Goal: Transaction & Acquisition: Purchase product/service

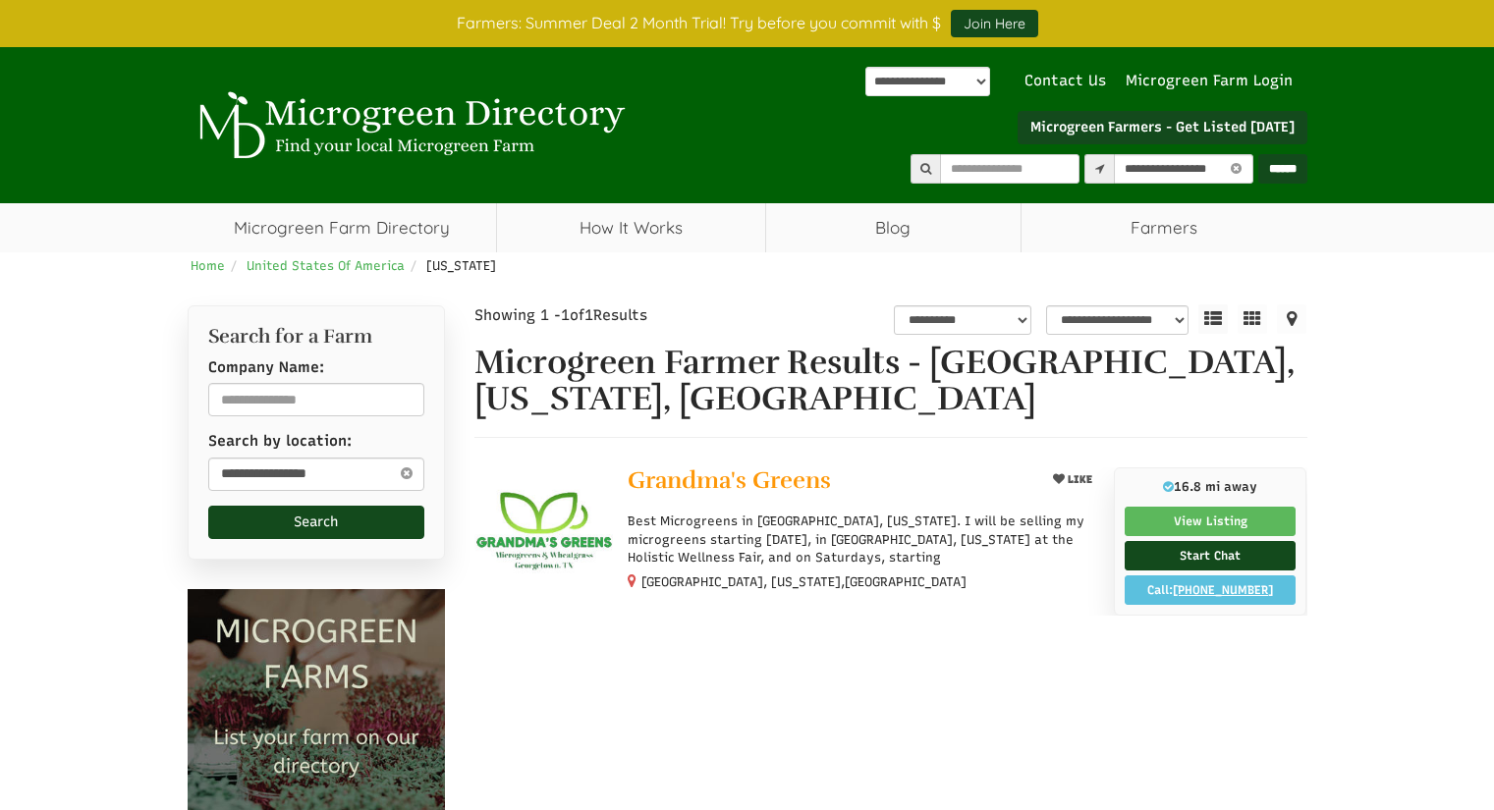
select select "********"
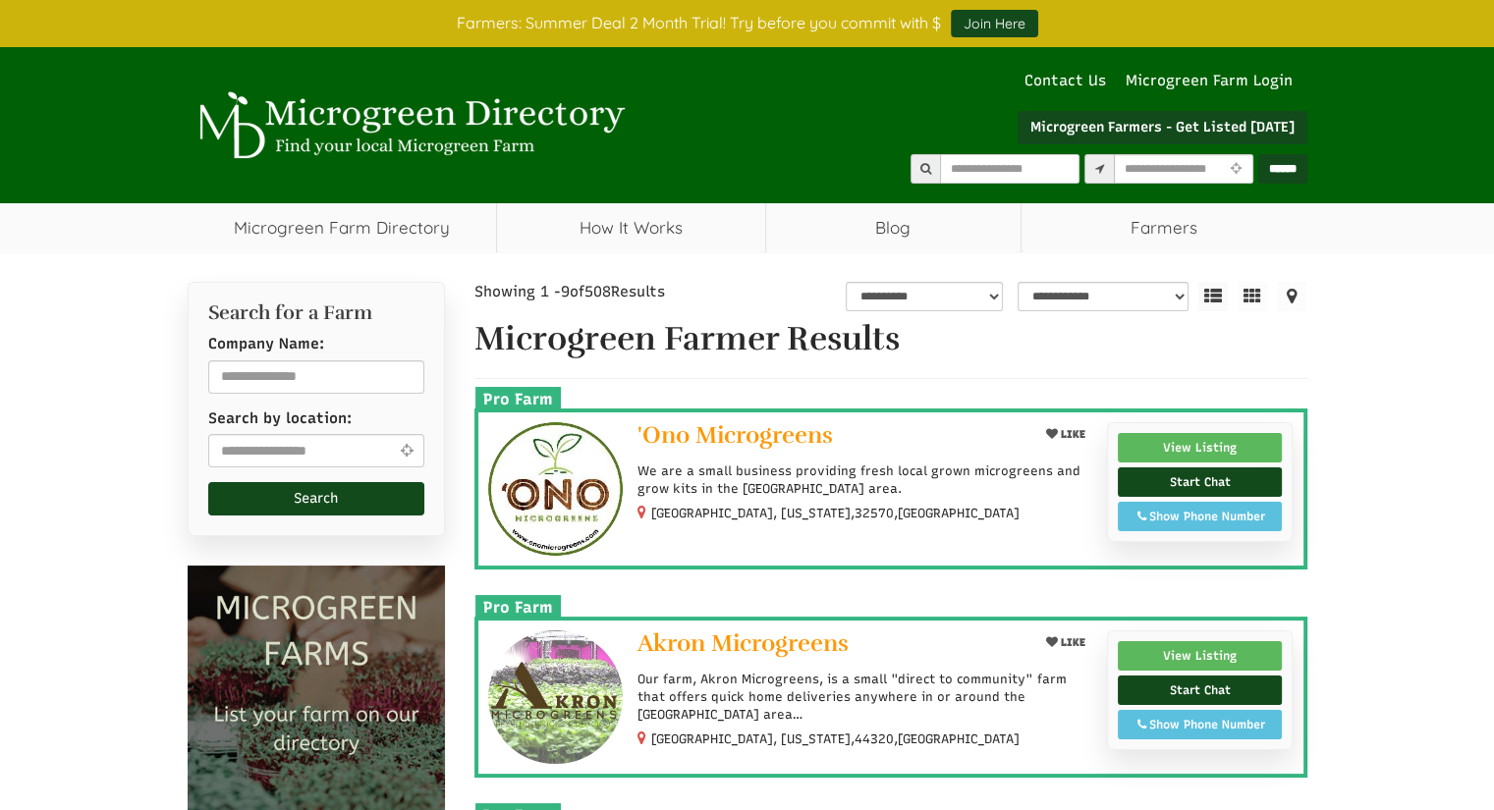
select select "Language Translate Widget"
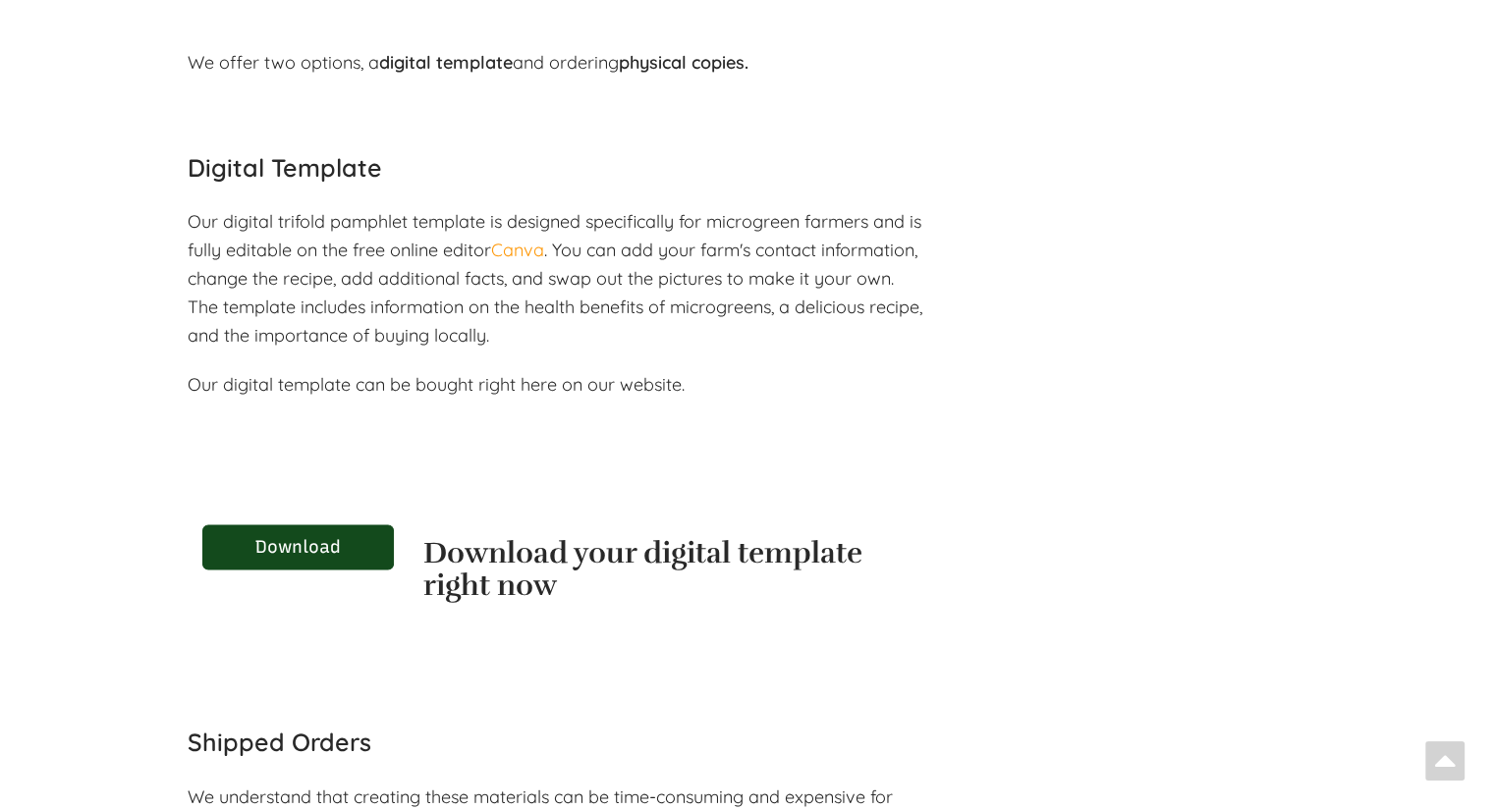
scroll to position [2427, 0]
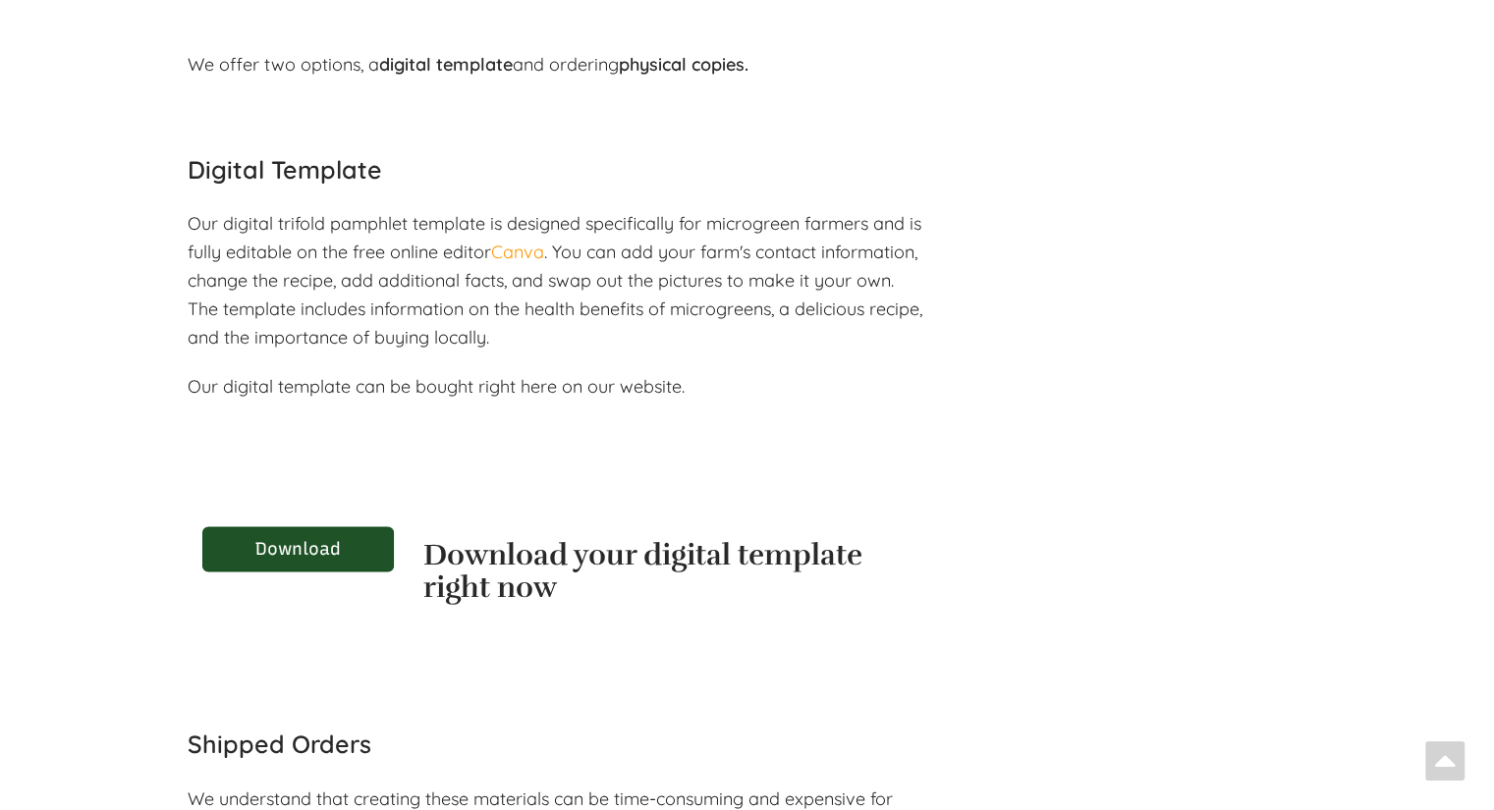
click at [364, 552] on link "Download" at bounding box center [298, 548] width 192 height 45
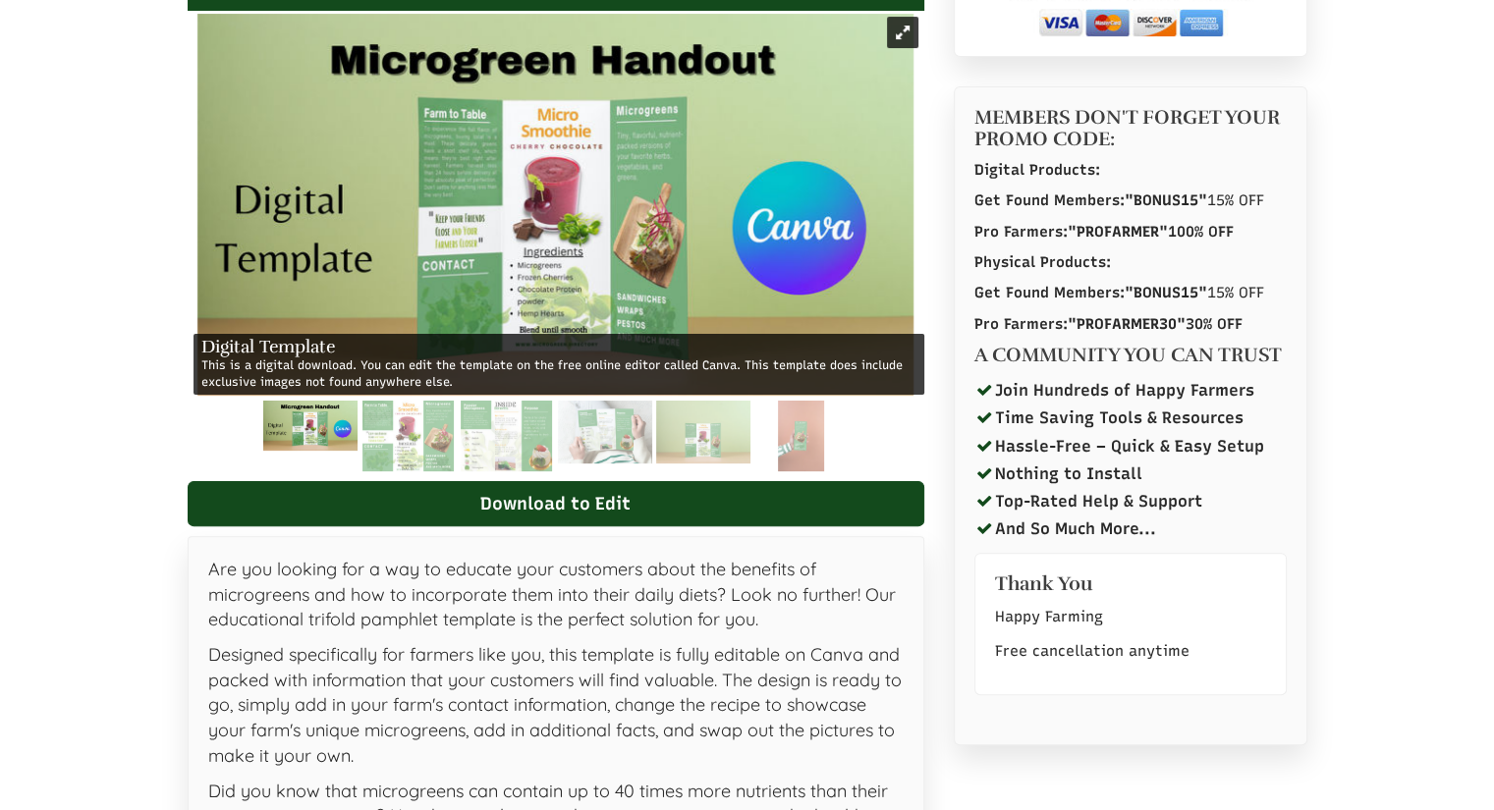
select select "Language Translate Widget"
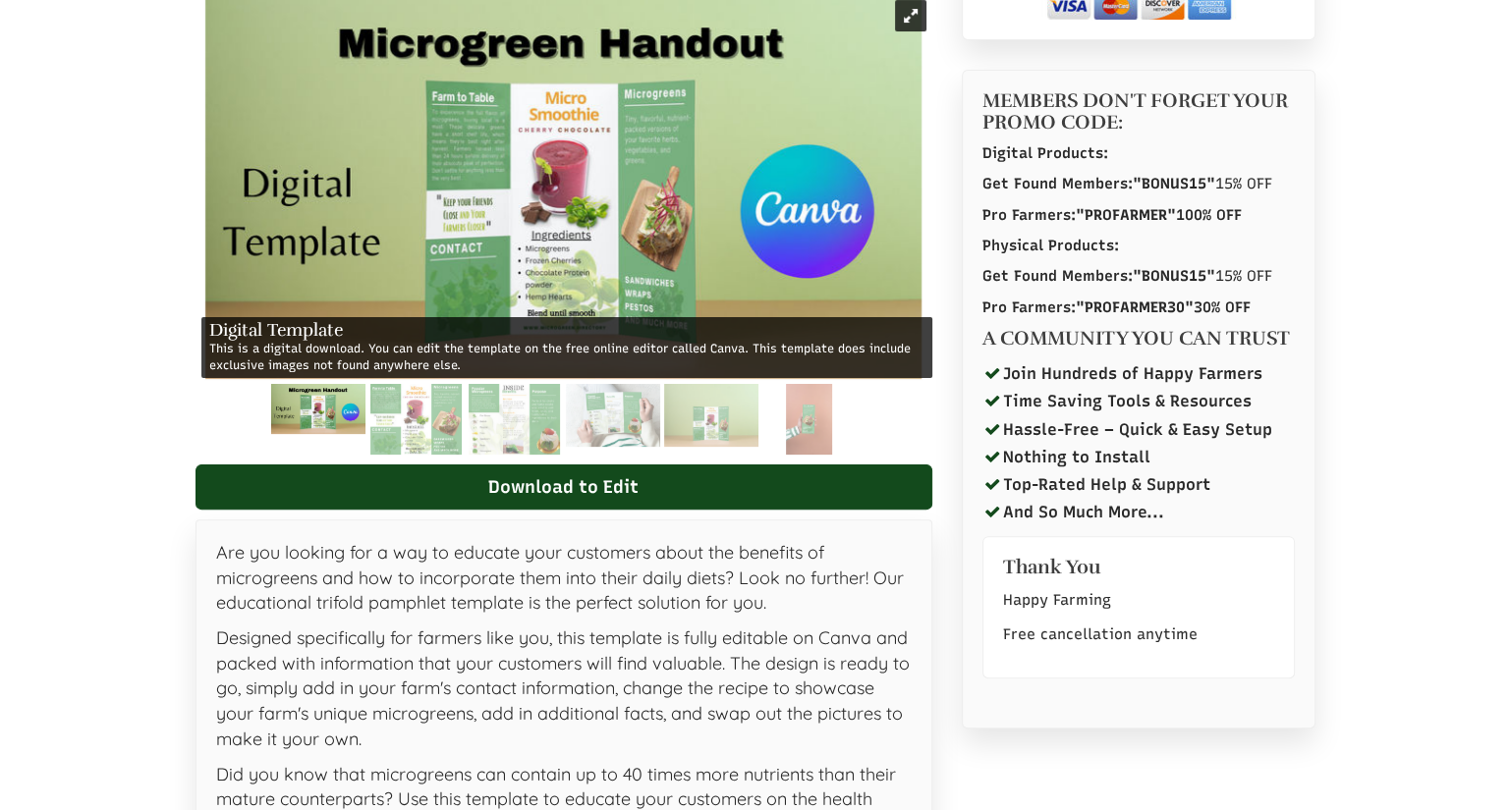
scroll to position [460, 0]
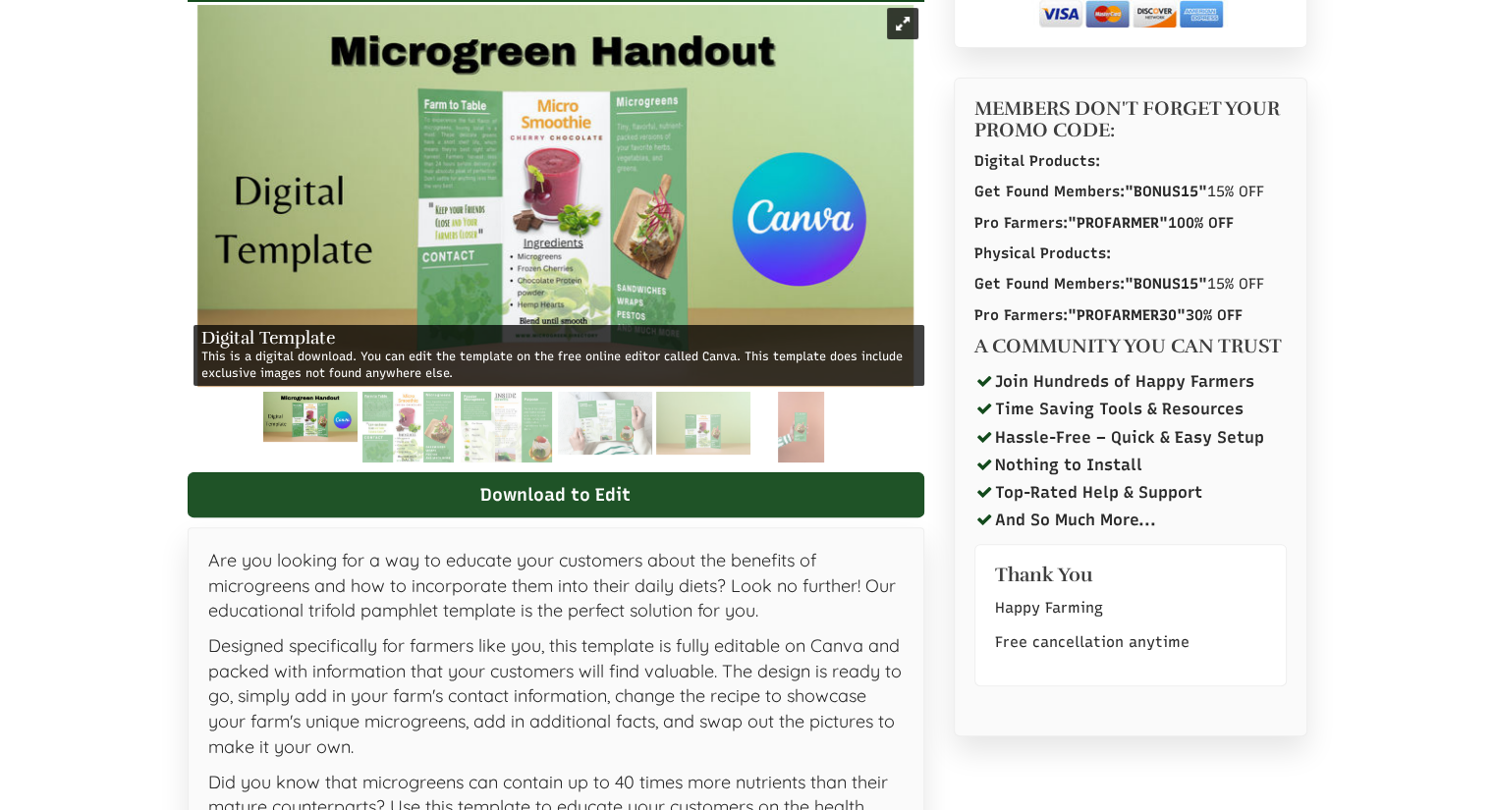
click at [729, 502] on link "Download to Edit" at bounding box center [556, 494] width 737 height 45
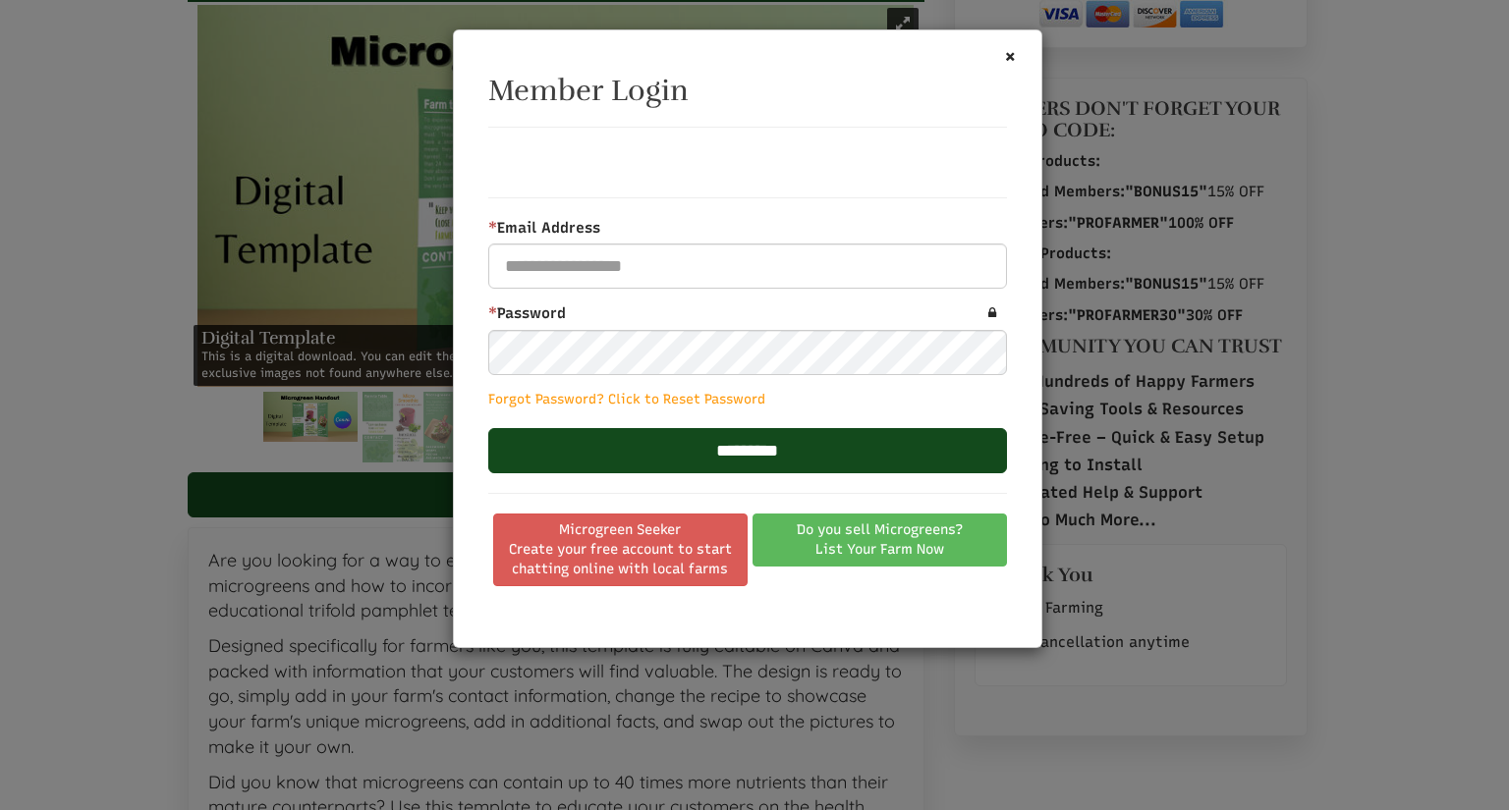
click at [676, 547] on span "Create your free account to start chatting online with local farms" at bounding box center [620, 559] width 229 height 39
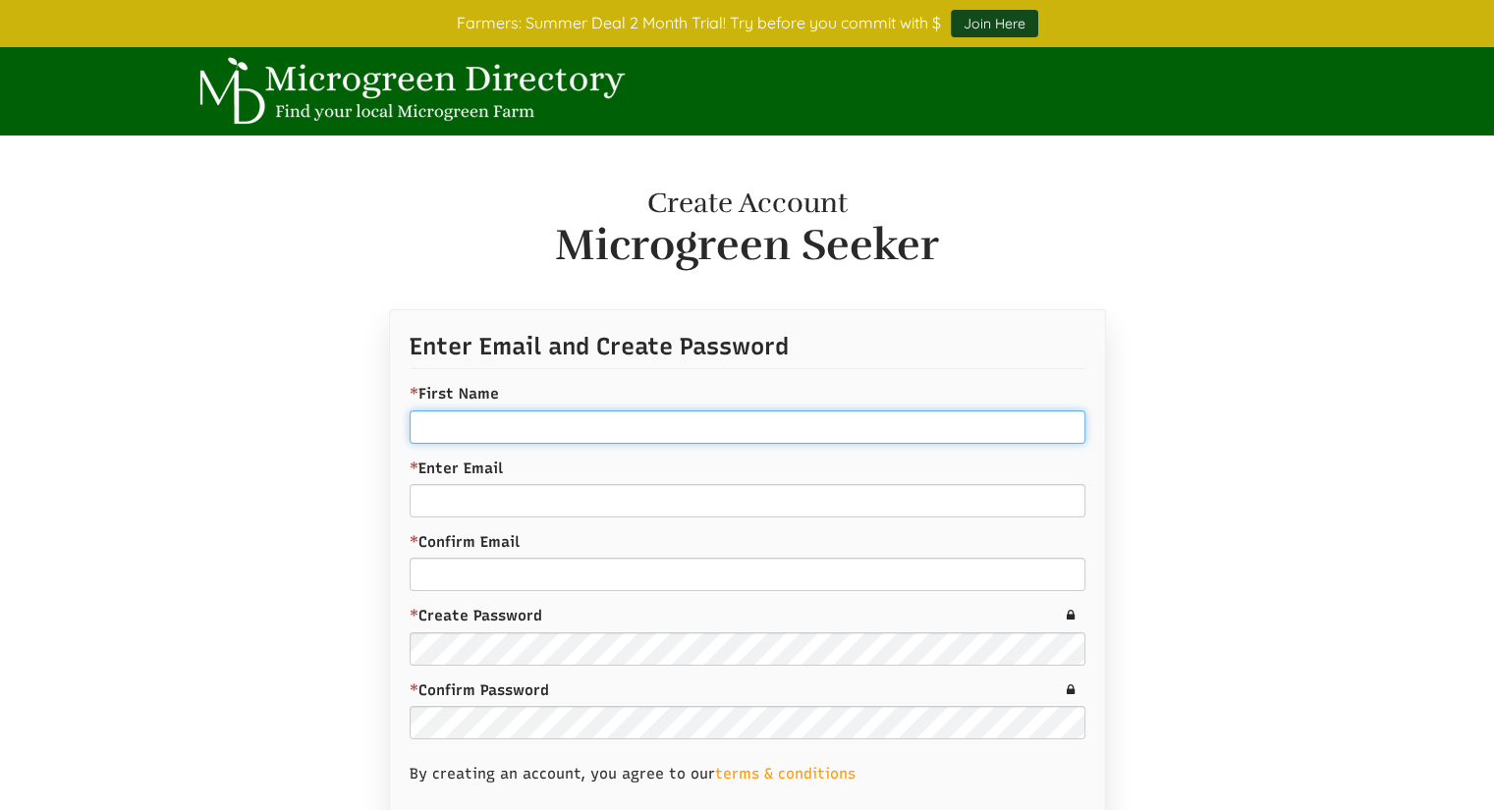
click at [554, 426] on input "* First Name" at bounding box center [748, 427] width 676 height 33
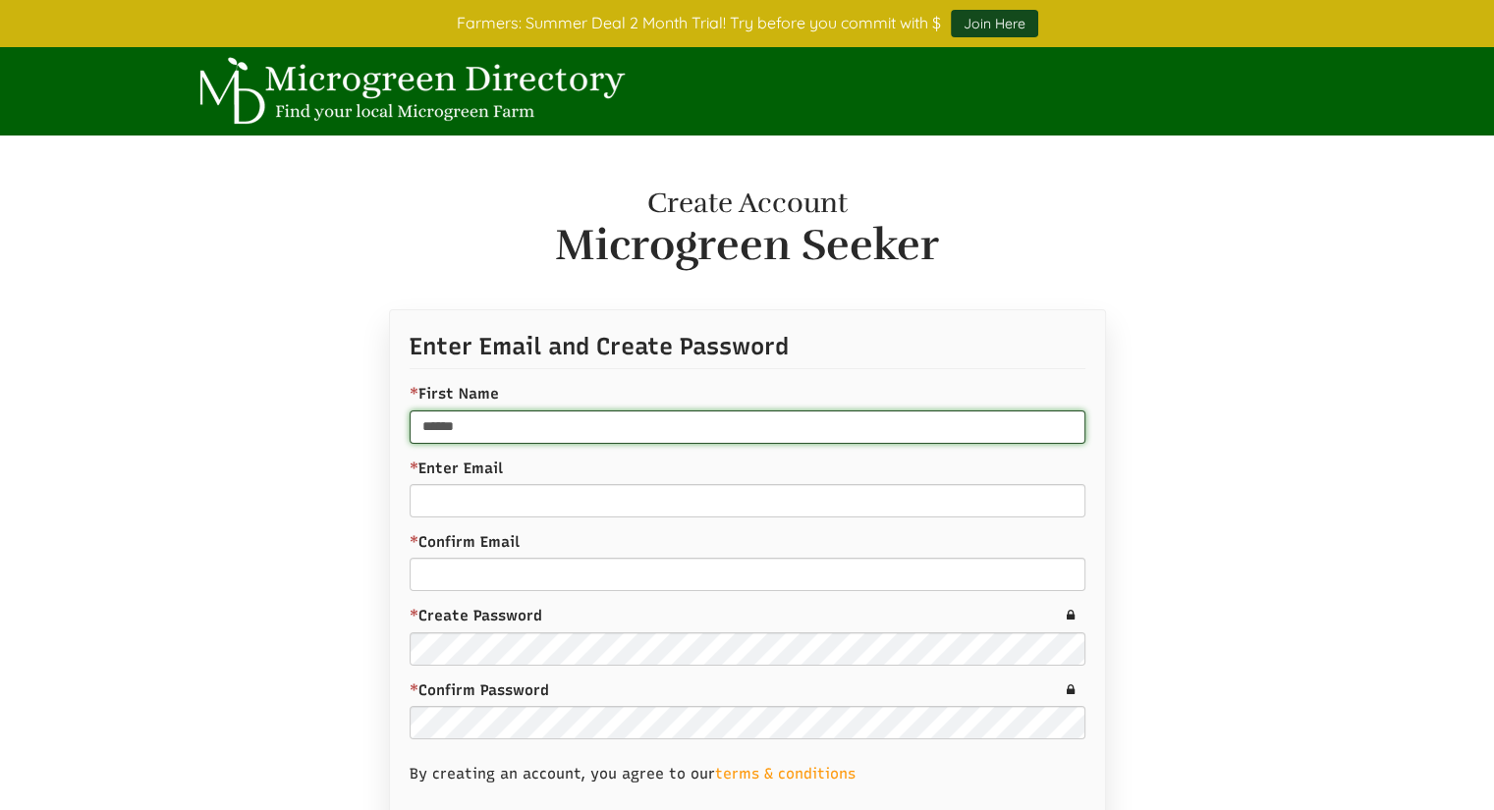
type input "******"
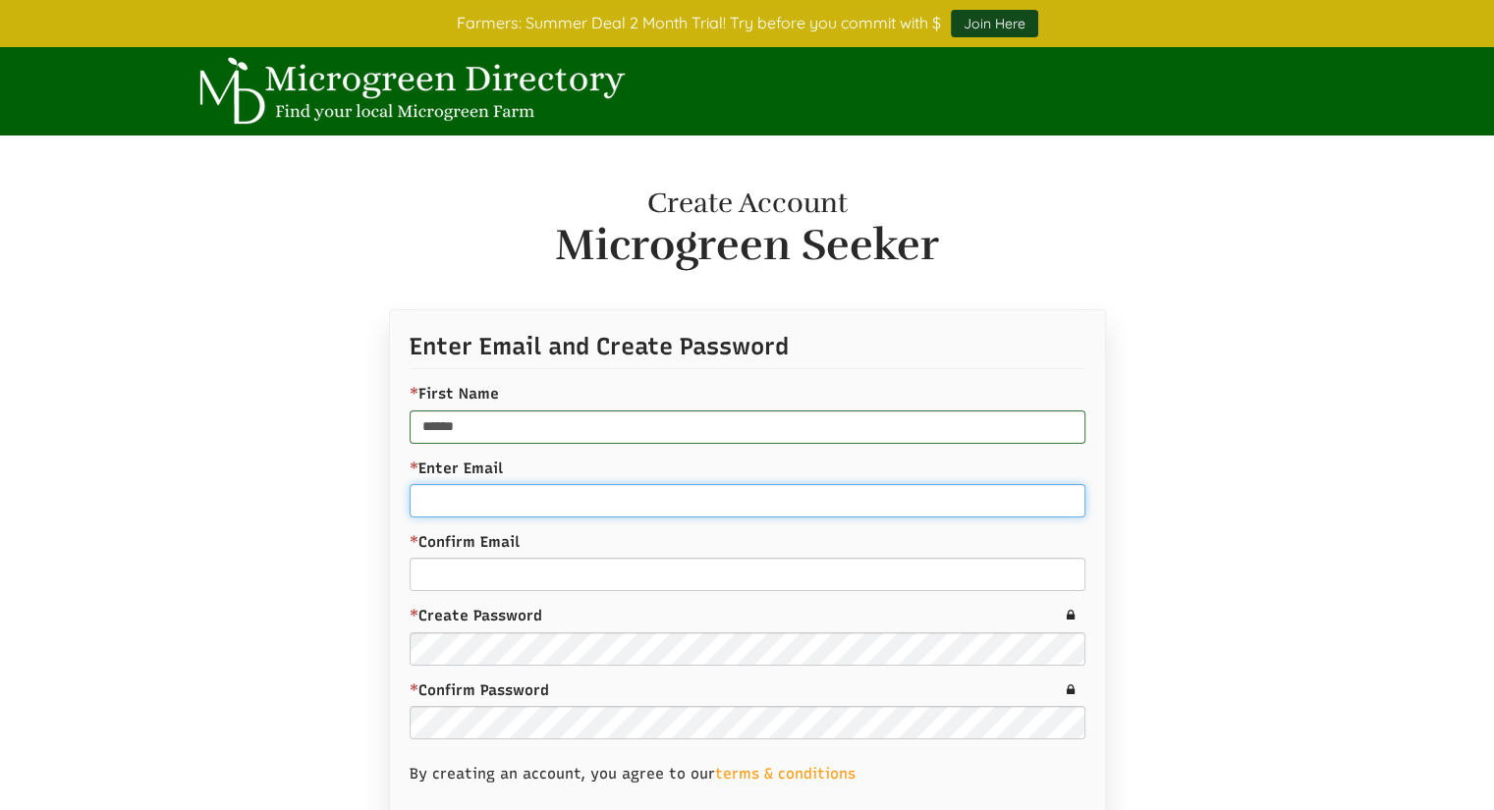
click at [630, 503] on input "* Enter Email" at bounding box center [748, 500] width 676 height 33
type input "**********"
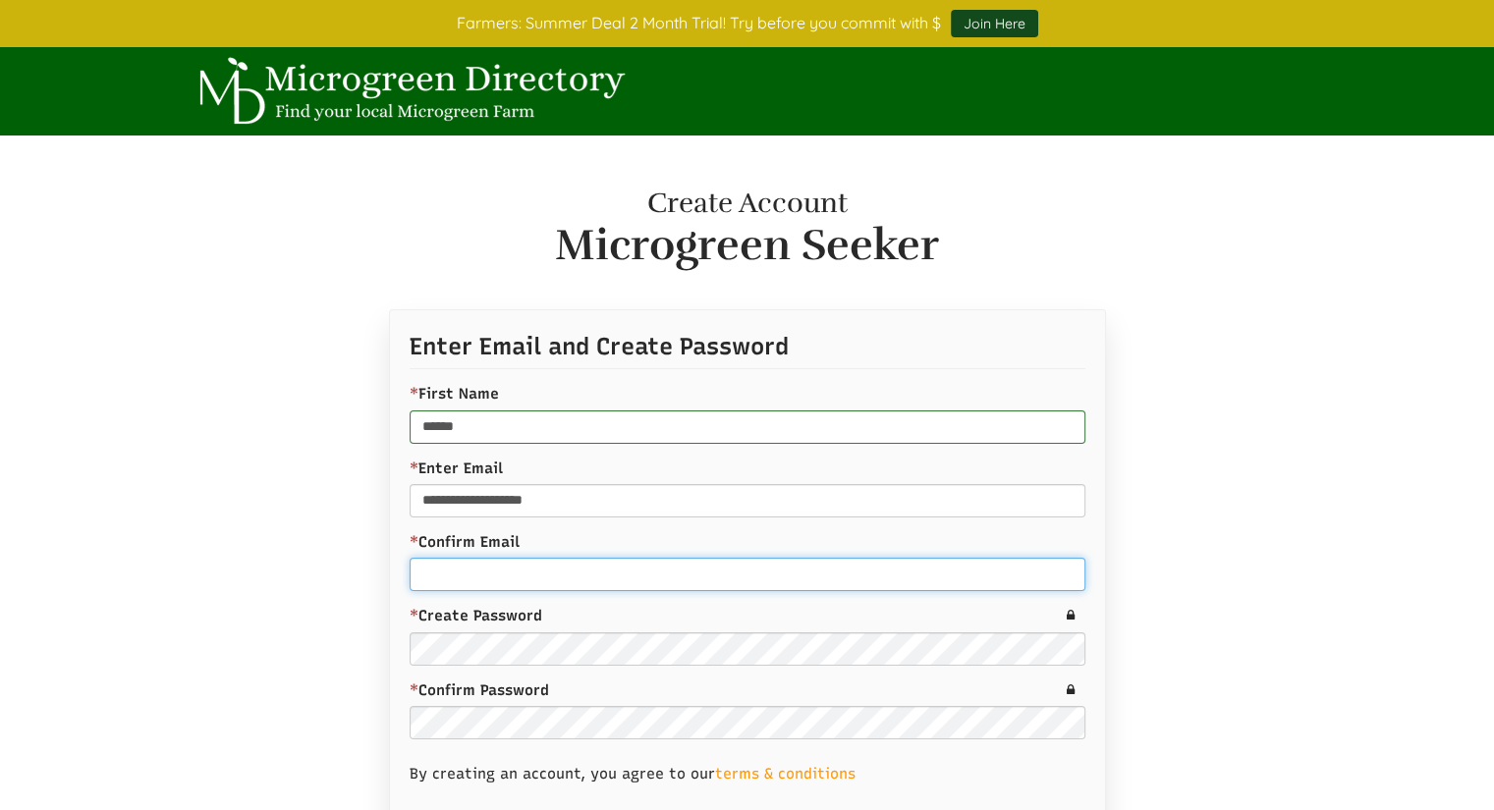
type input "**********"
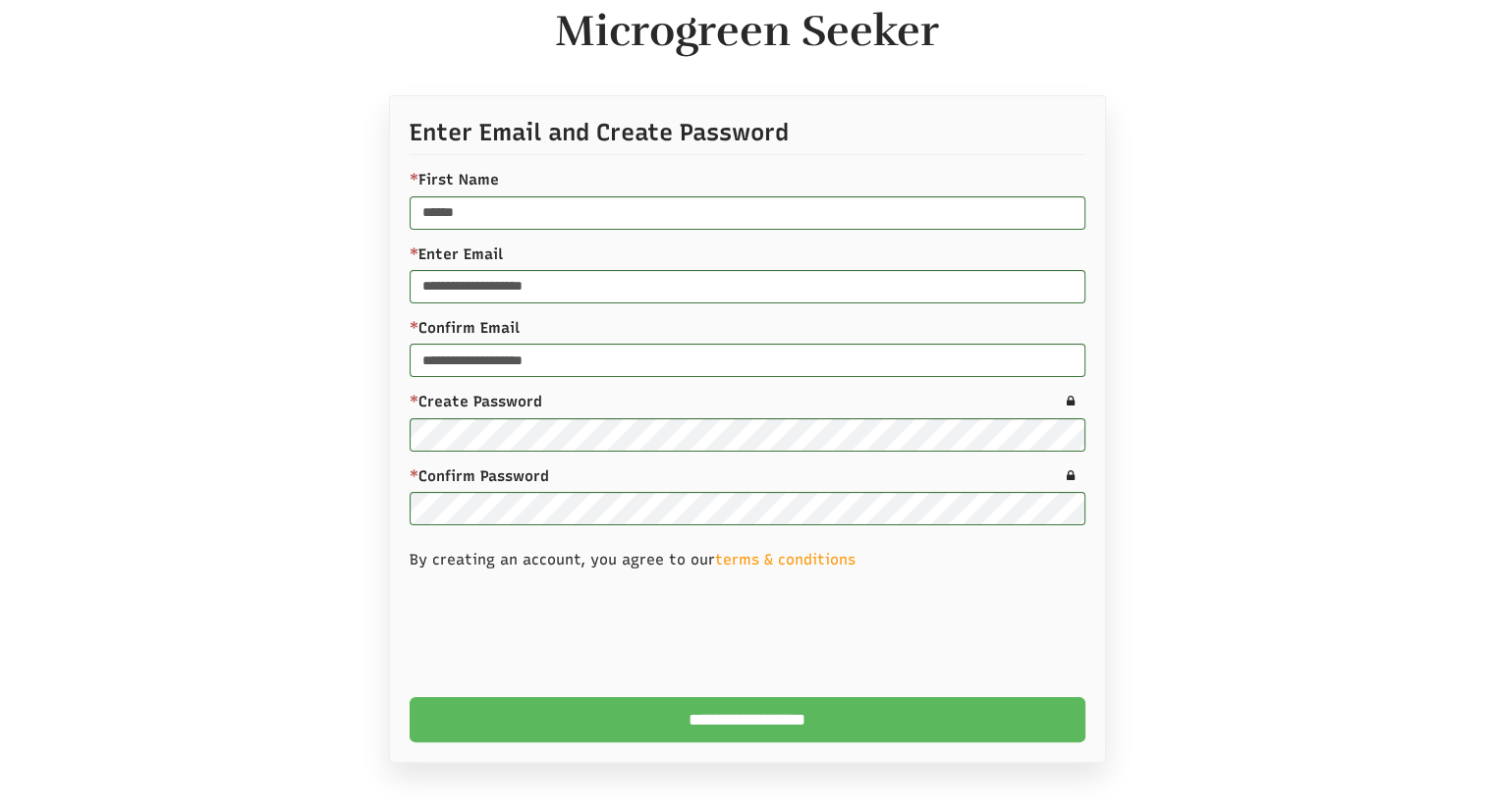
scroll to position [234, 0]
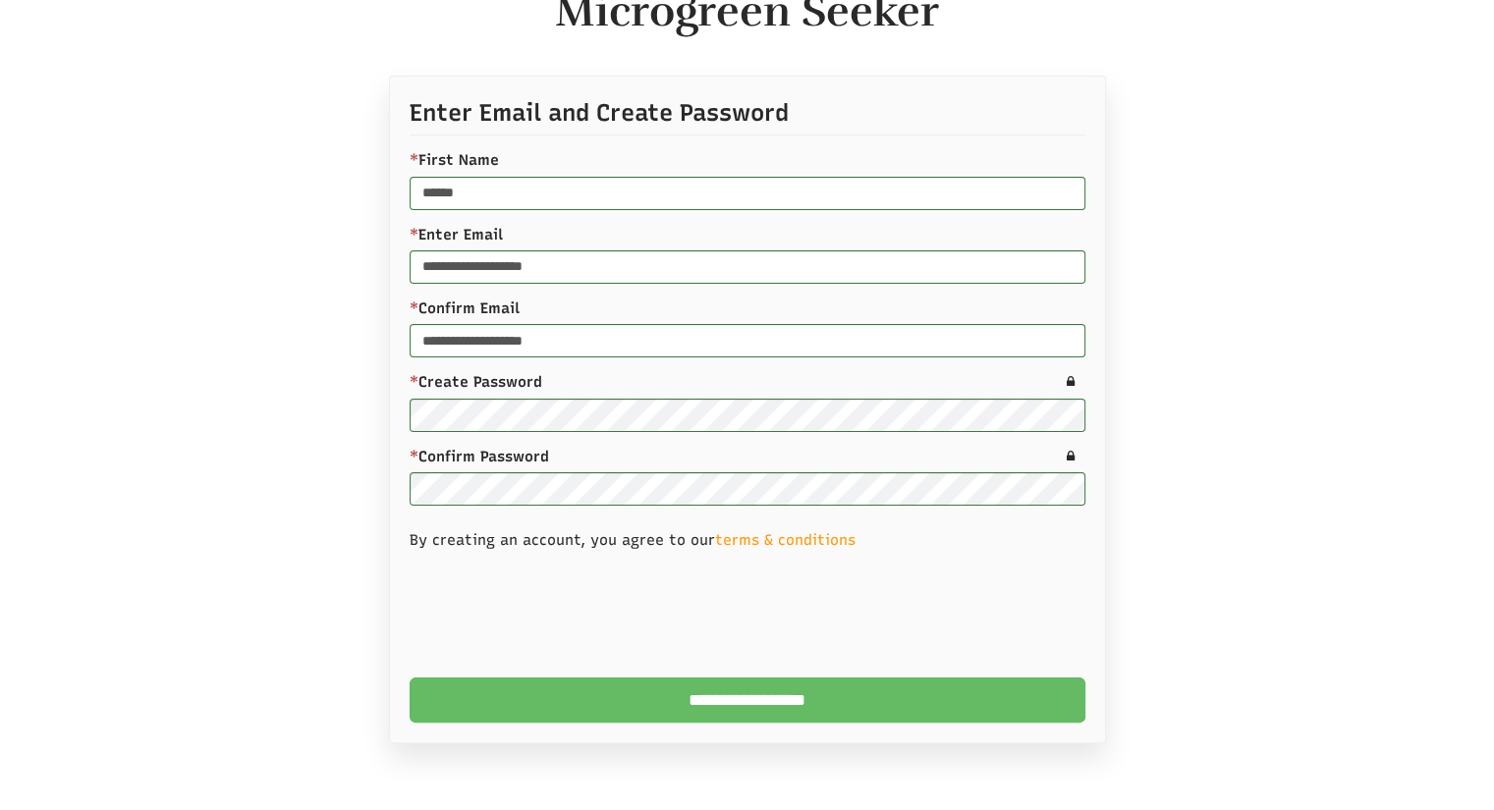
click at [869, 699] on input "**********" at bounding box center [748, 700] width 676 height 45
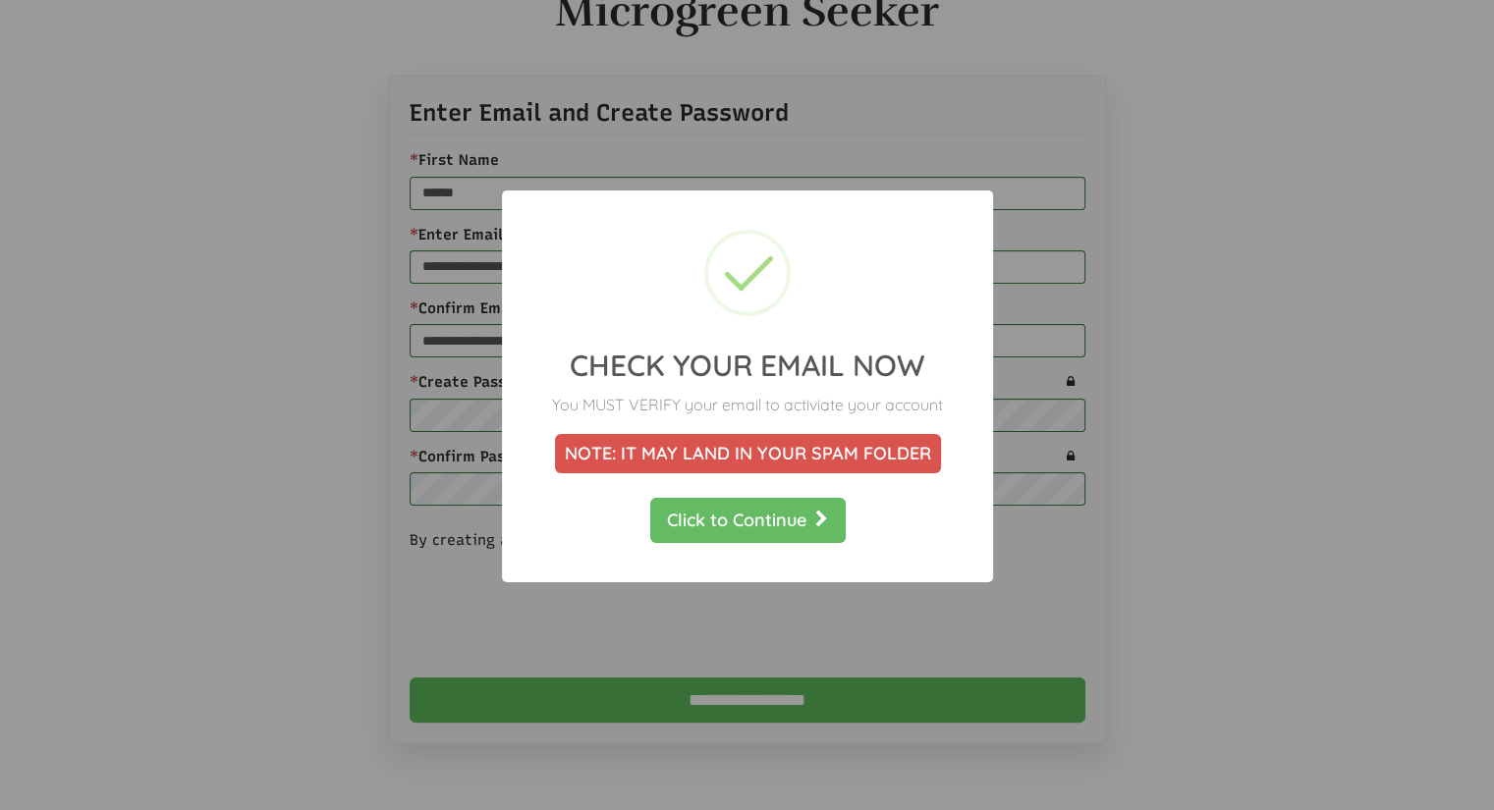
click at [803, 520] on link "Click to Continue" at bounding box center [746, 519] width 195 height 45
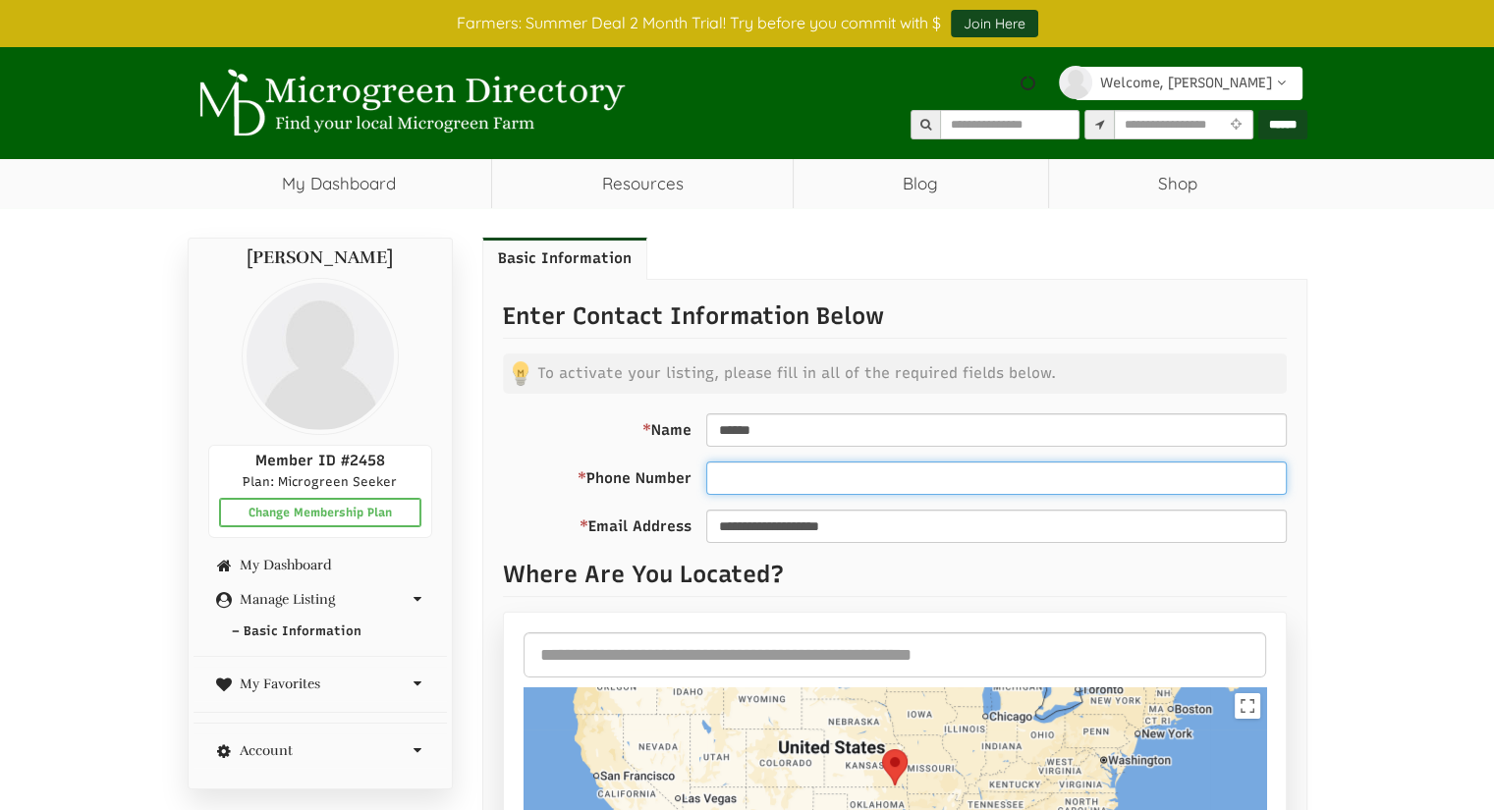
click at [891, 481] on input "* Phone Number" at bounding box center [996, 478] width 581 height 33
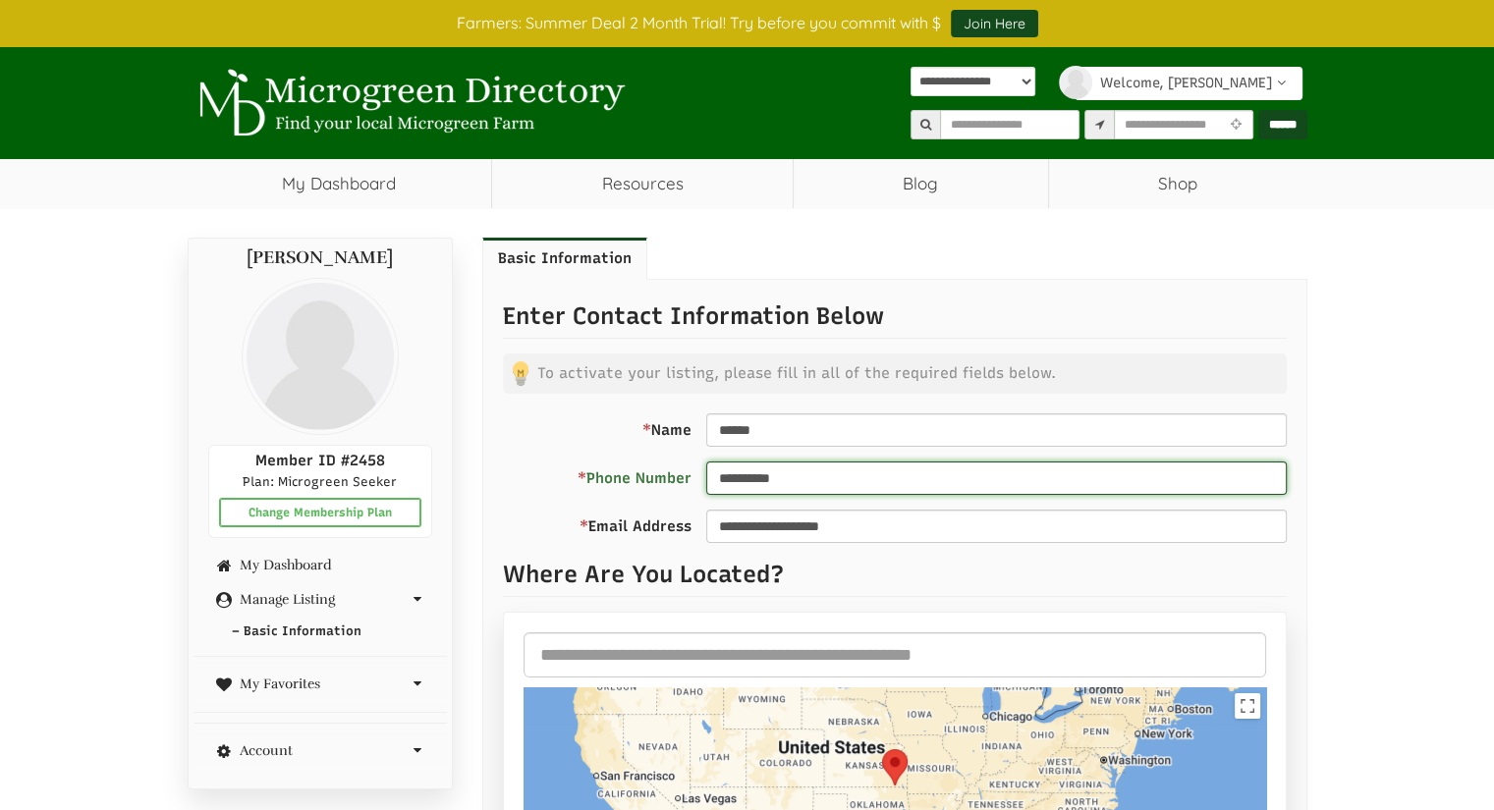
type input "**********"
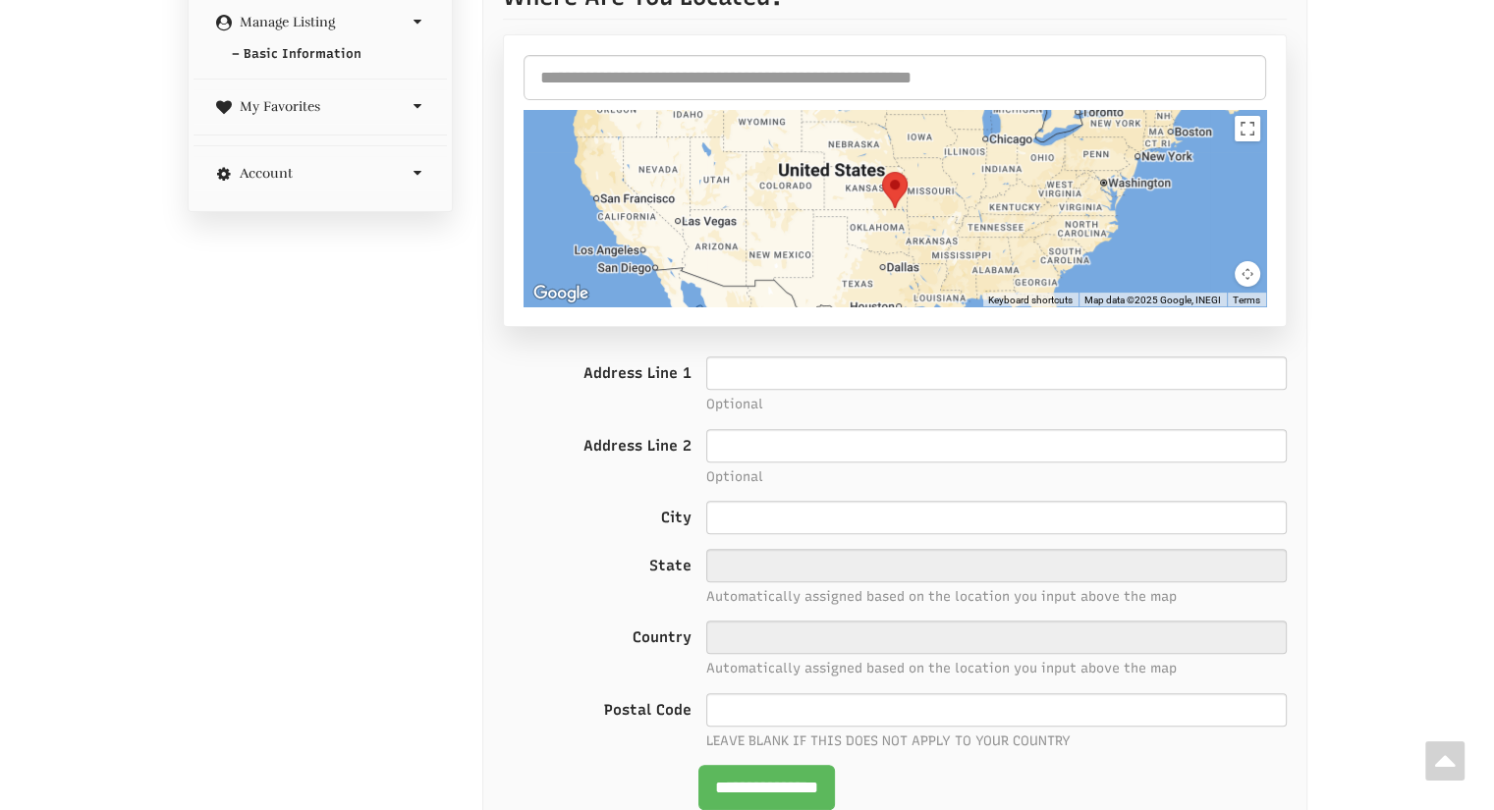
scroll to position [571, 0]
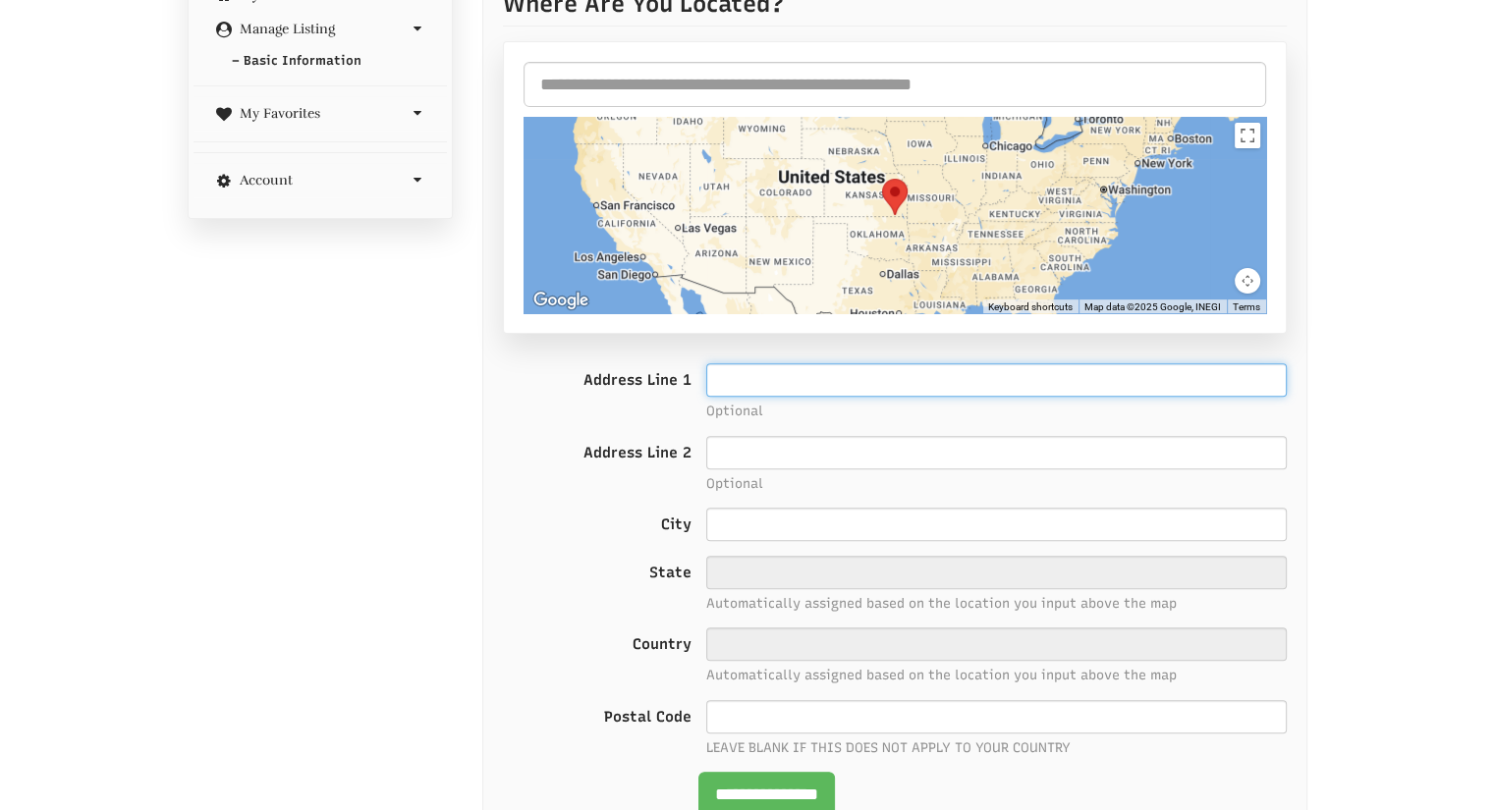
click at [959, 383] on input "Address Line 1" at bounding box center [996, 379] width 581 height 33
type input "**********"
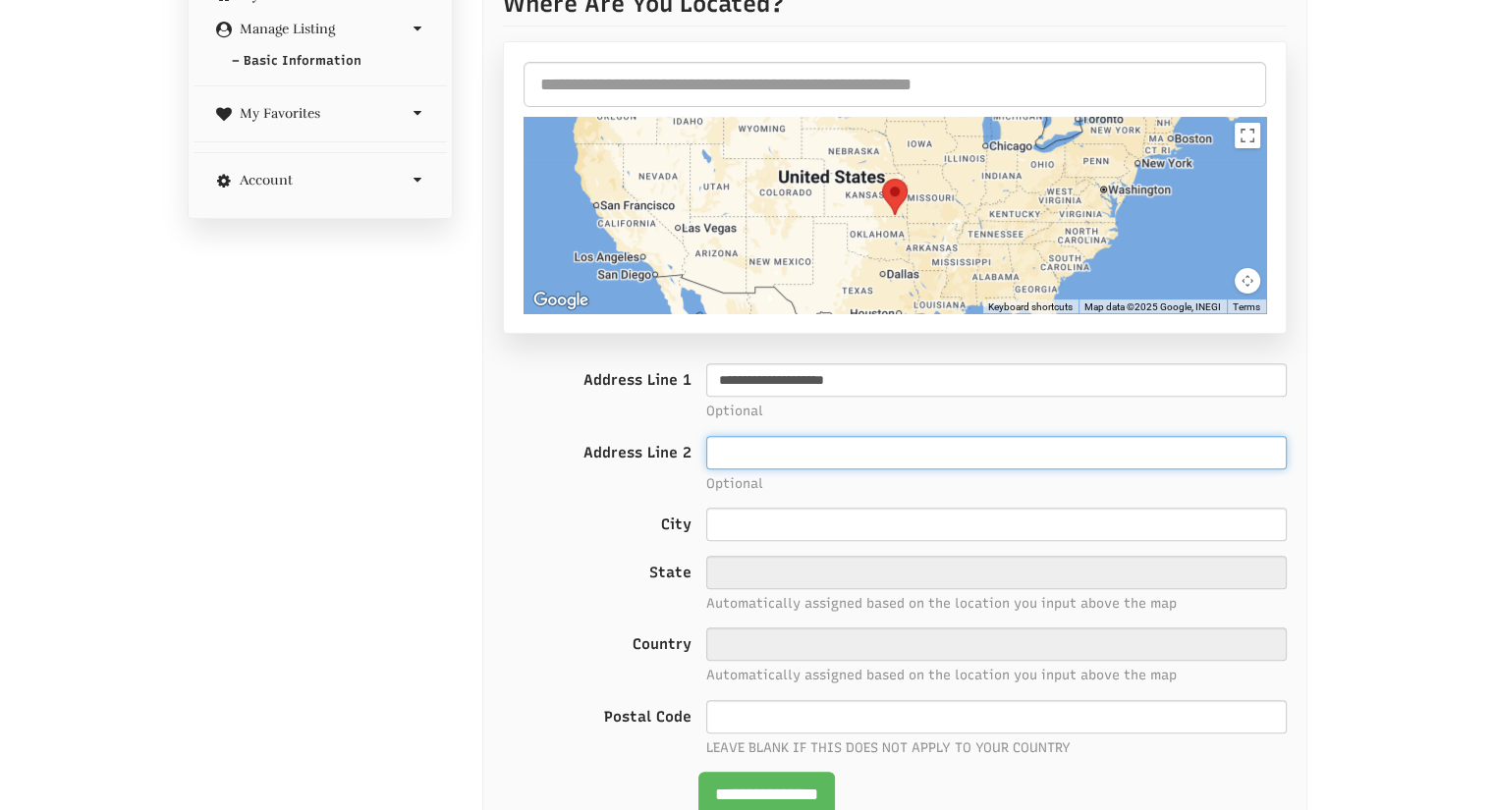
type input "**********"
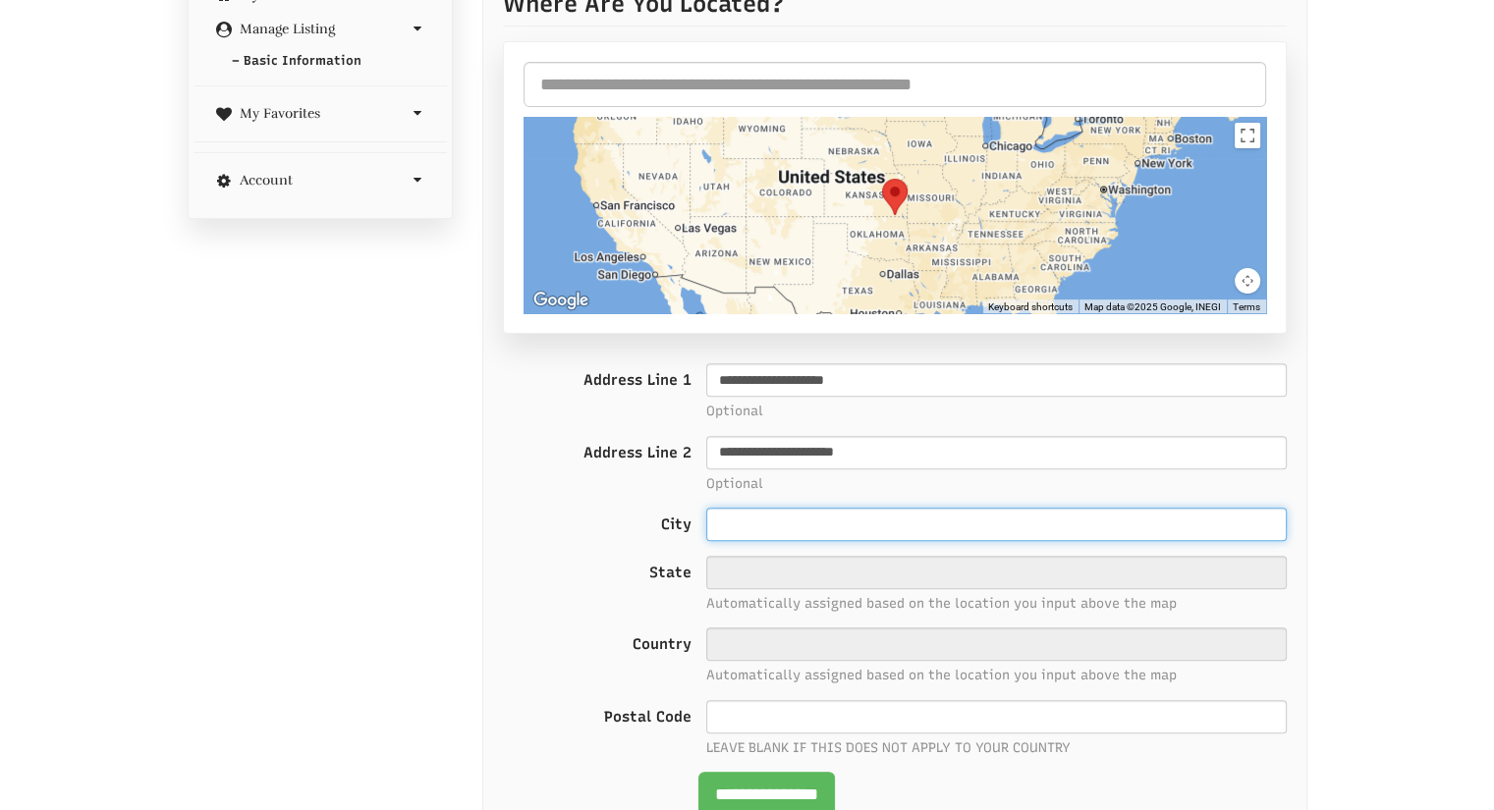
type input "*******"
type input "*****"
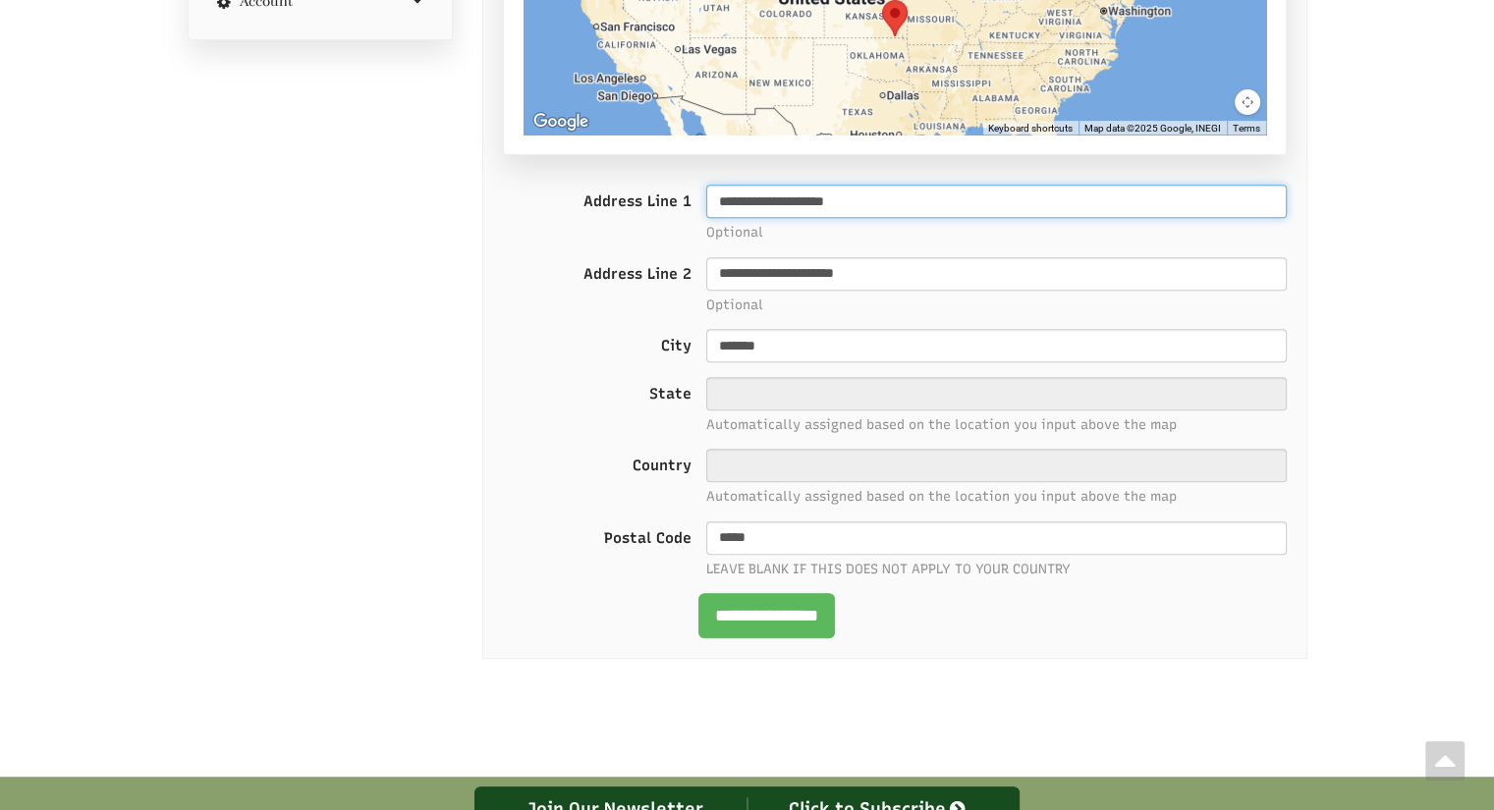
scroll to position [750, 0]
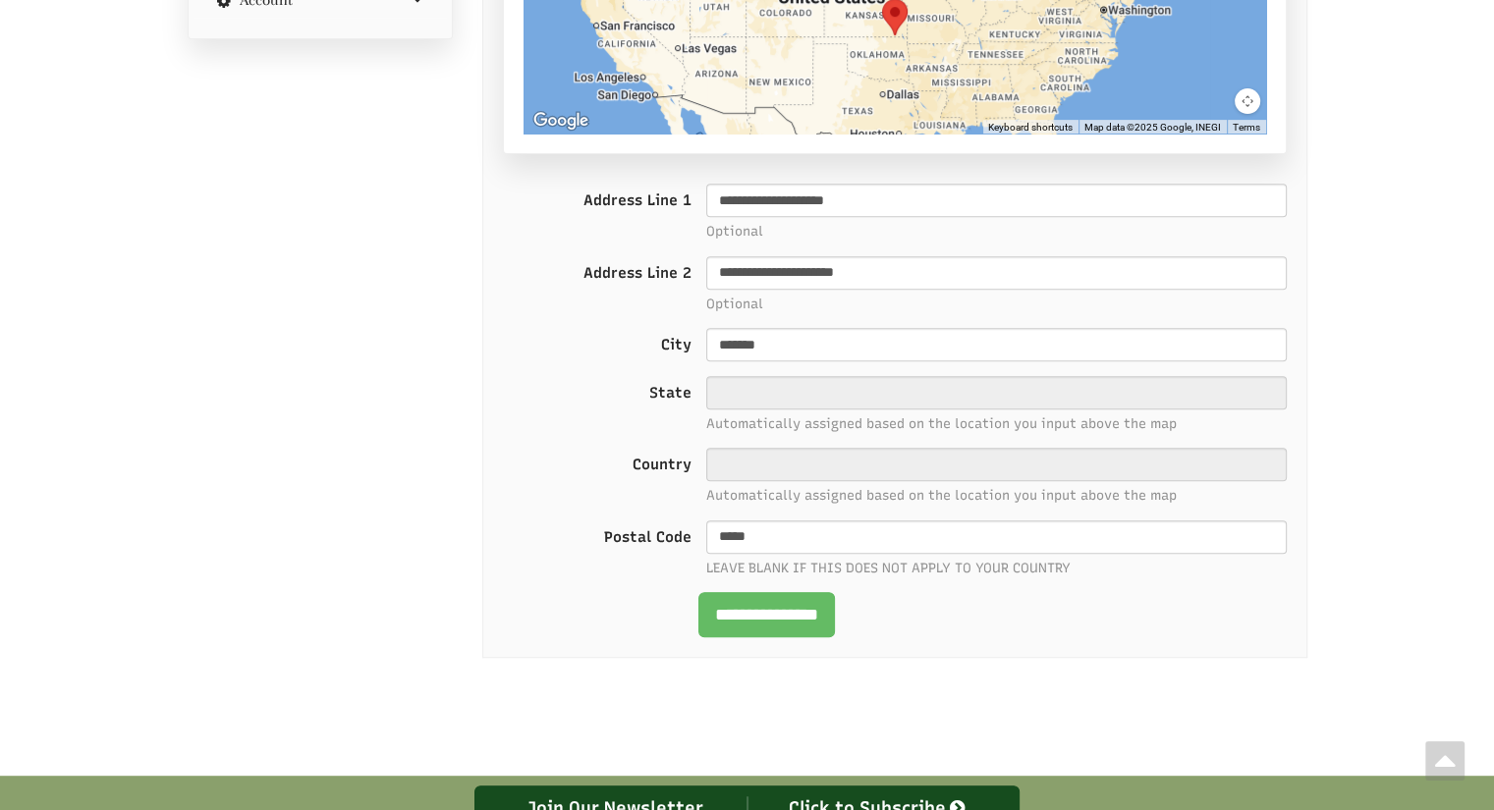
click at [827, 603] on input "**********" at bounding box center [766, 614] width 137 height 45
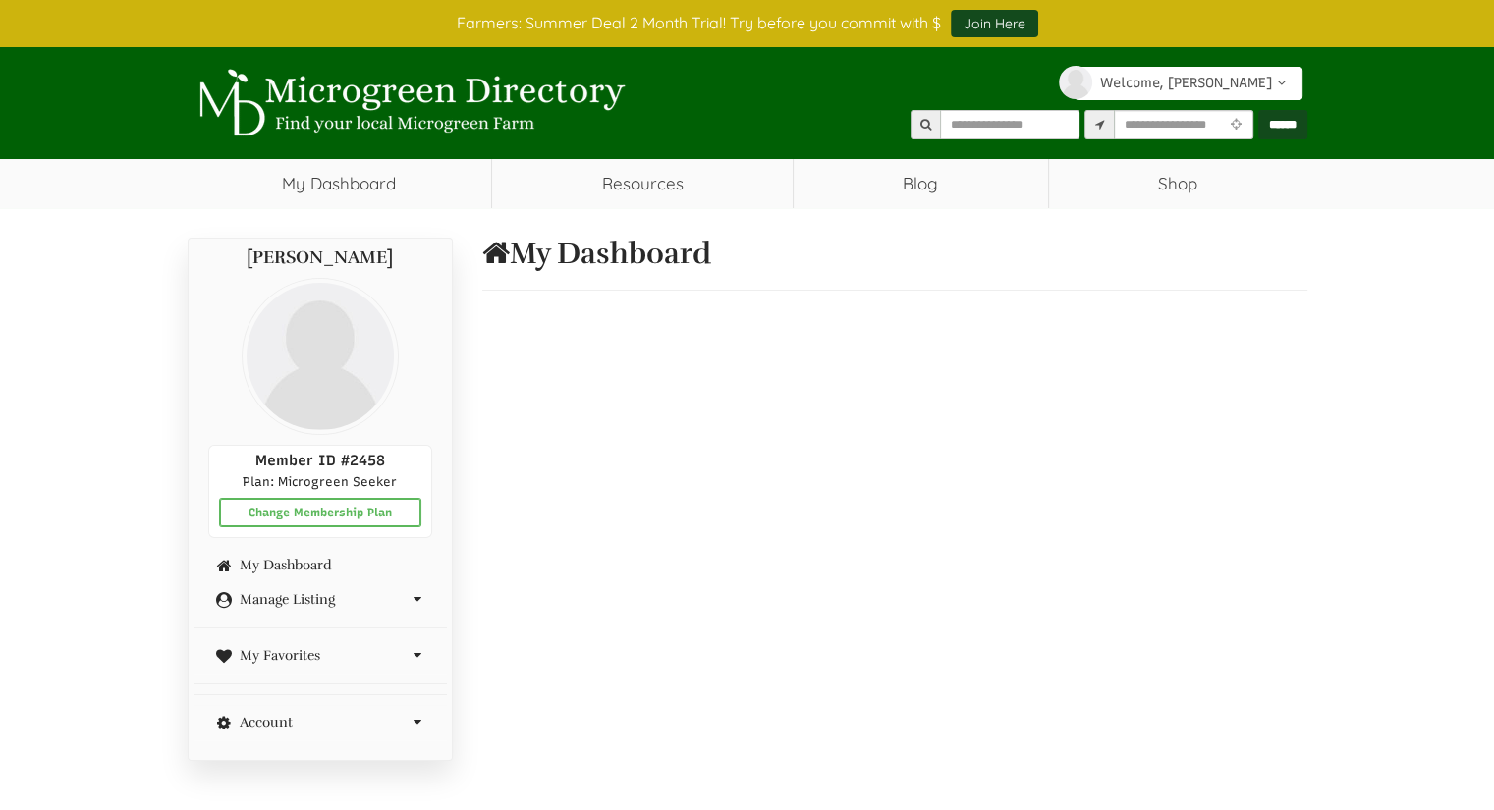
select select "Language Translate Widget"
click at [424, 115] on img at bounding box center [409, 103] width 442 height 69
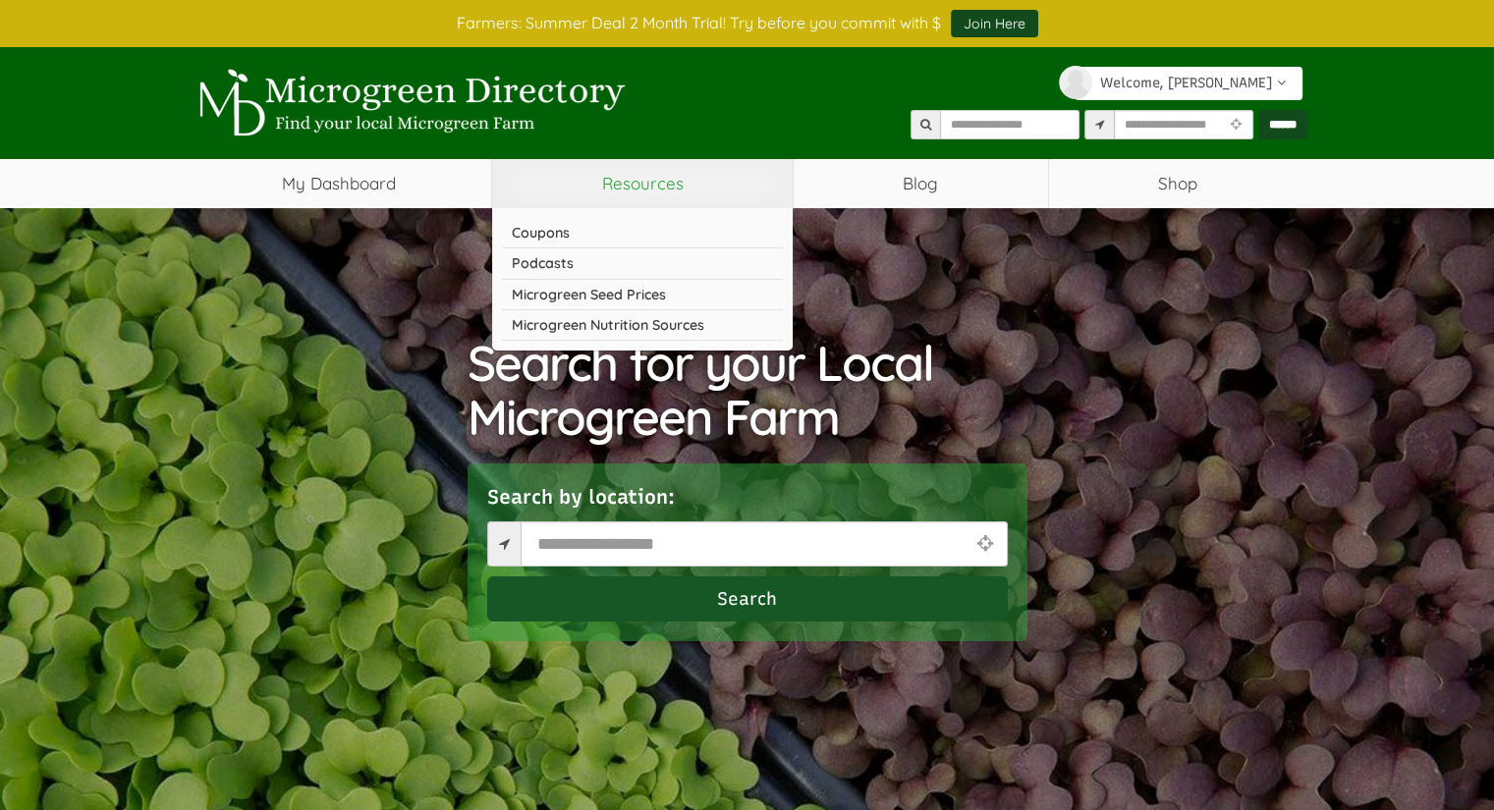
select select "Language Translate Widget"
click at [652, 179] on link "Resources" at bounding box center [642, 183] width 301 height 49
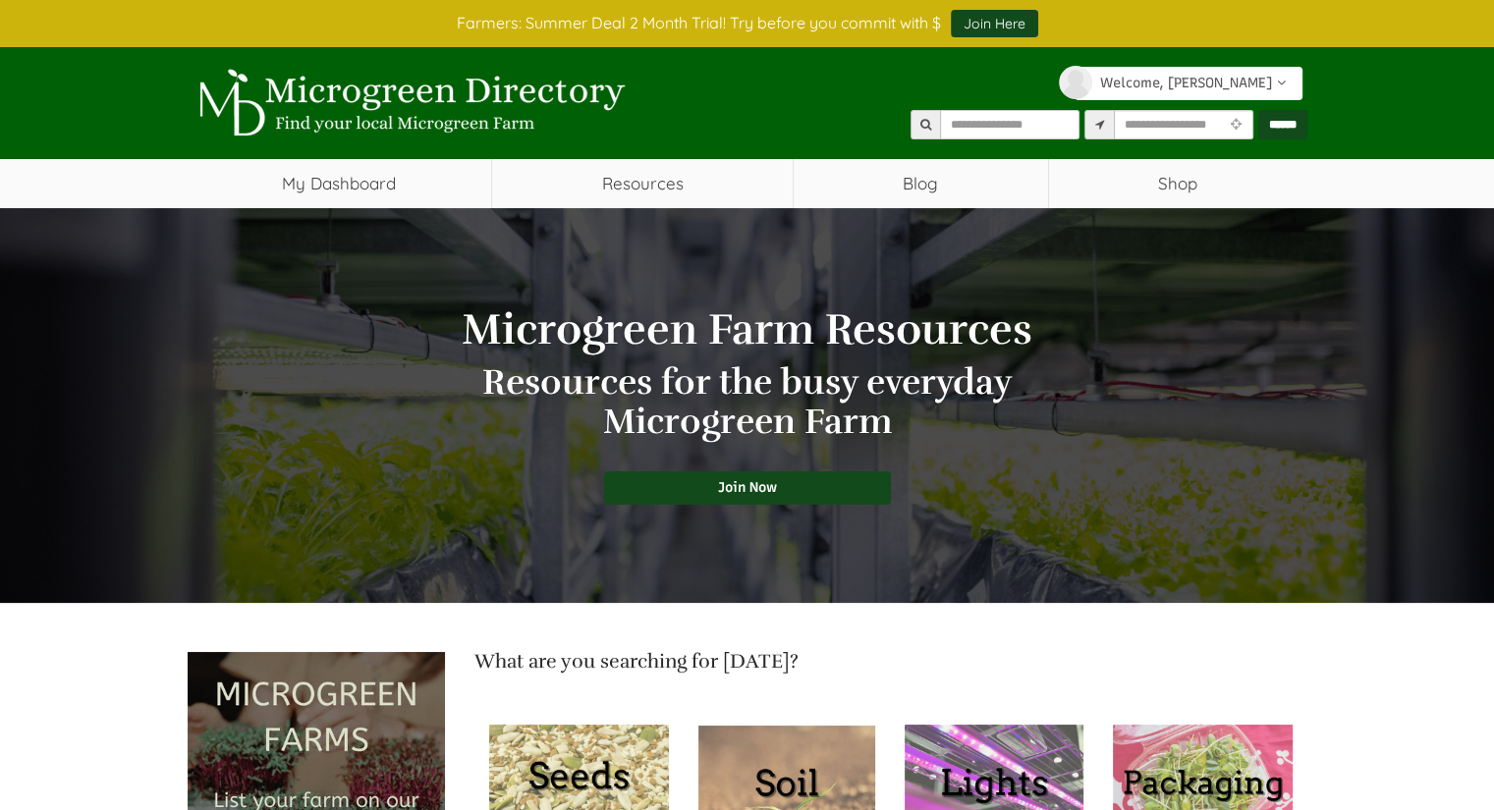
select select "Language Translate Widget"
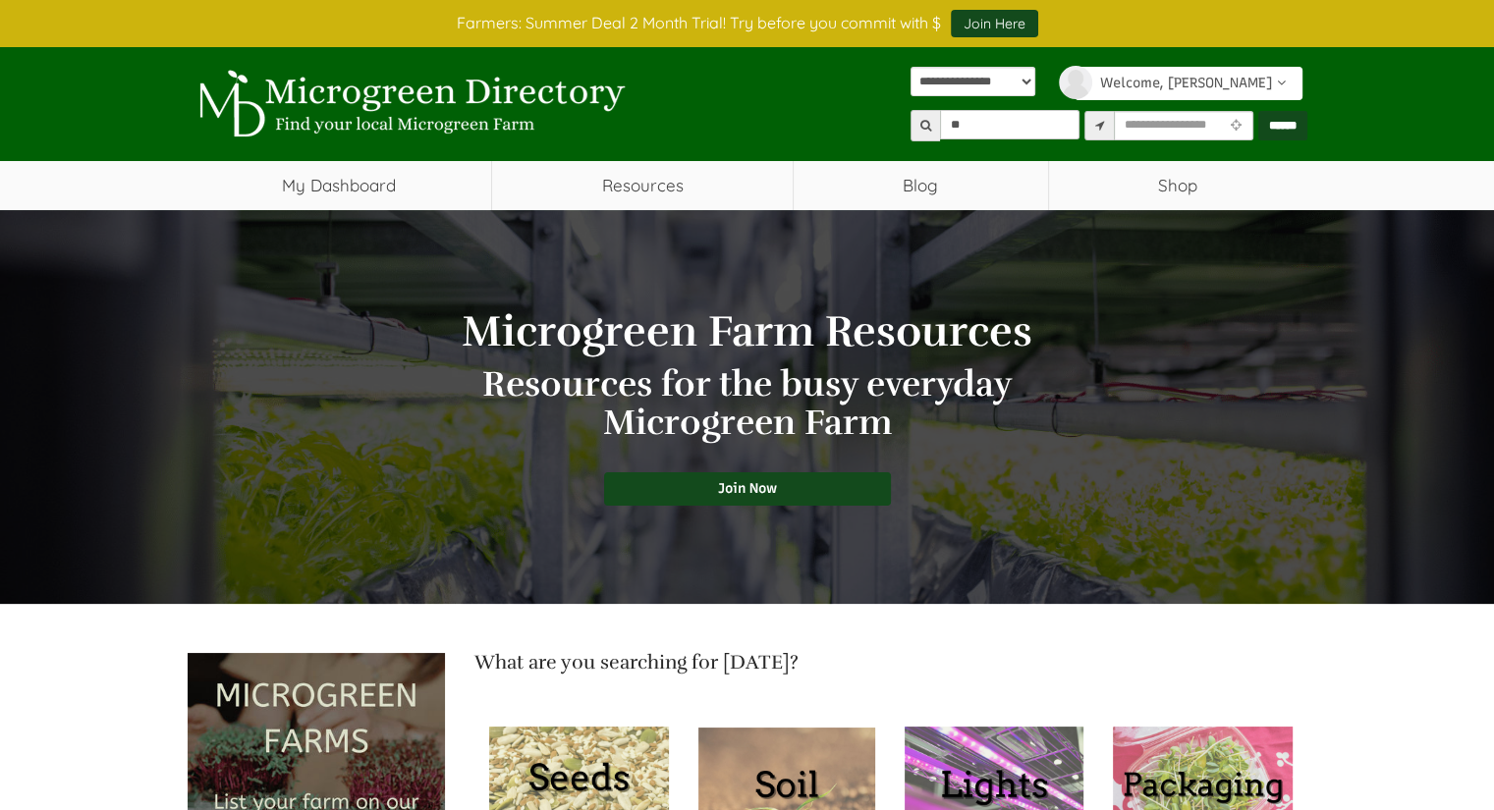
type input "*"
type input "******"
click at [1258, 111] on input "******" at bounding box center [1282, 125] width 49 height 29
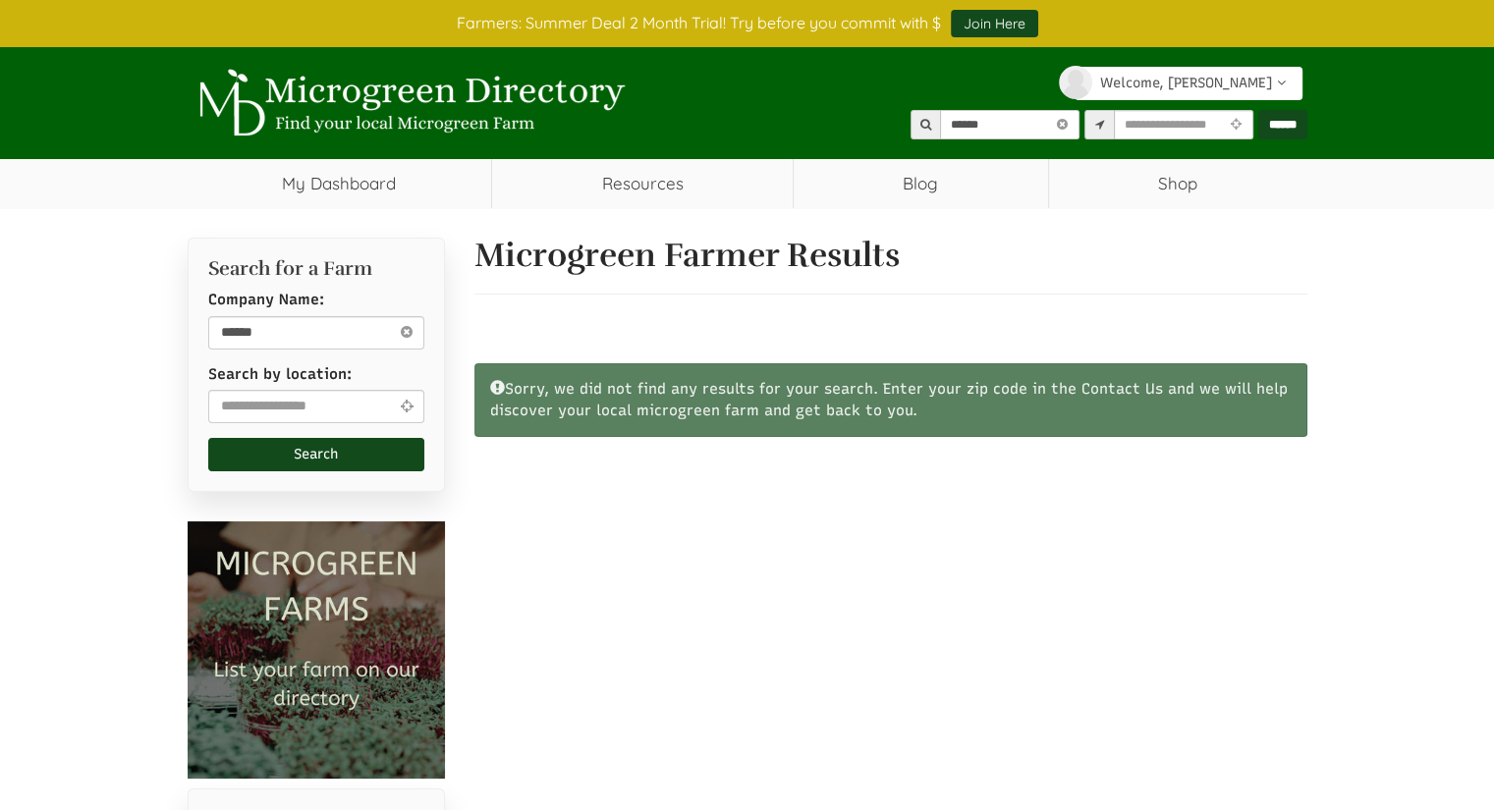
select select "Language Translate Widget"
click at [406, 335] on icon at bounding box center [407, 331] width 22 height 24
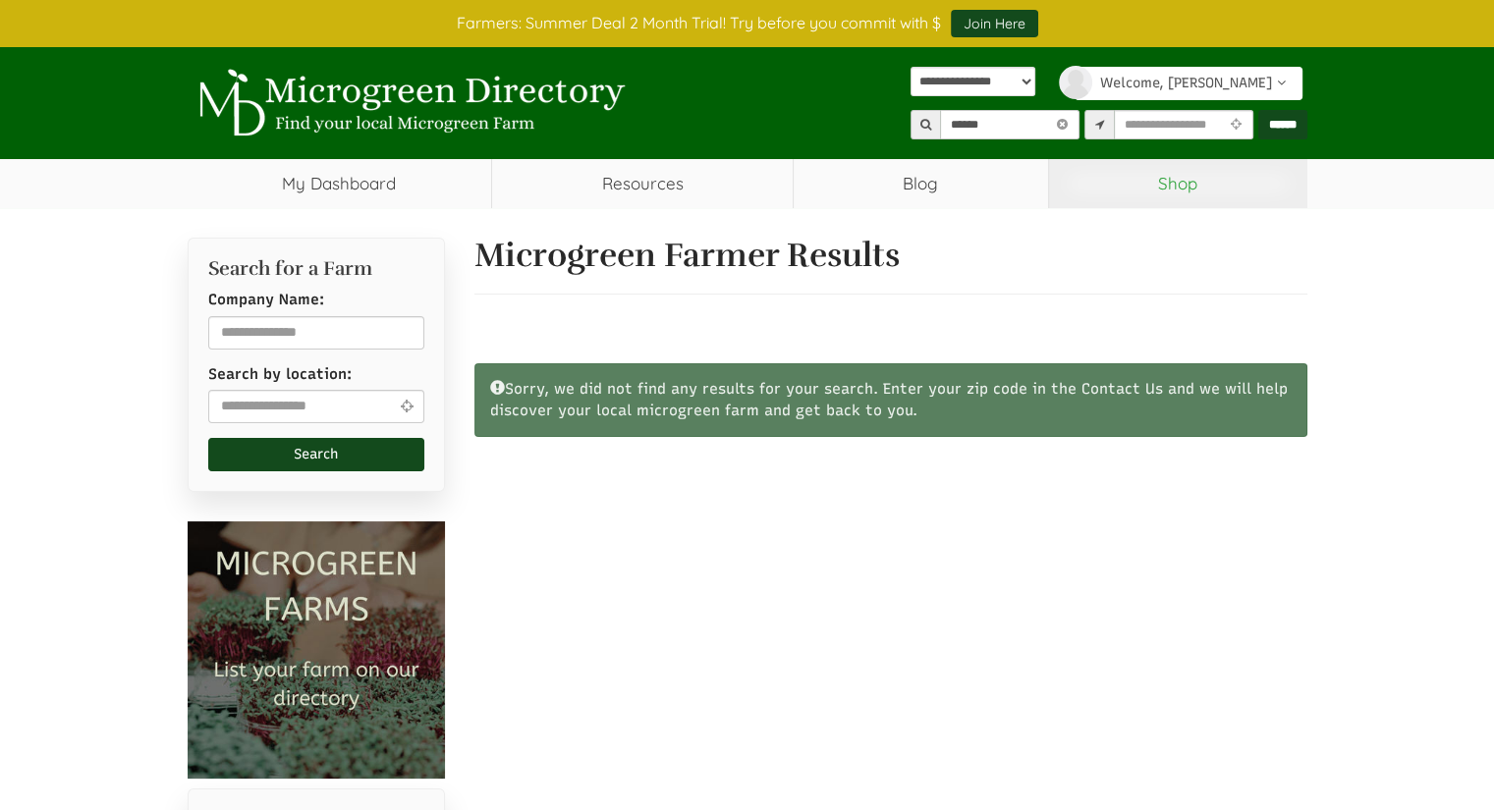
click at [1190, 171] on link "Shop" at bounding box center [1178, 183] width 258 height 49
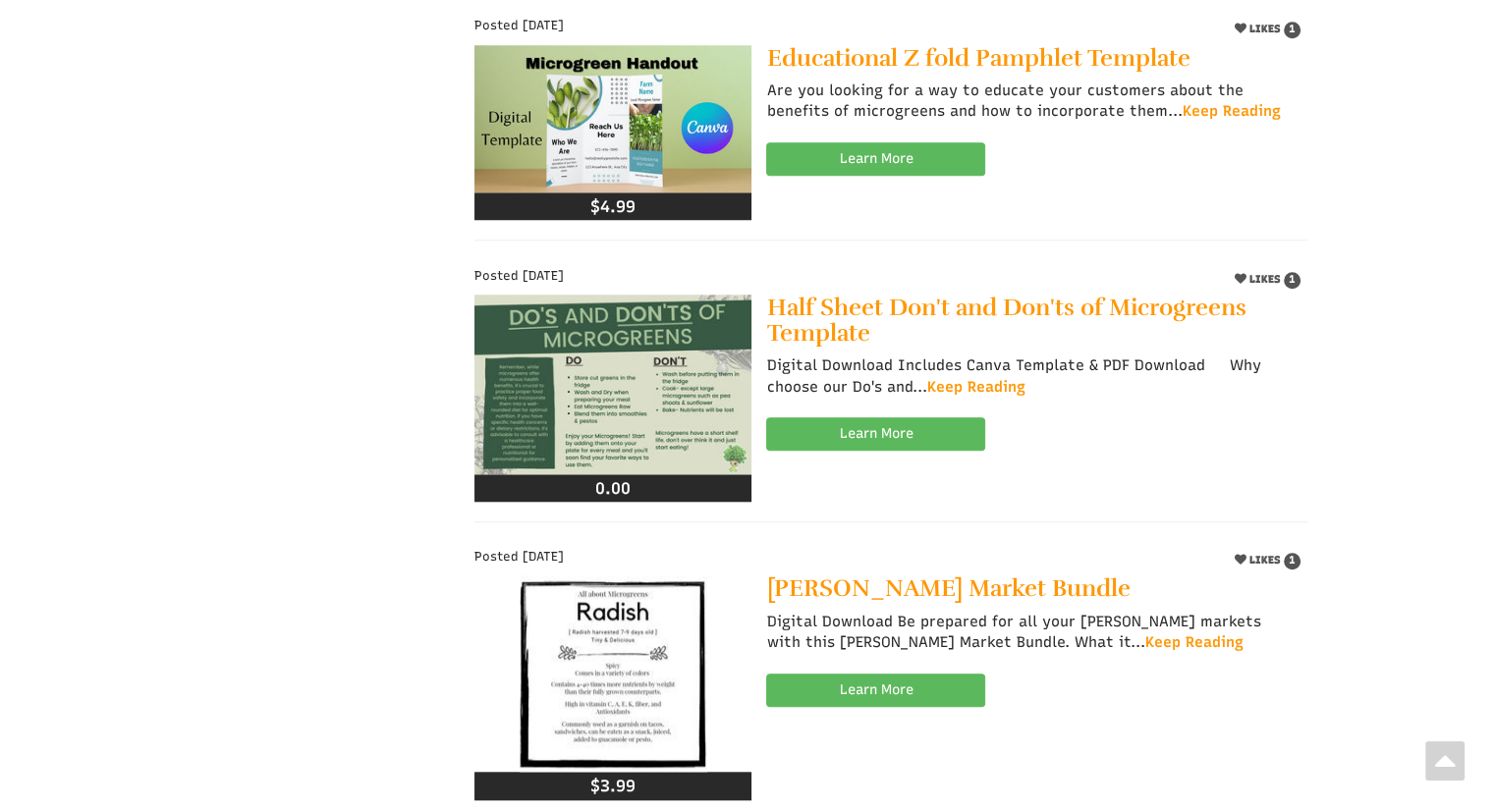
scroll to position [1670, 0]
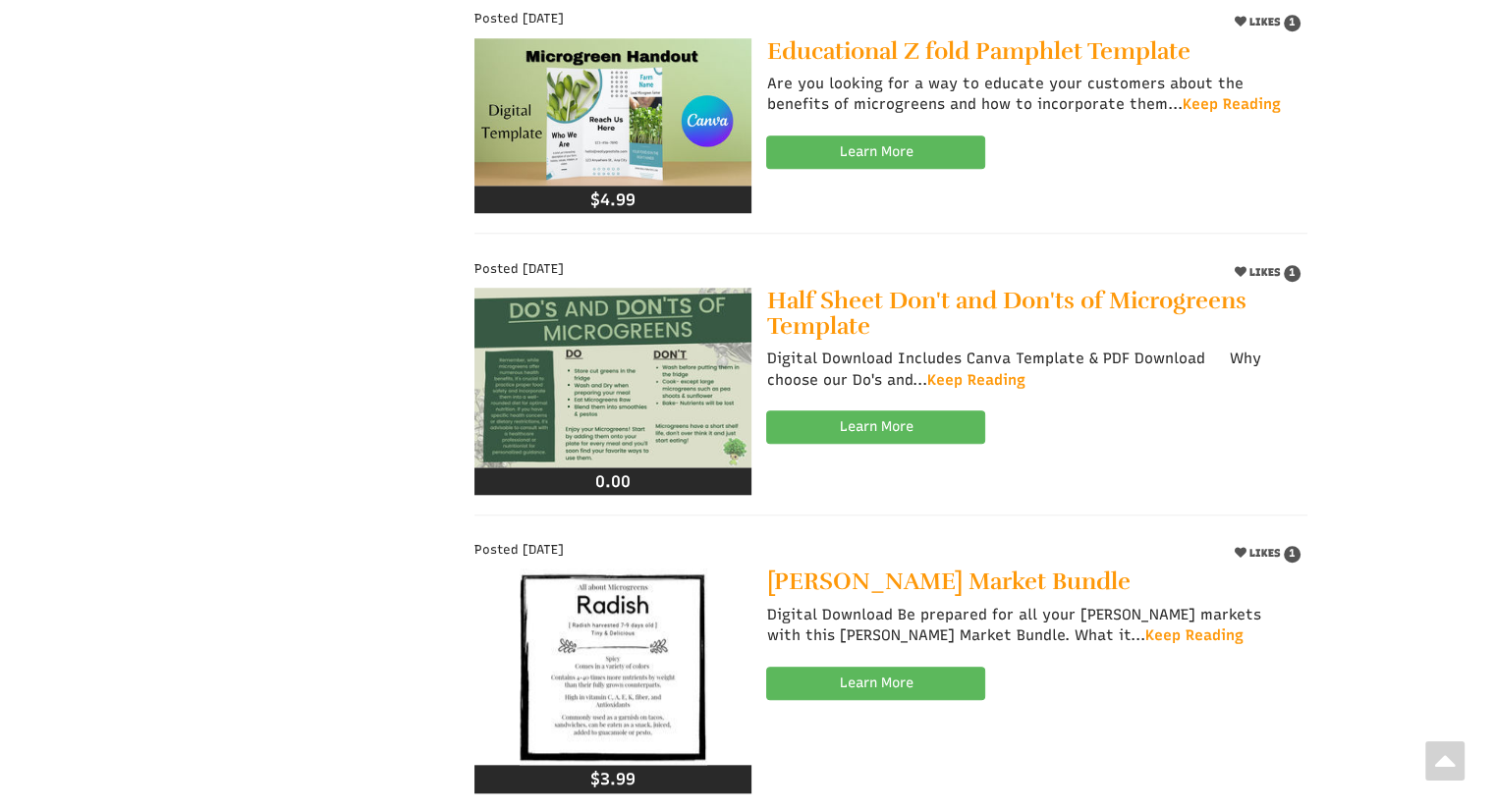
click at [660, 362] on img at bounding box center [612, 378] width 277 height 180
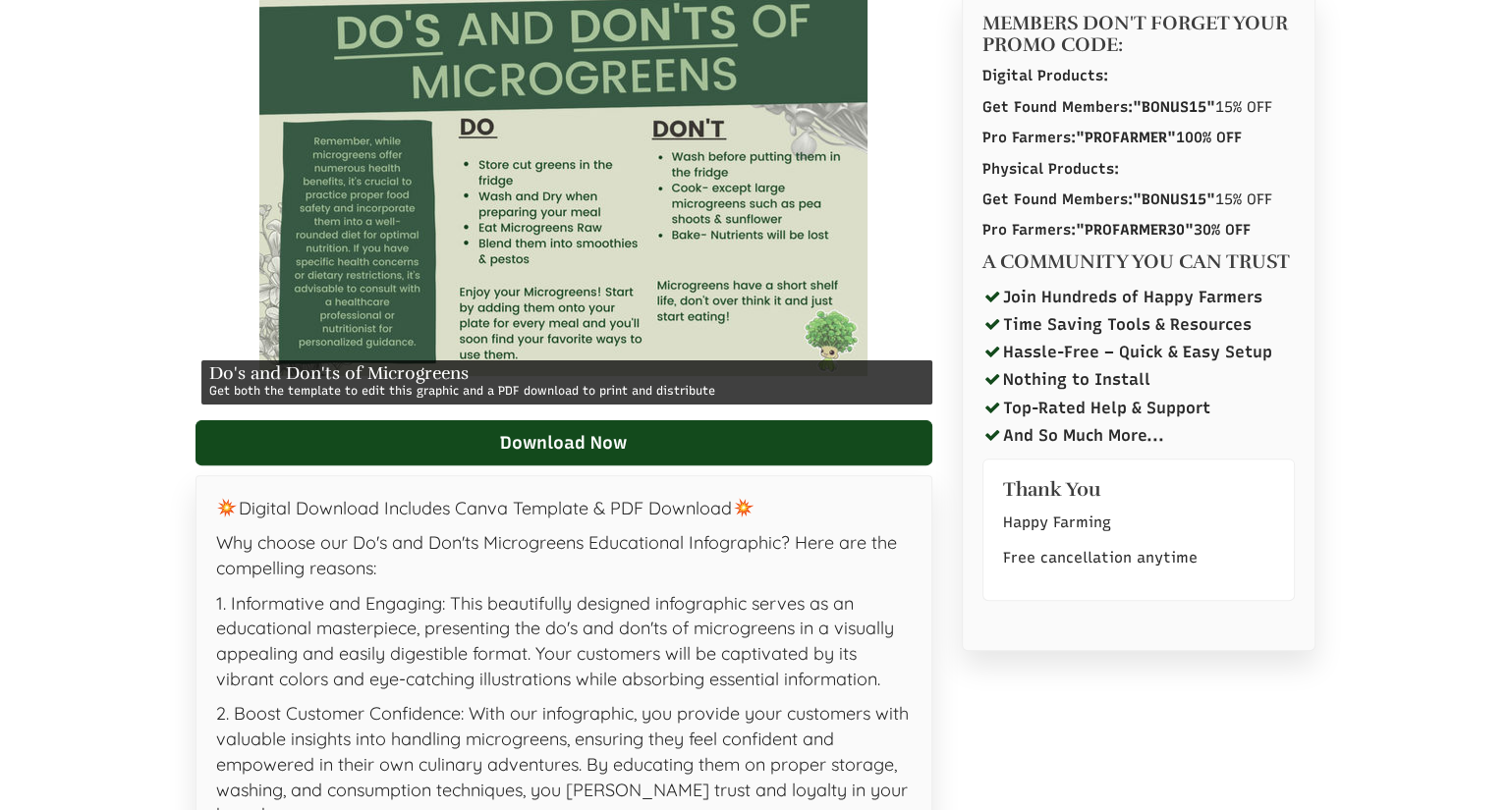
scroll to position [504, 0]
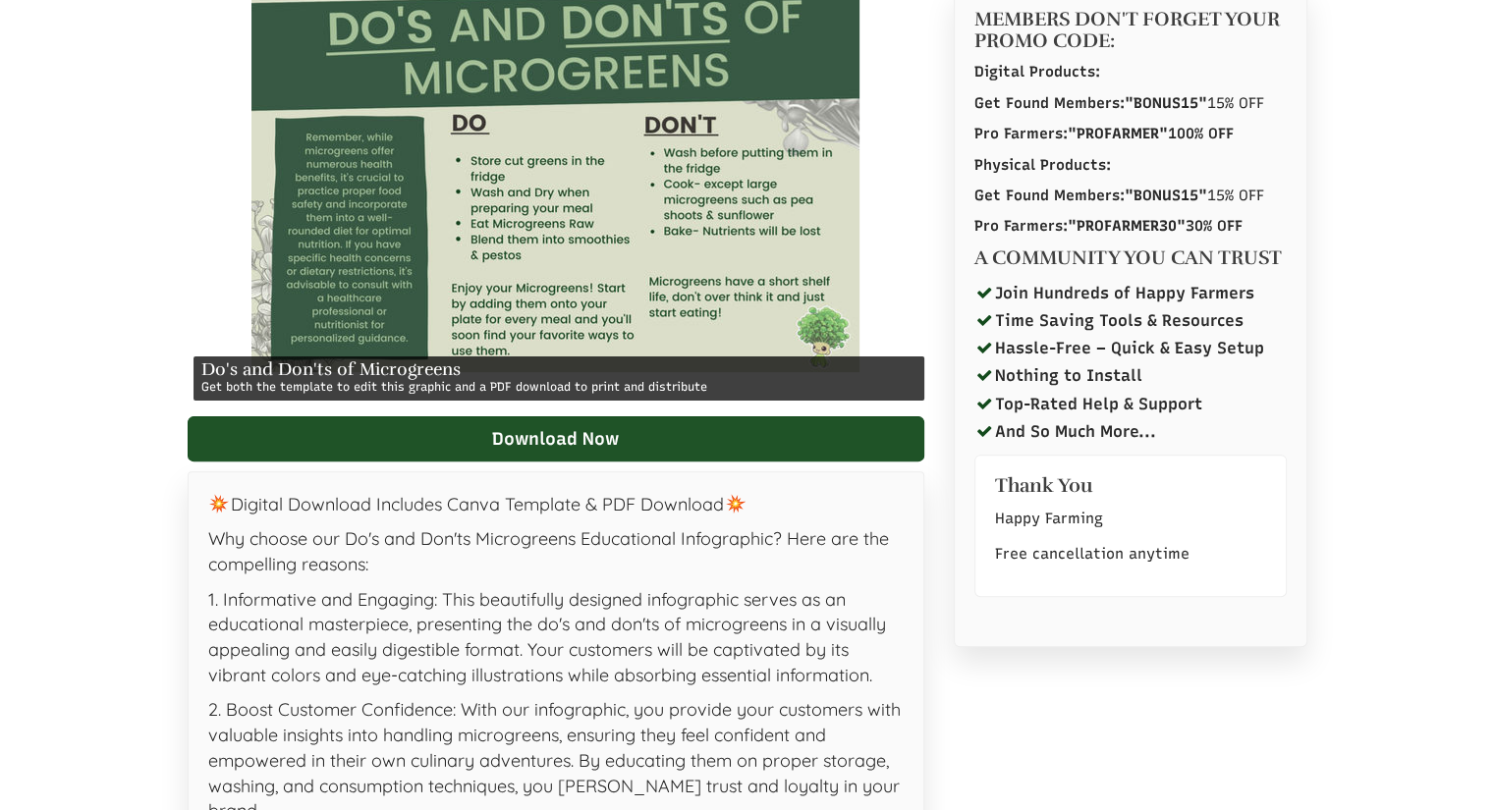
click at [738, 435] on link "Download Now" at bounding box center [556, 438] width 737 height 45
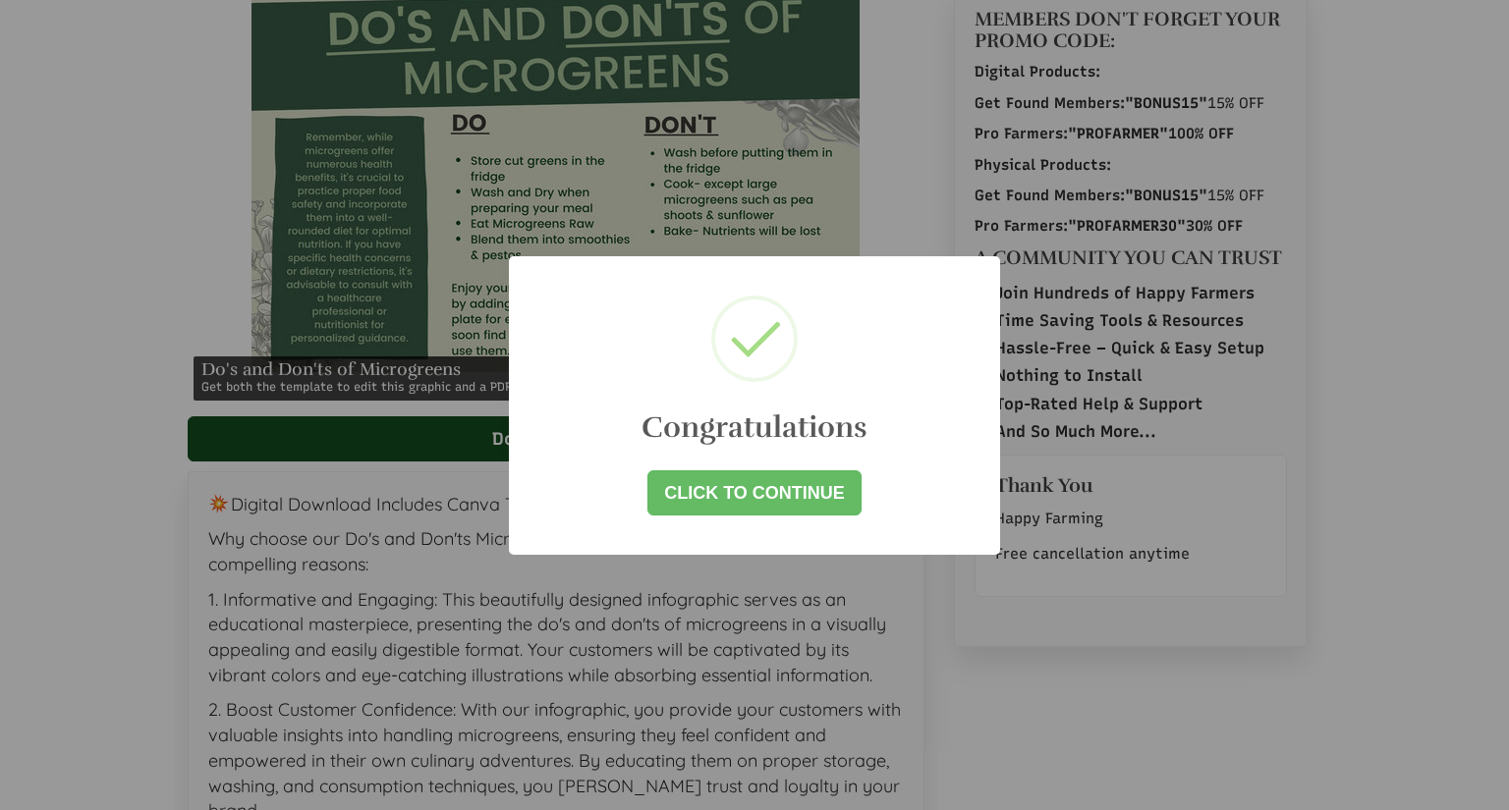
click at [763, 496] on link "Click to Continue" at bounding box center [754, 492] width 214 height 45
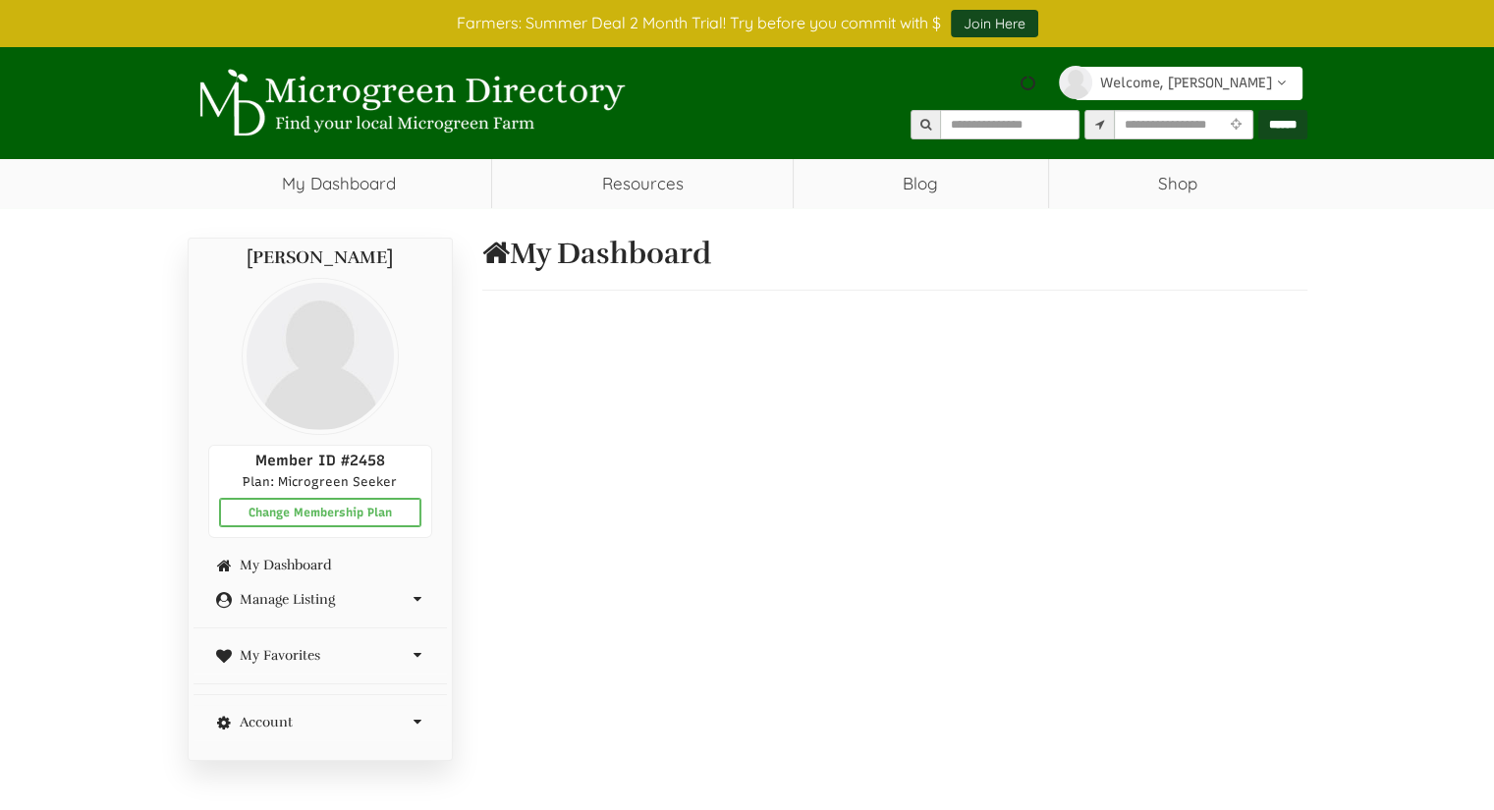
click at [758, 490] on div "My Dashboard" at bounding box center [888, 803] width 840 height 1130
select select "Language Translate Widget"
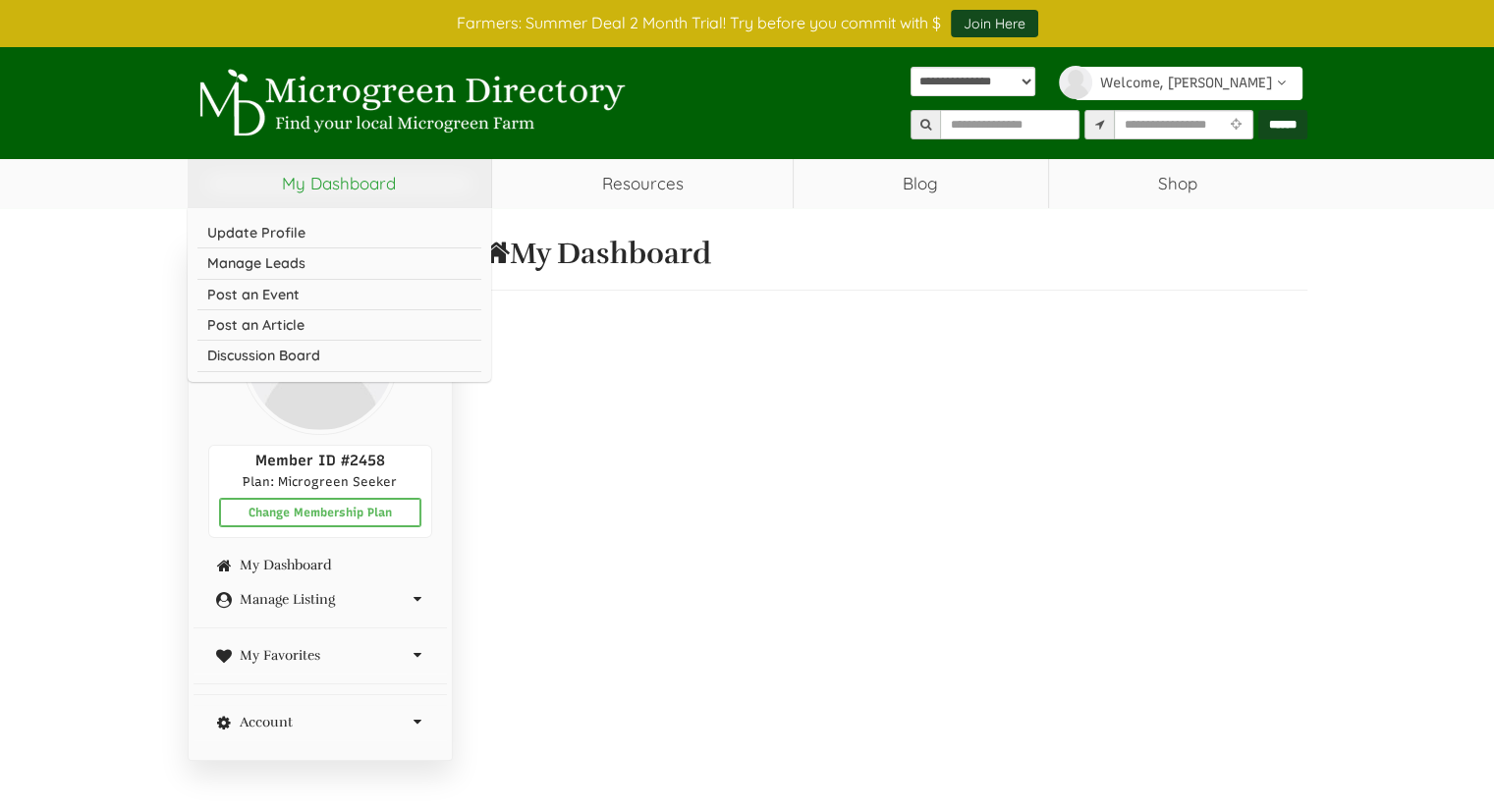
click at [400, 189] on link "My Dashboard" at bounding box center [340, 183] width 304 height 49
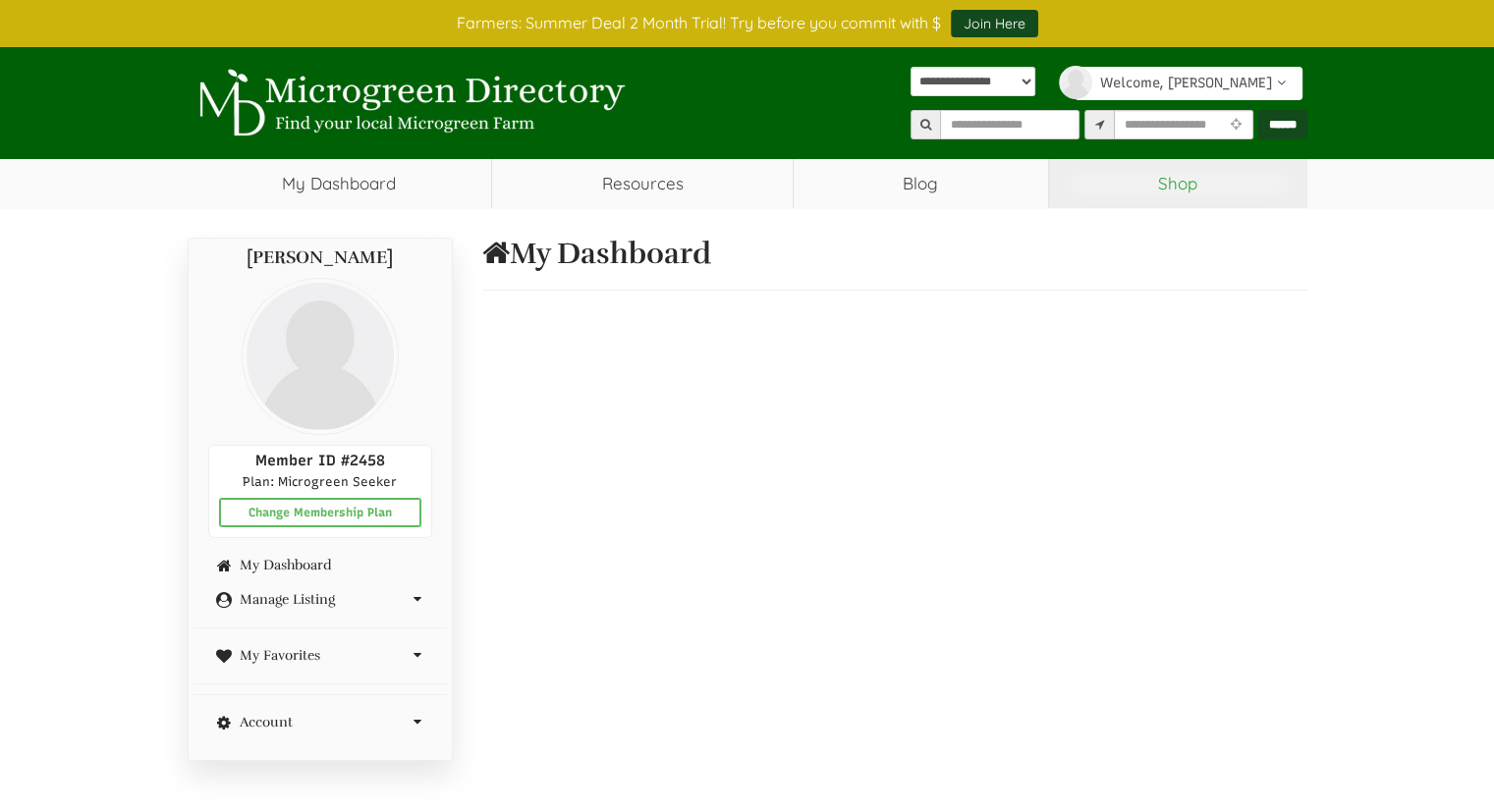
click at [1161, 197] on link "Shop" at bounding box center [1178, 183] width 258 height 49
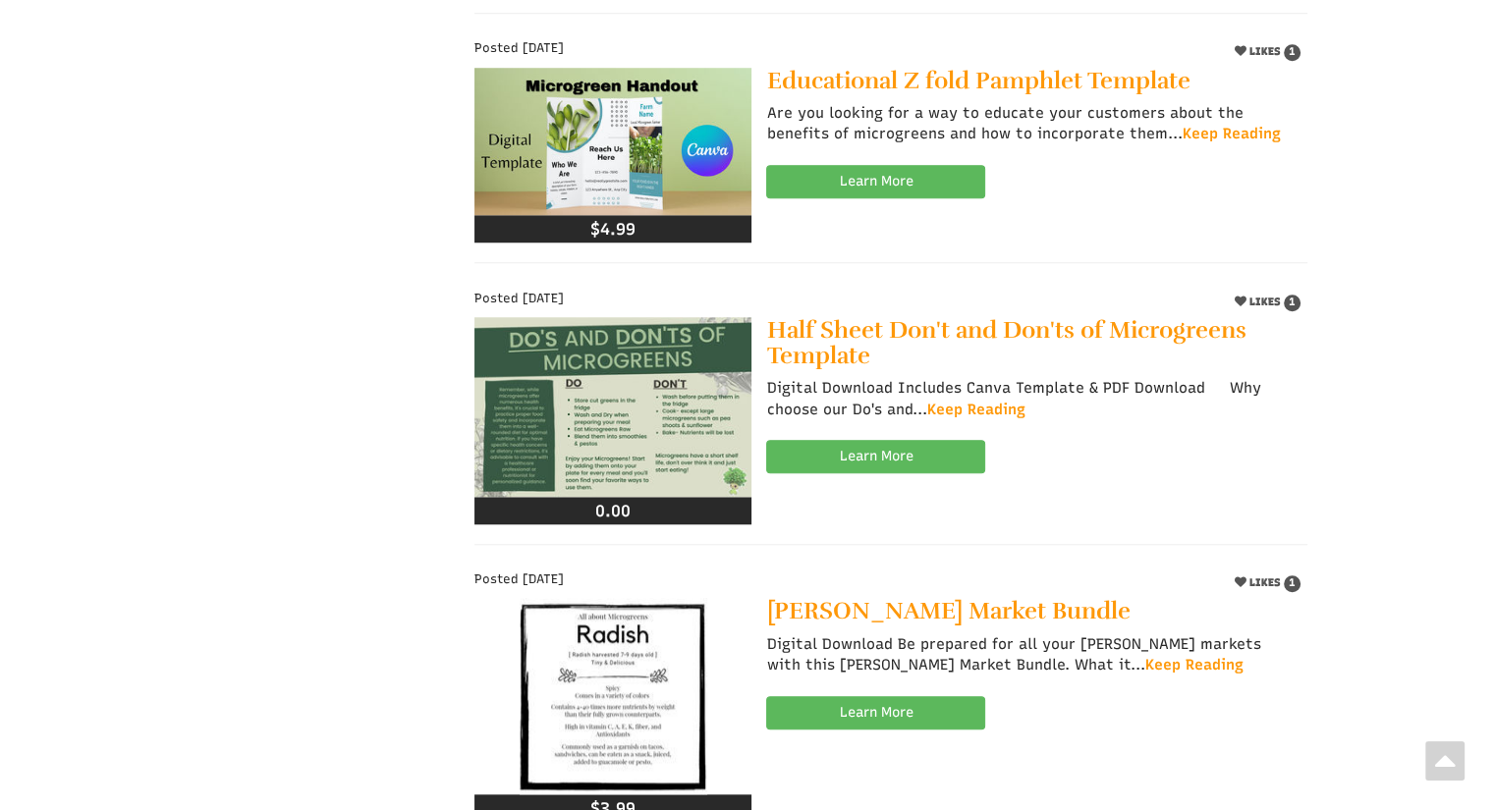
scroll to position [1631, 0]
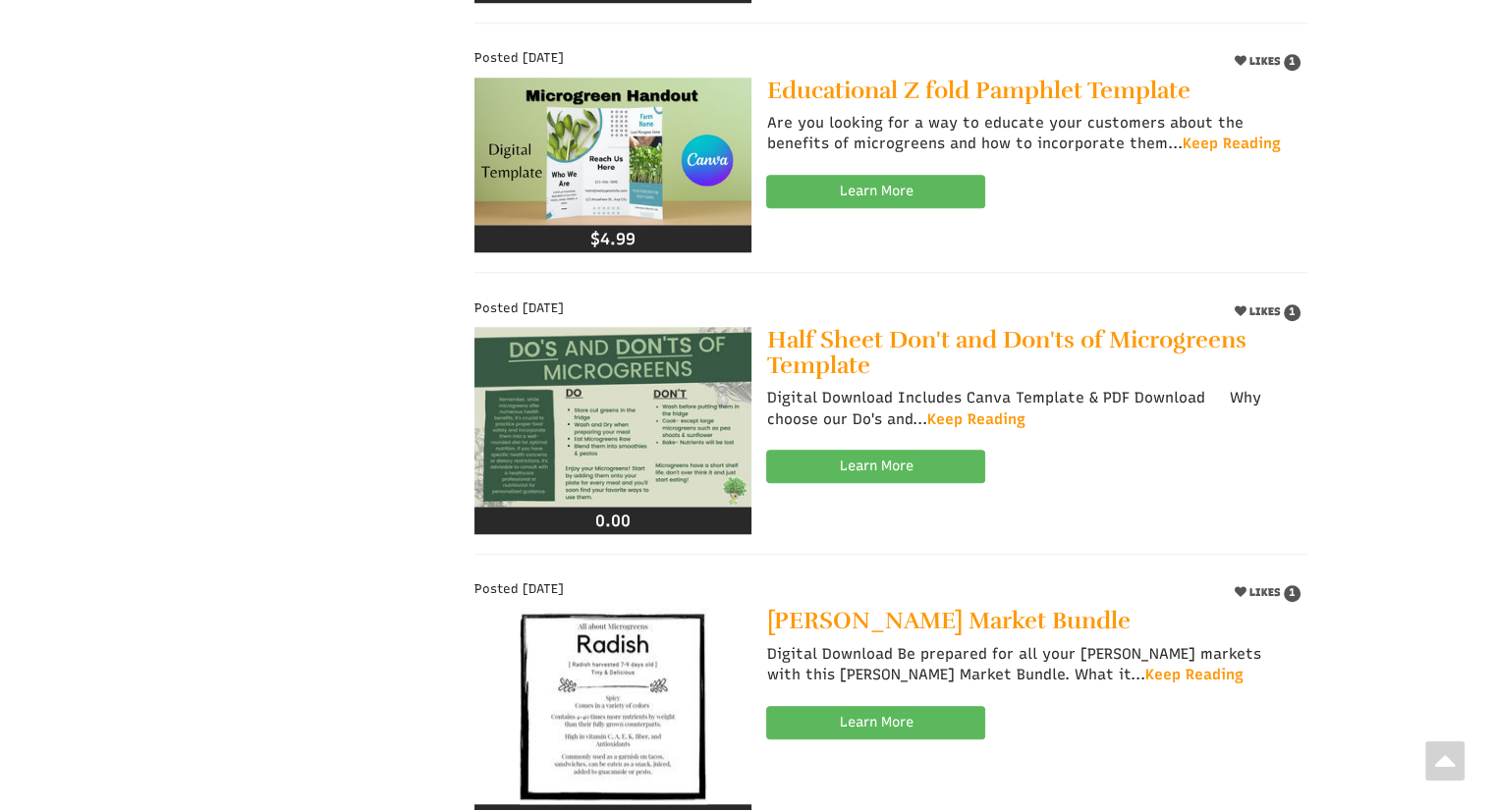
click at [693, 399] on img at bounding box center [612, 417] width 277 height 180
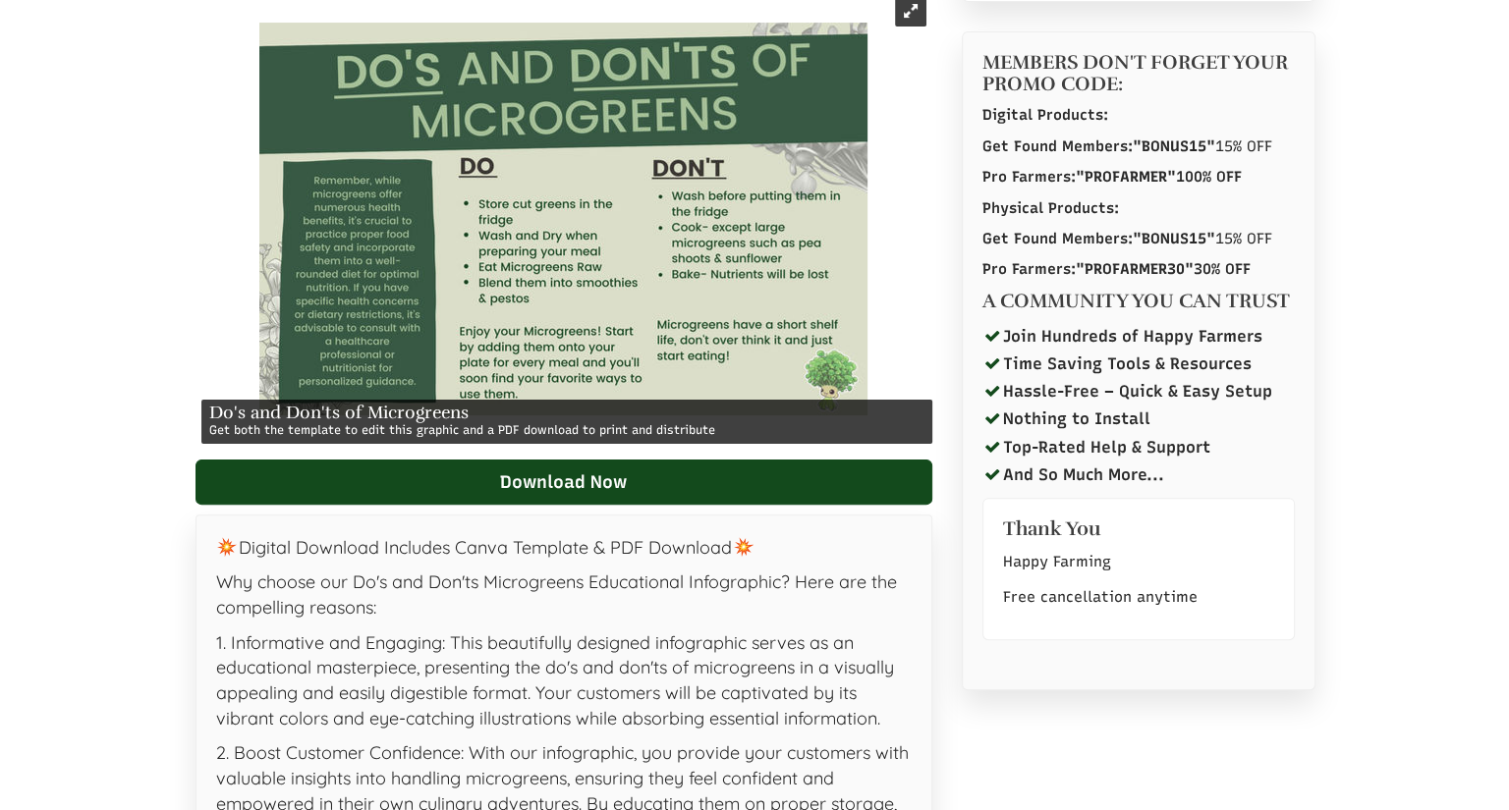
scroll to position [464, 0]
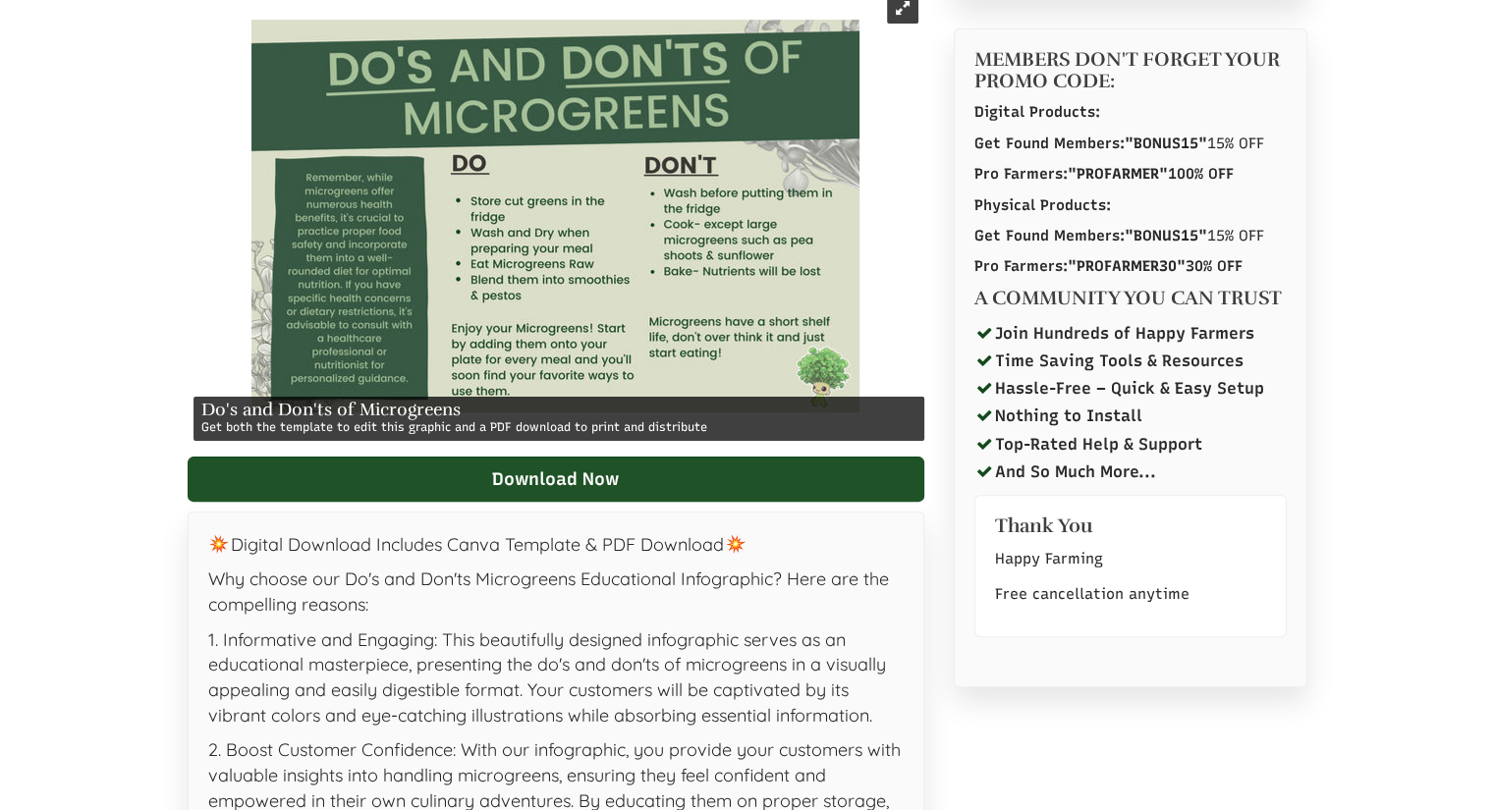
click at [480, 474] on link "Download Now" at bounding box center [556, 479] width 737 height 45
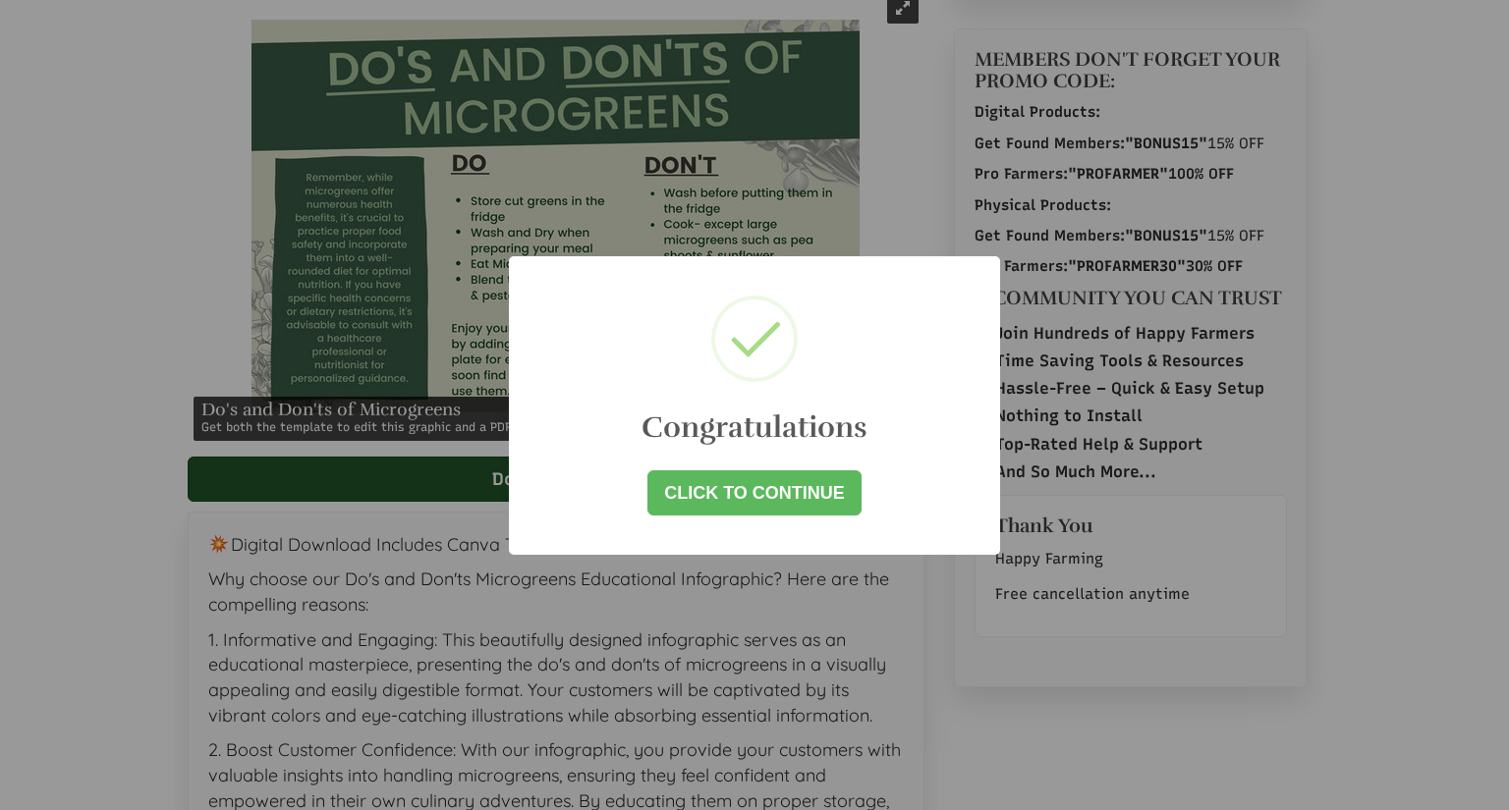
click at [788, 495] on link "Click to Continue" at bounding box center [754, 492] width 214 height 45
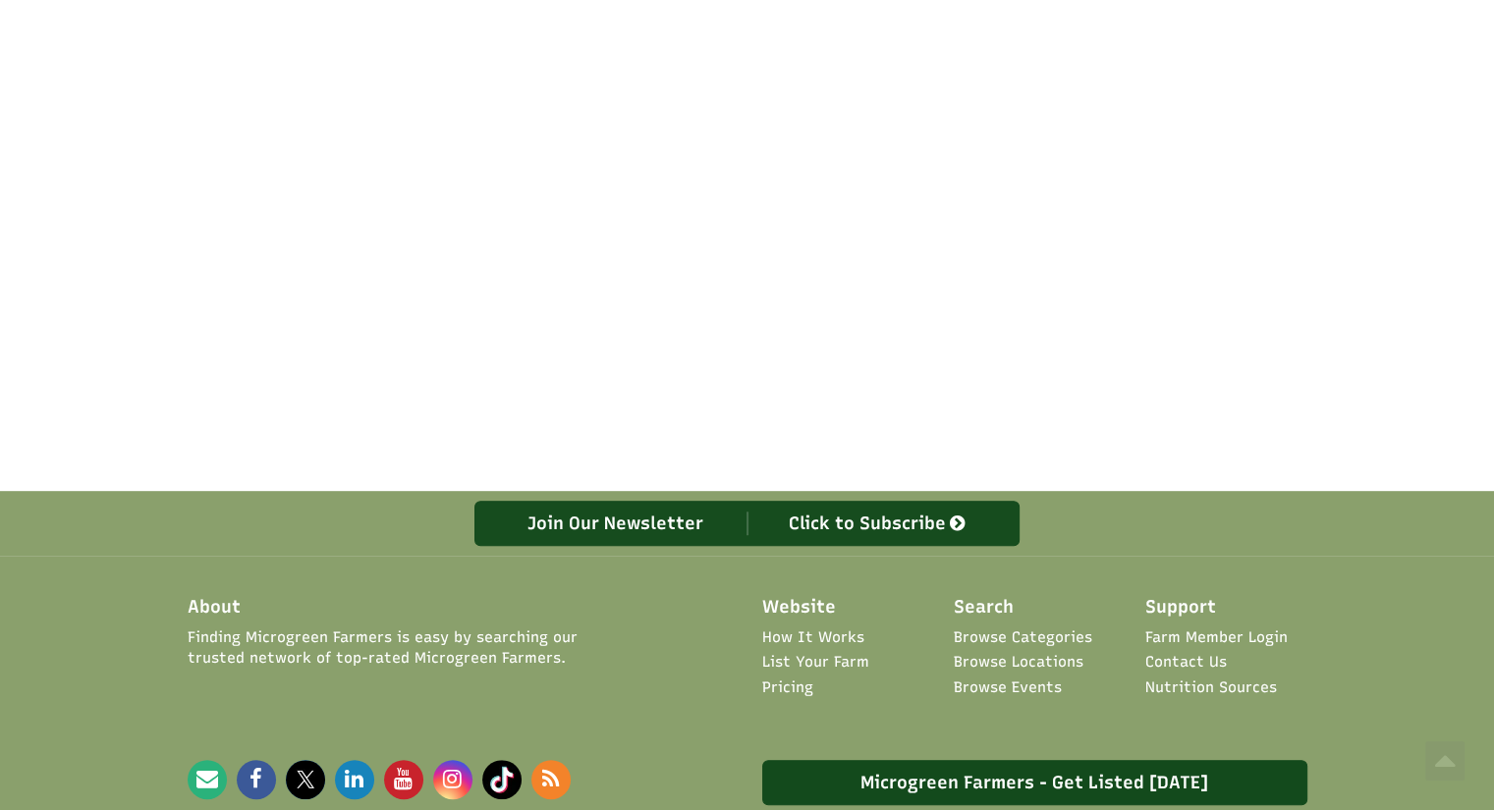
scroll to position [1078, 0]
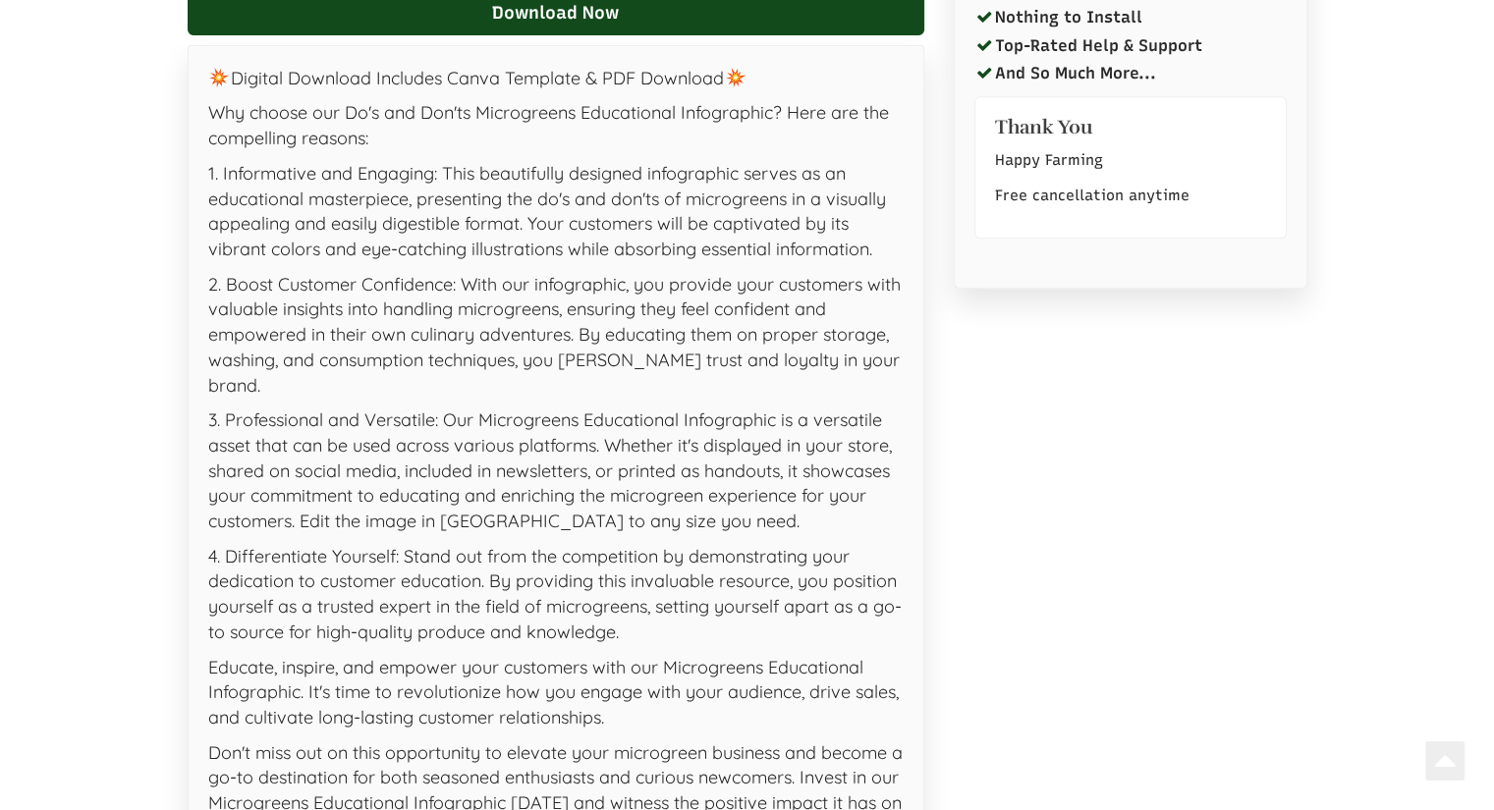
scroll to position [464, 0]
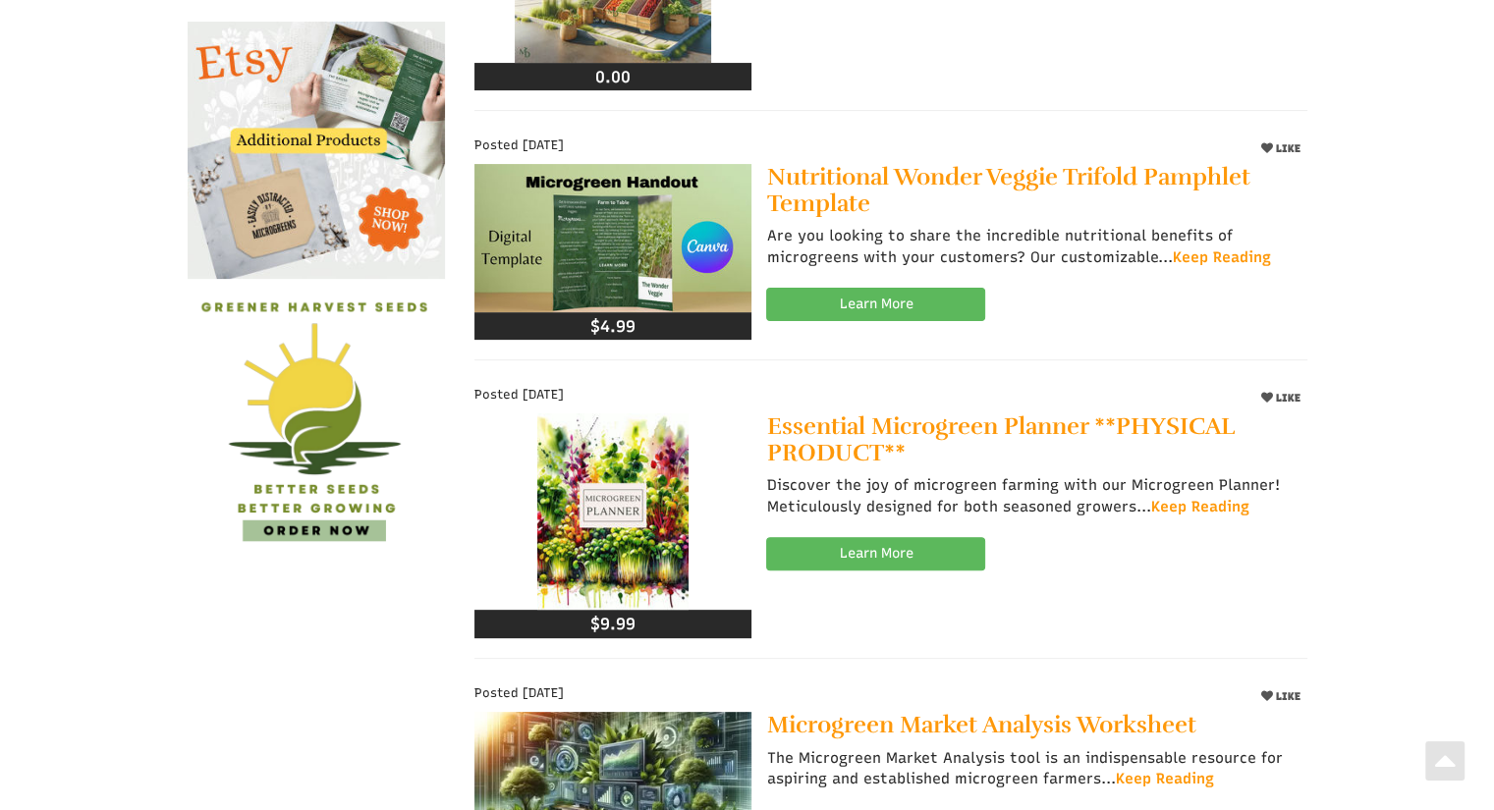
scroll to position [511, 0]
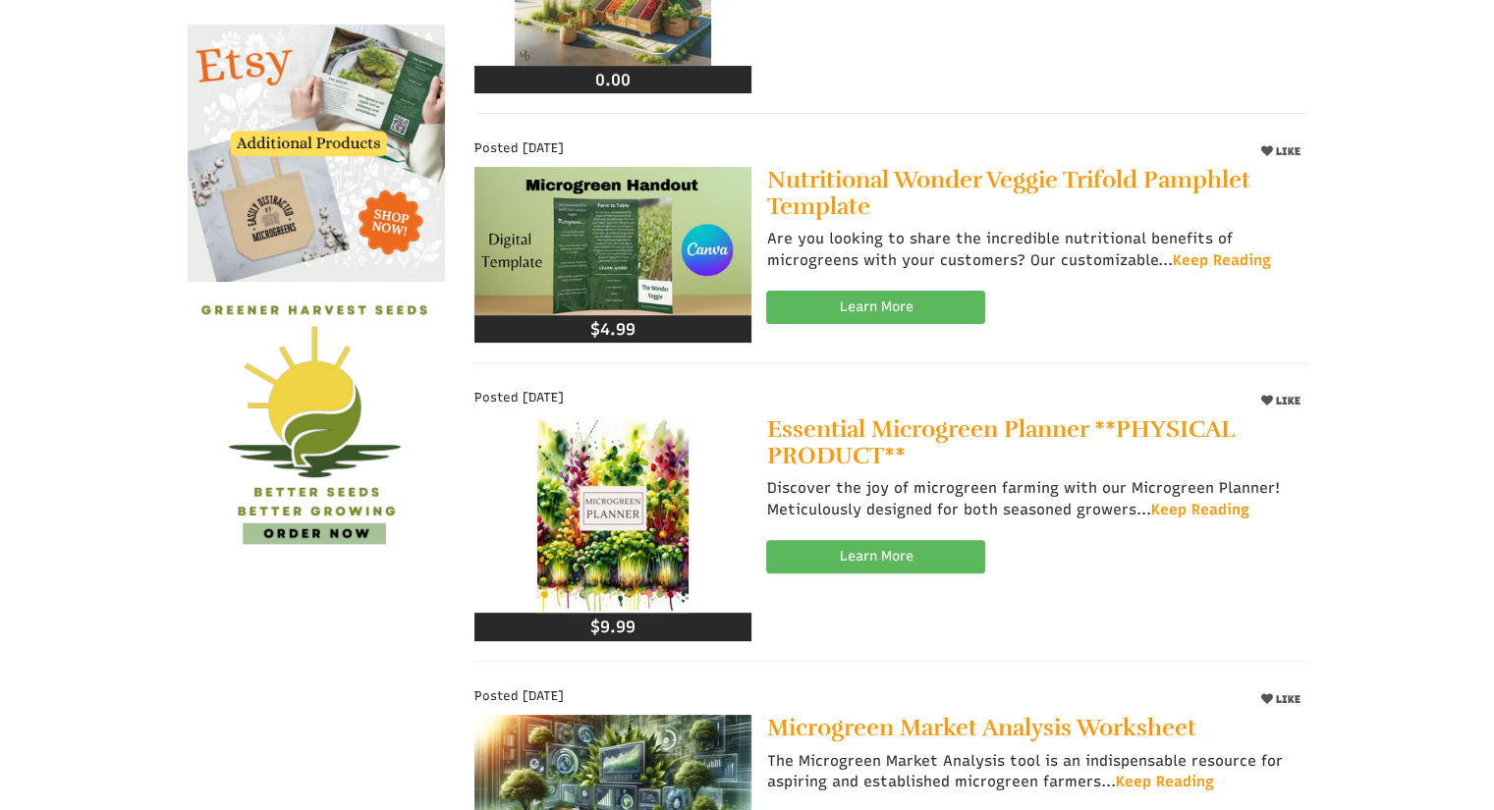
click at [646, 223] on img at bounding box center [612, 240] width 277 height 147
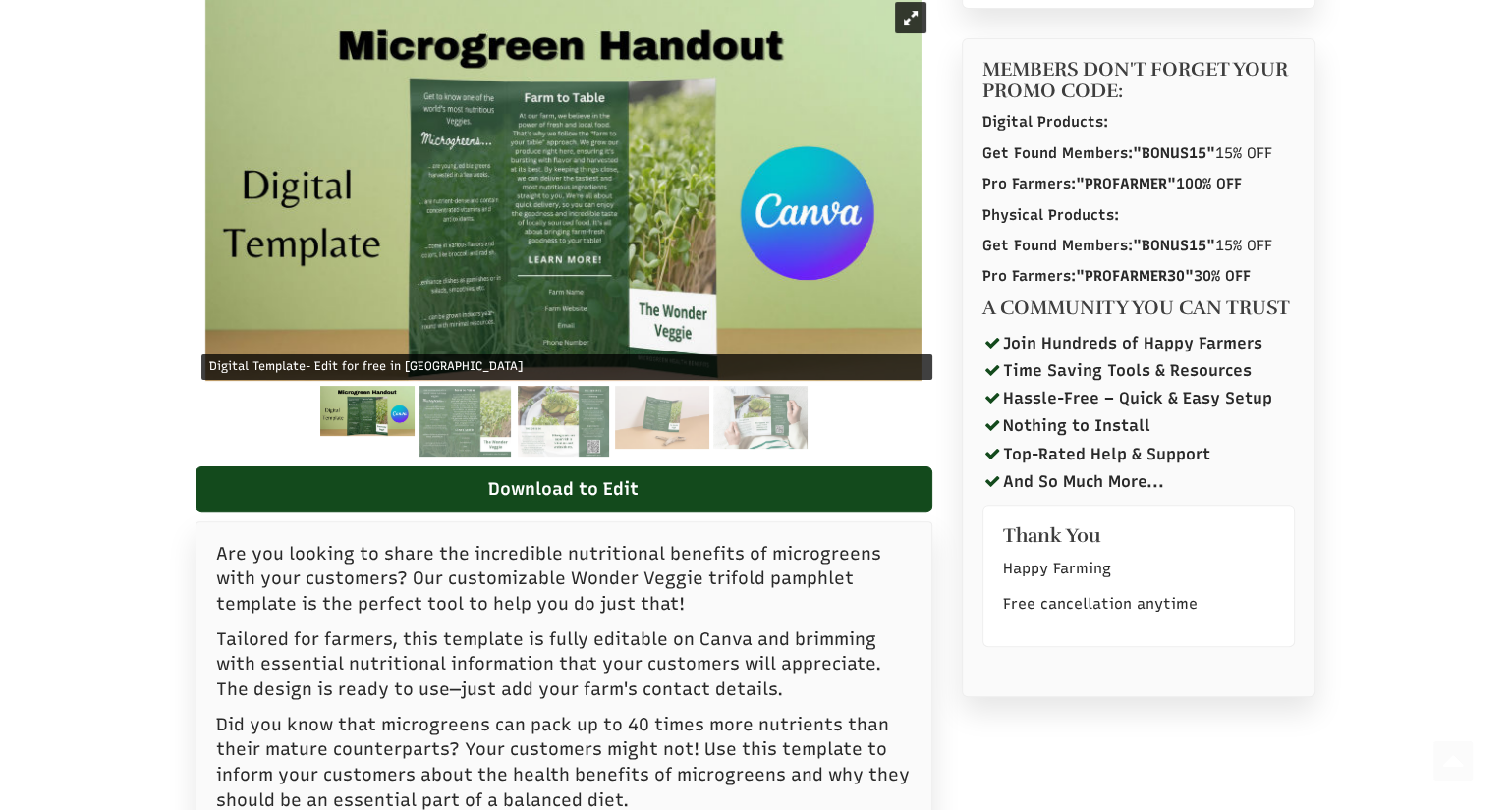
scroll to position [438, 0]
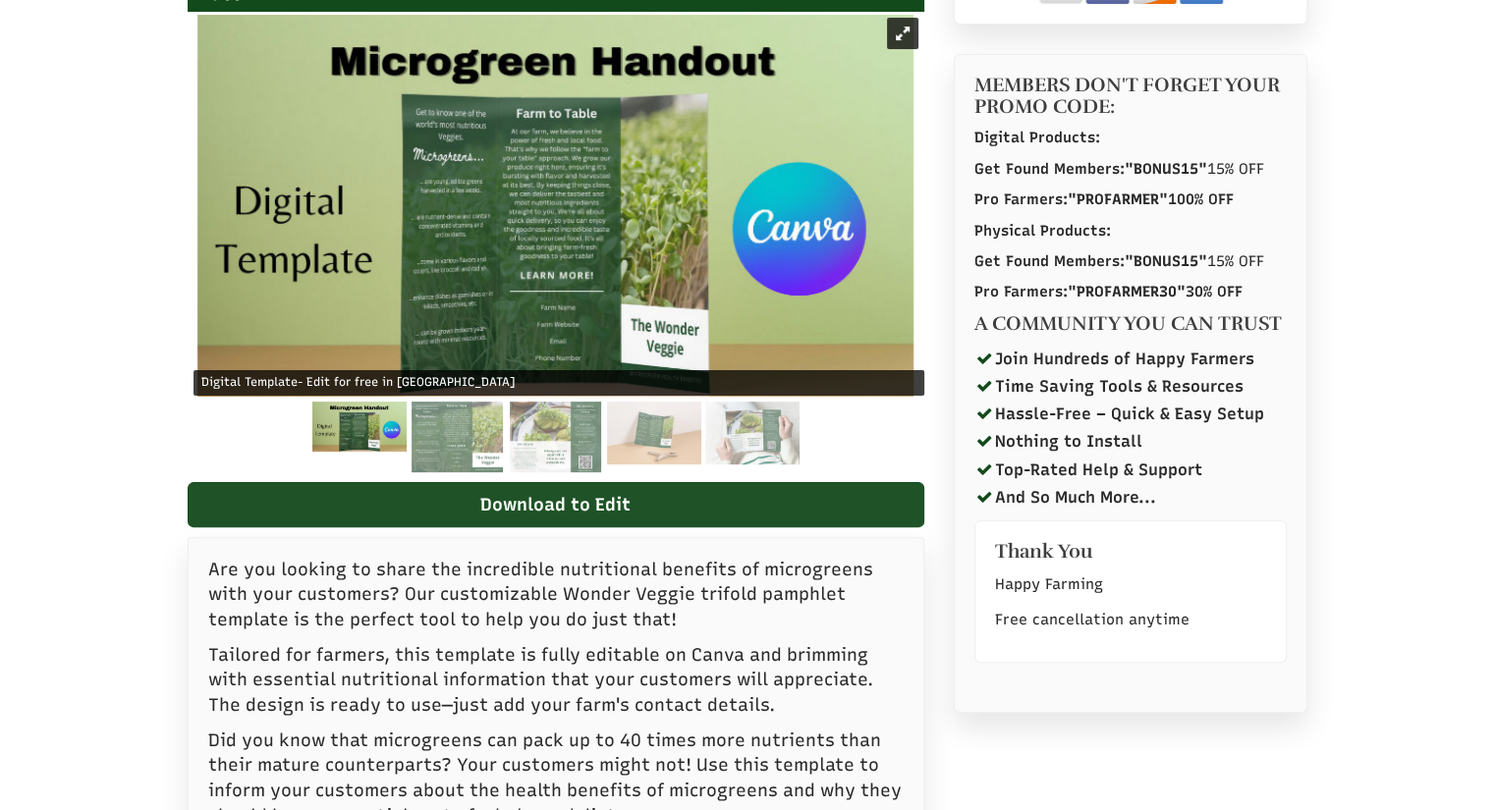
click at [655, 508] on link "Download to Edit" at bounding box center [556, 504] width 737 height 45
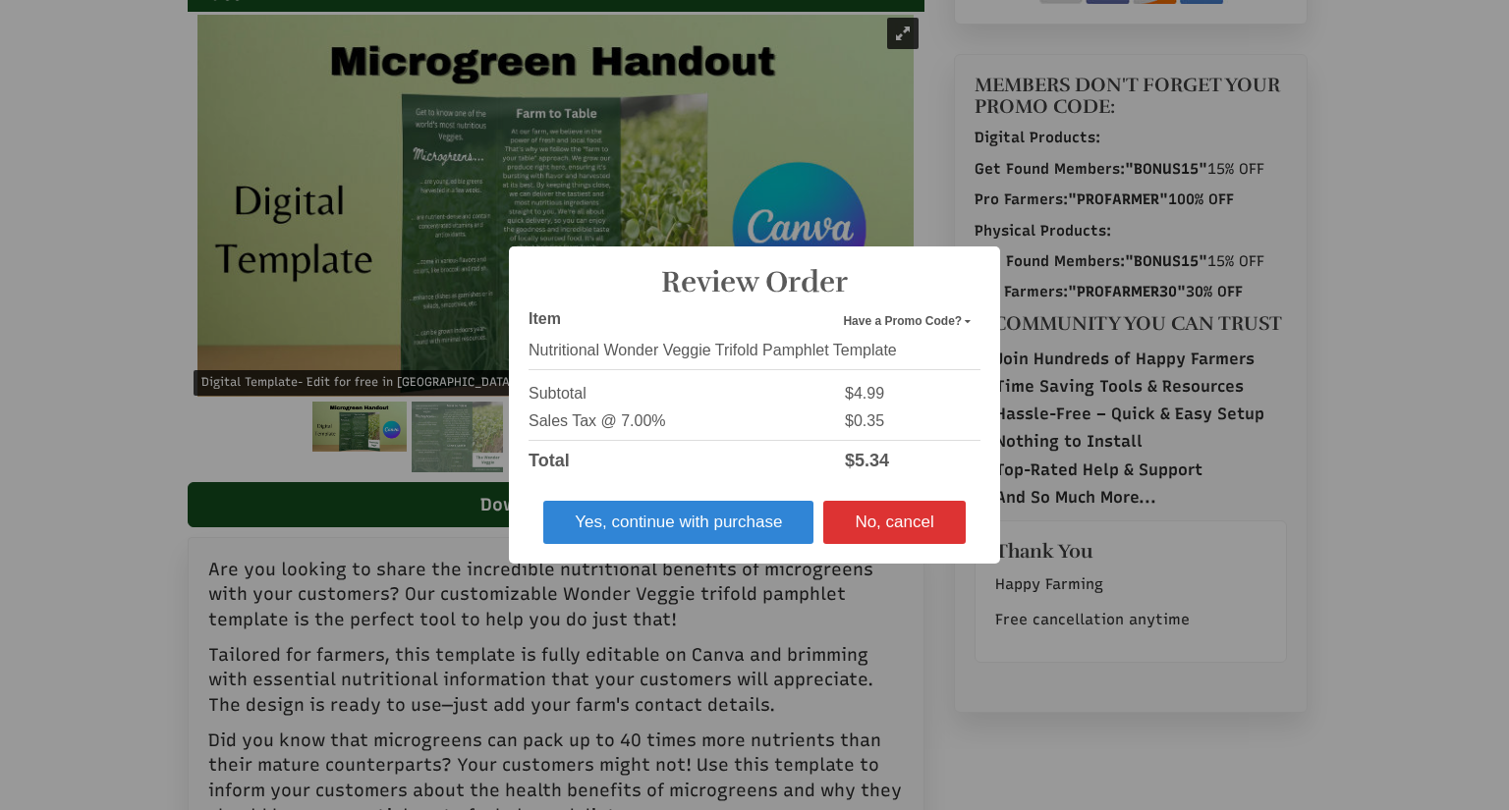
click at [767, 525] on button "Yes, continue with purchase" at bounding box center [678, 522] width 270 height 43
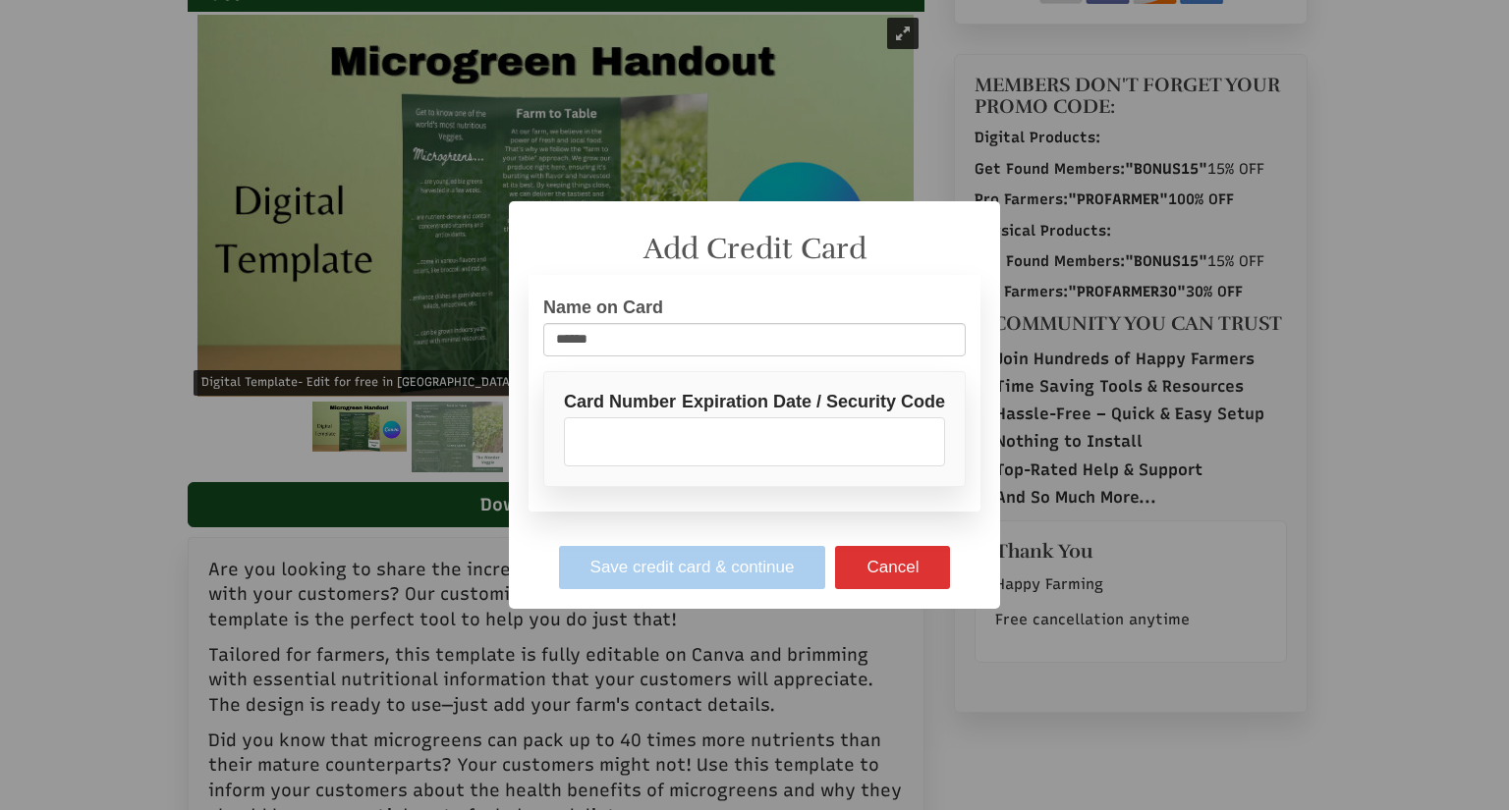
click at [747, 341] on input "******" at bounding box center [754, 339] width 422 height 33
type input "*"
type input "**********"
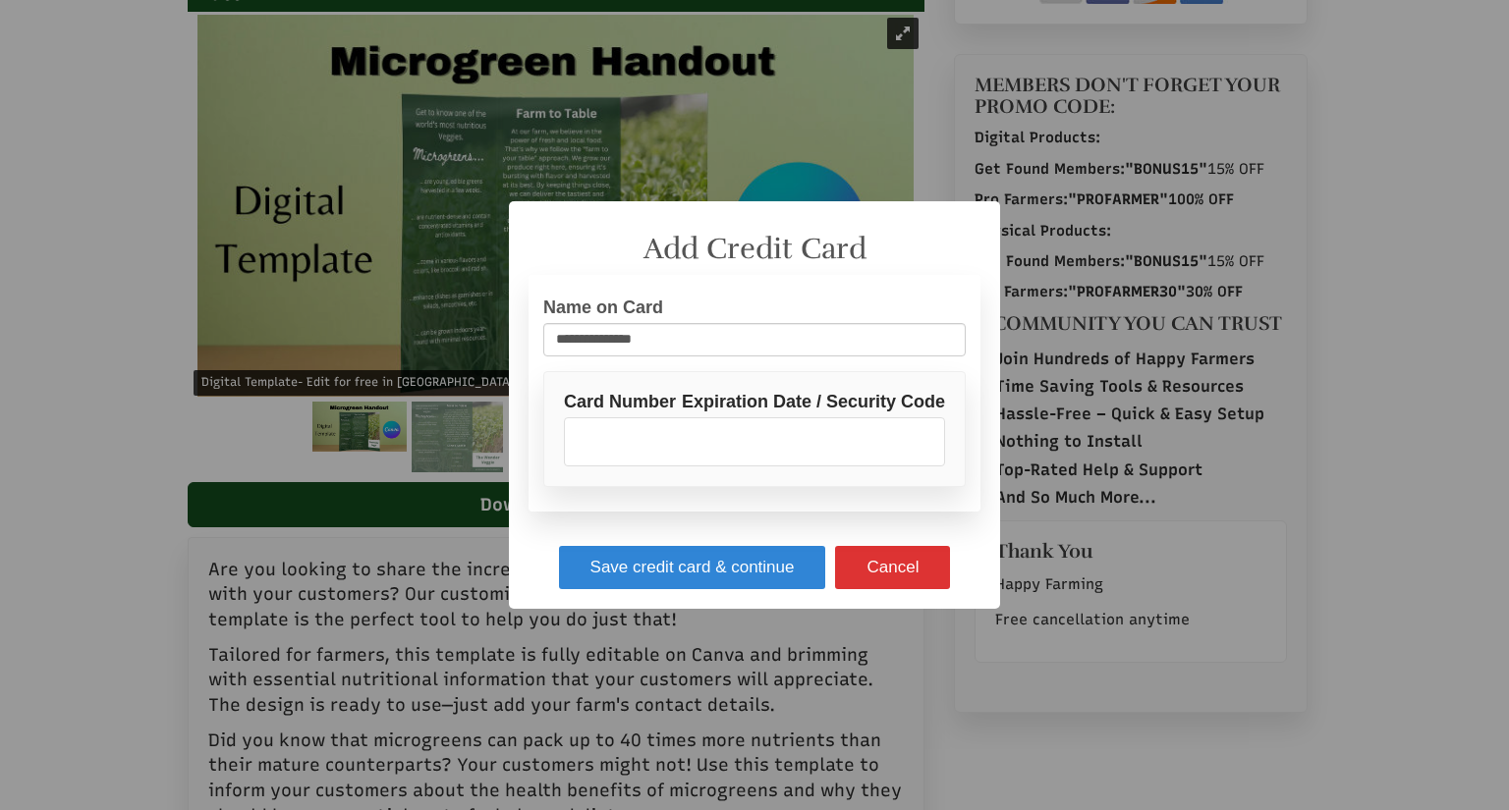
click at [847, 407] on label "Expiration Date / Security Code" at bounding box center [813, 402] width 263 height 21
click at [743, 418] on iframe at bounding box center [755, 441] width 360 height 47
click at [742, 568] on button "Save credit card & continue" at bounding box center [692, 567] width 267 height 43
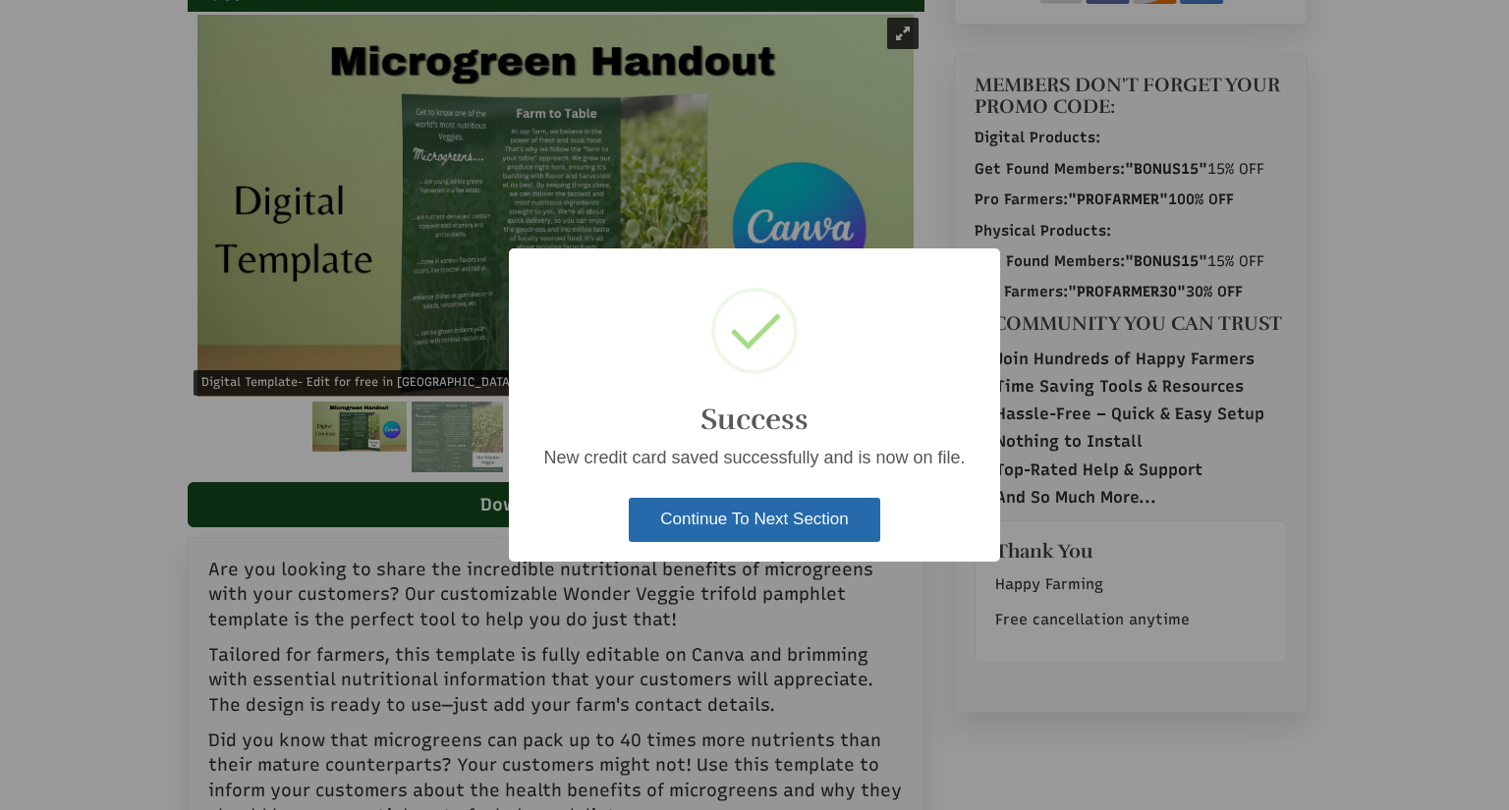
click at [794, 524] on button "Continue To Next Section" at bounding box center [754, 519] width 251 height 43
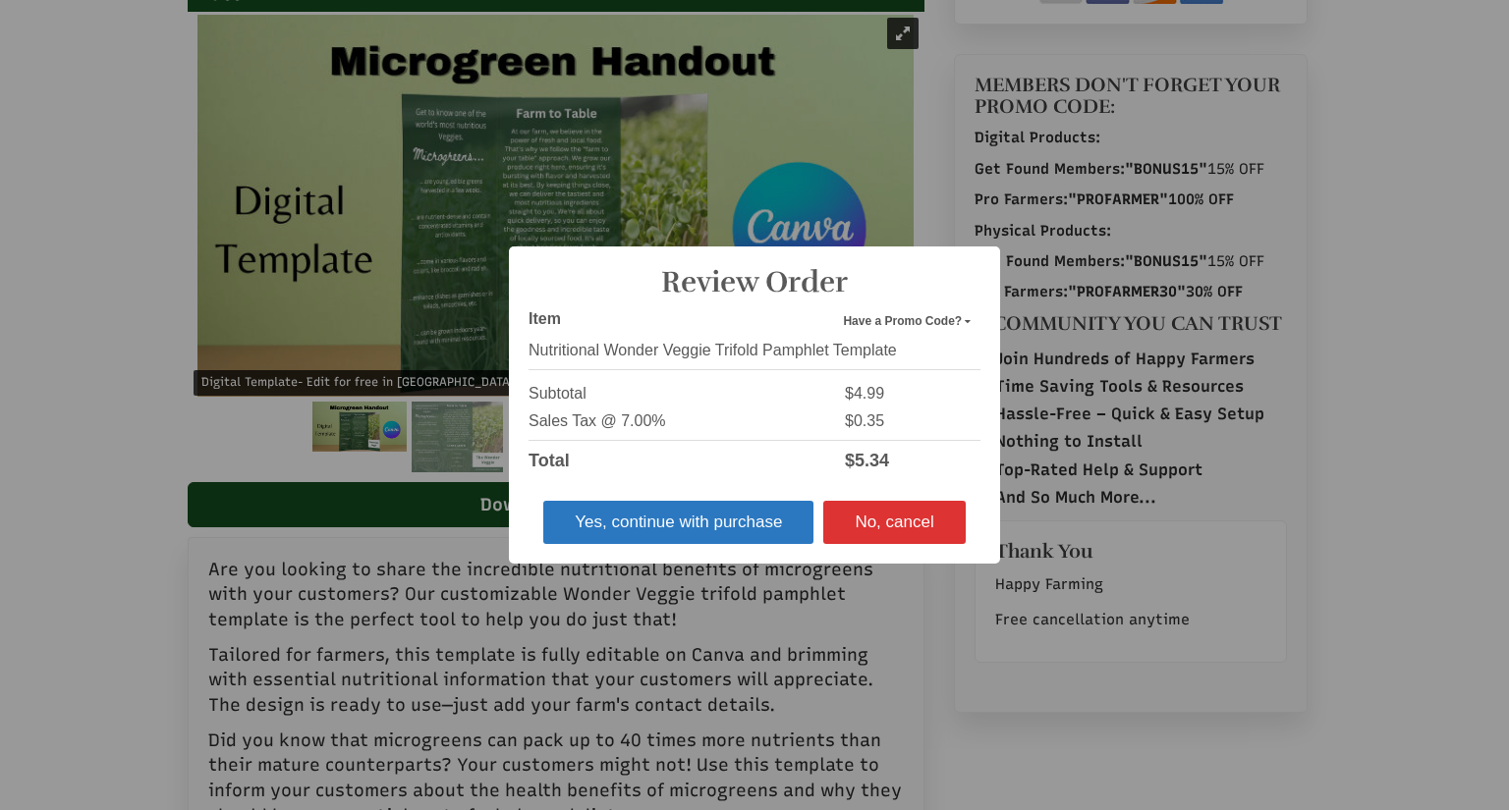
click at [740, 526] on button "Yes, continue with purchase" at bounding box center [678, 522] width 270 height 43
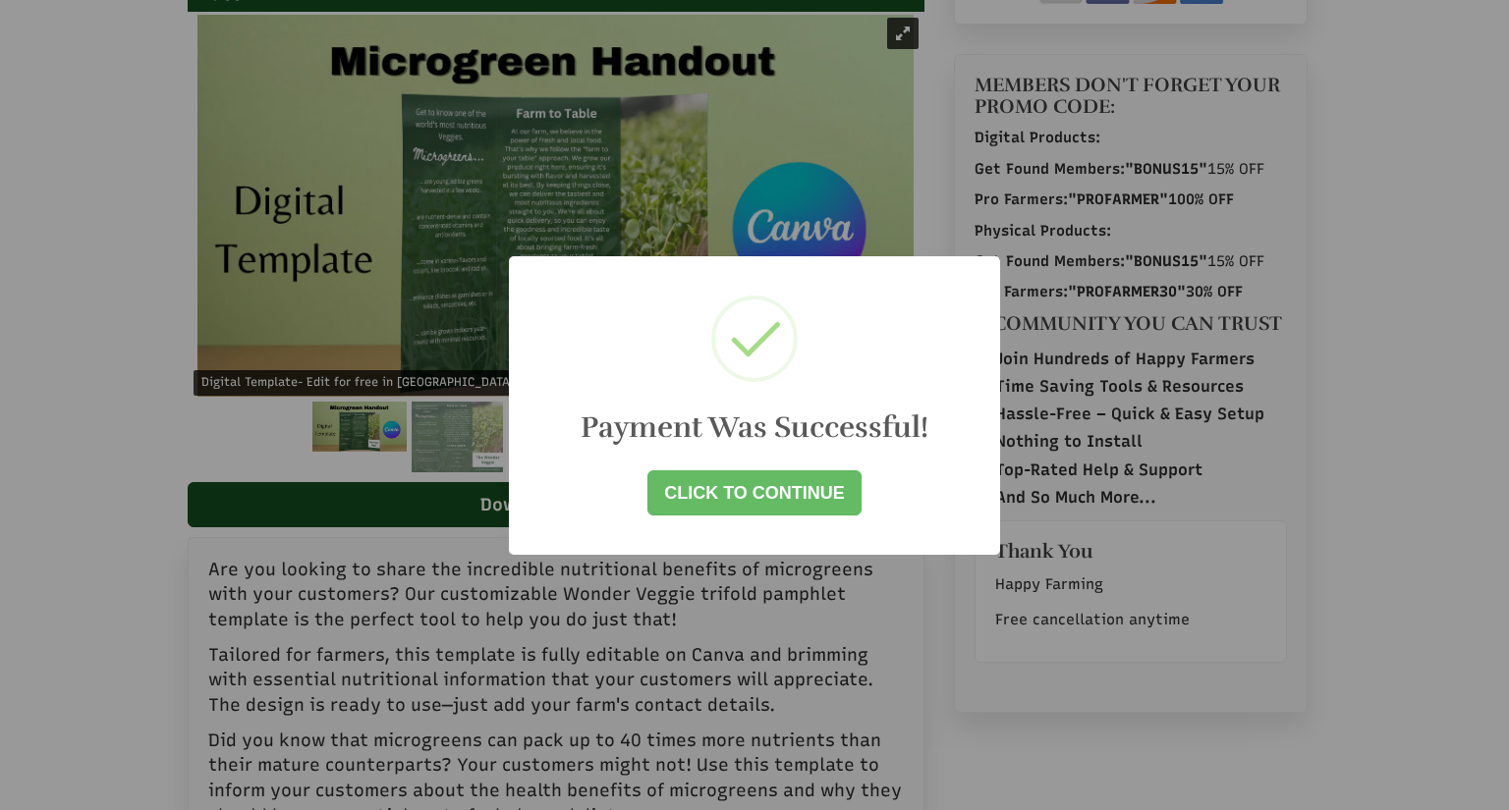
click at [790, 502] on link "Click to Continue" at bounding box center [754, 492] width 214 height 45
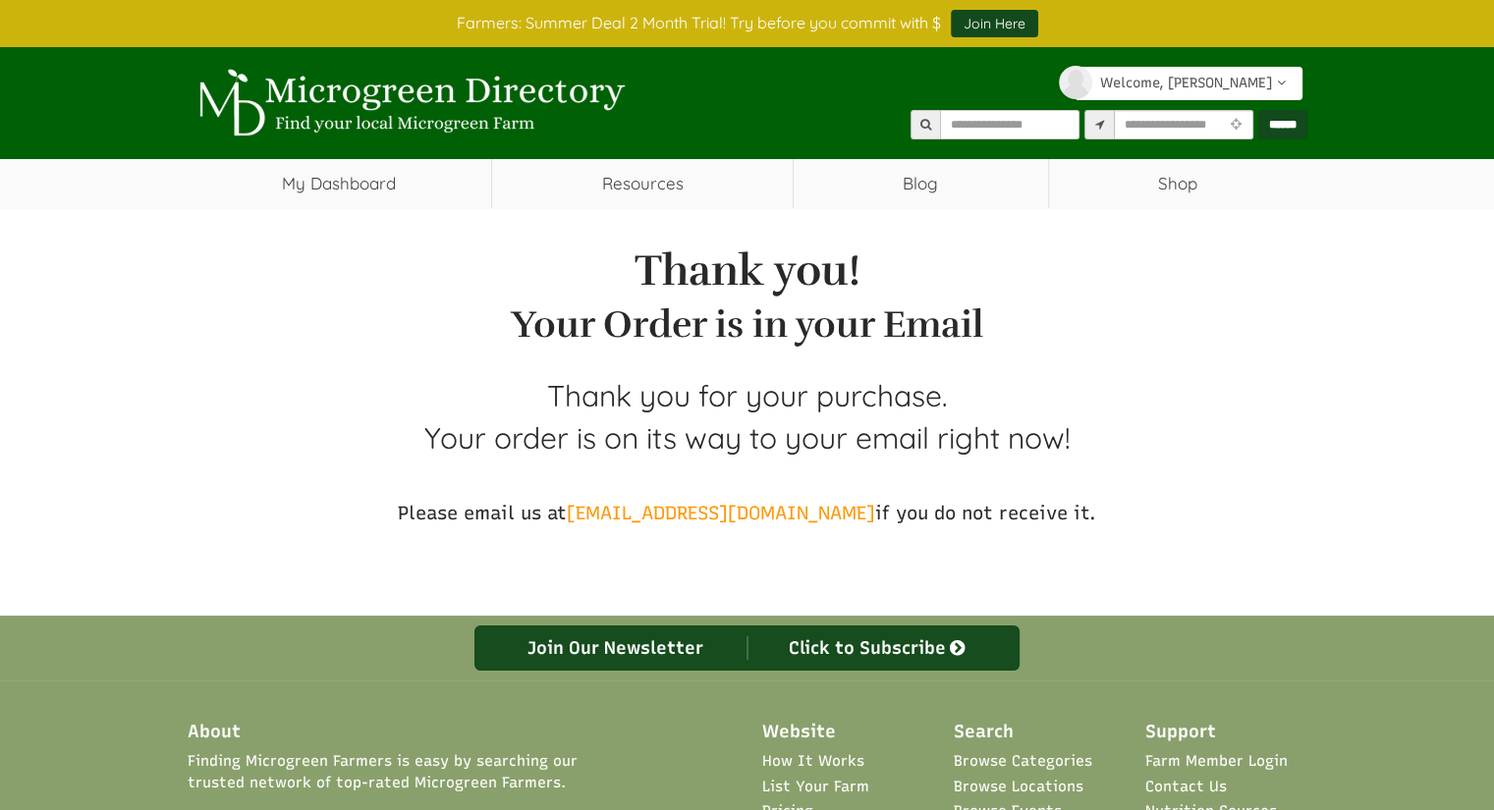
select select "Language Translate Widget"
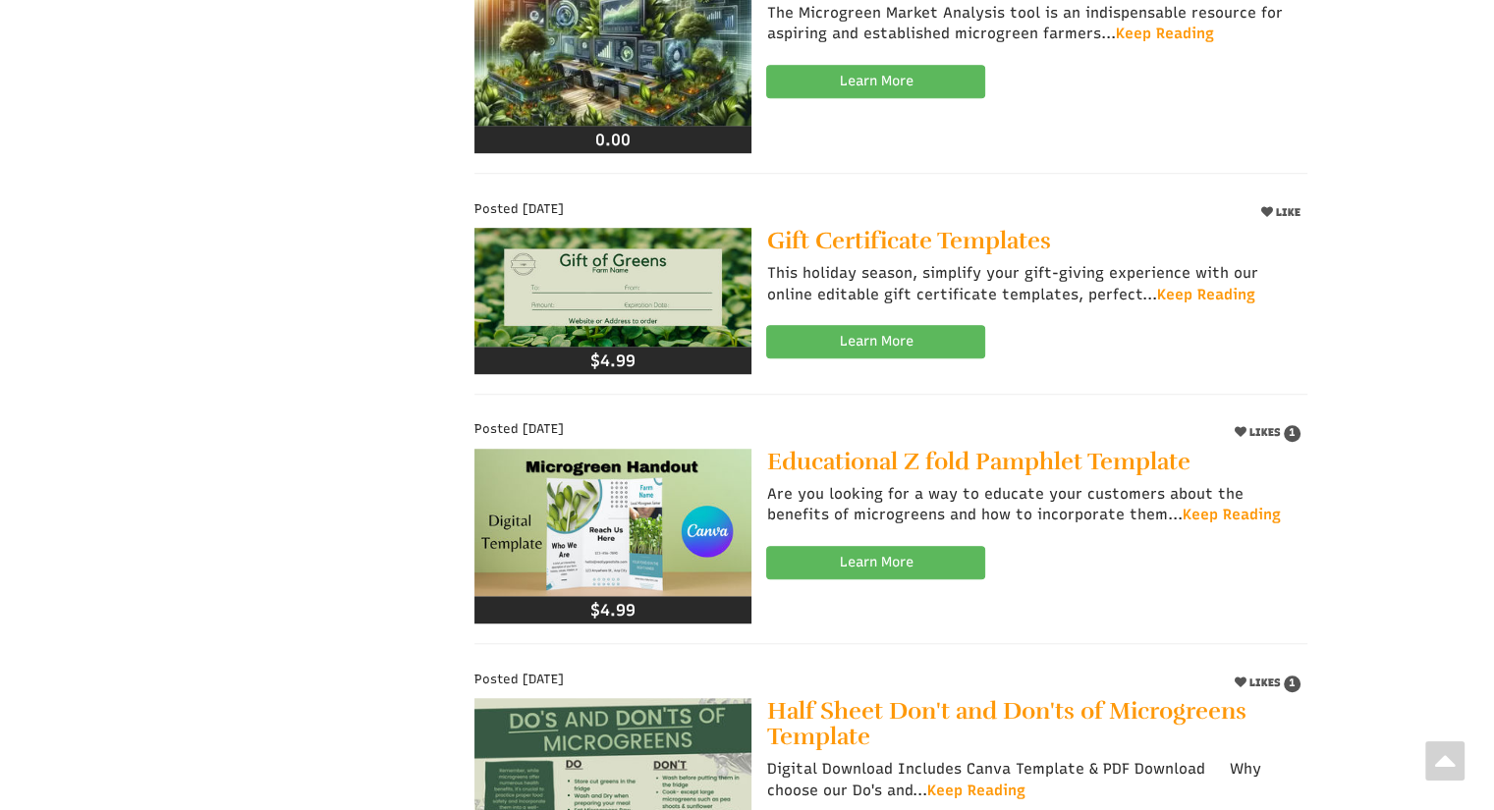
scroll to position [1265, 0]
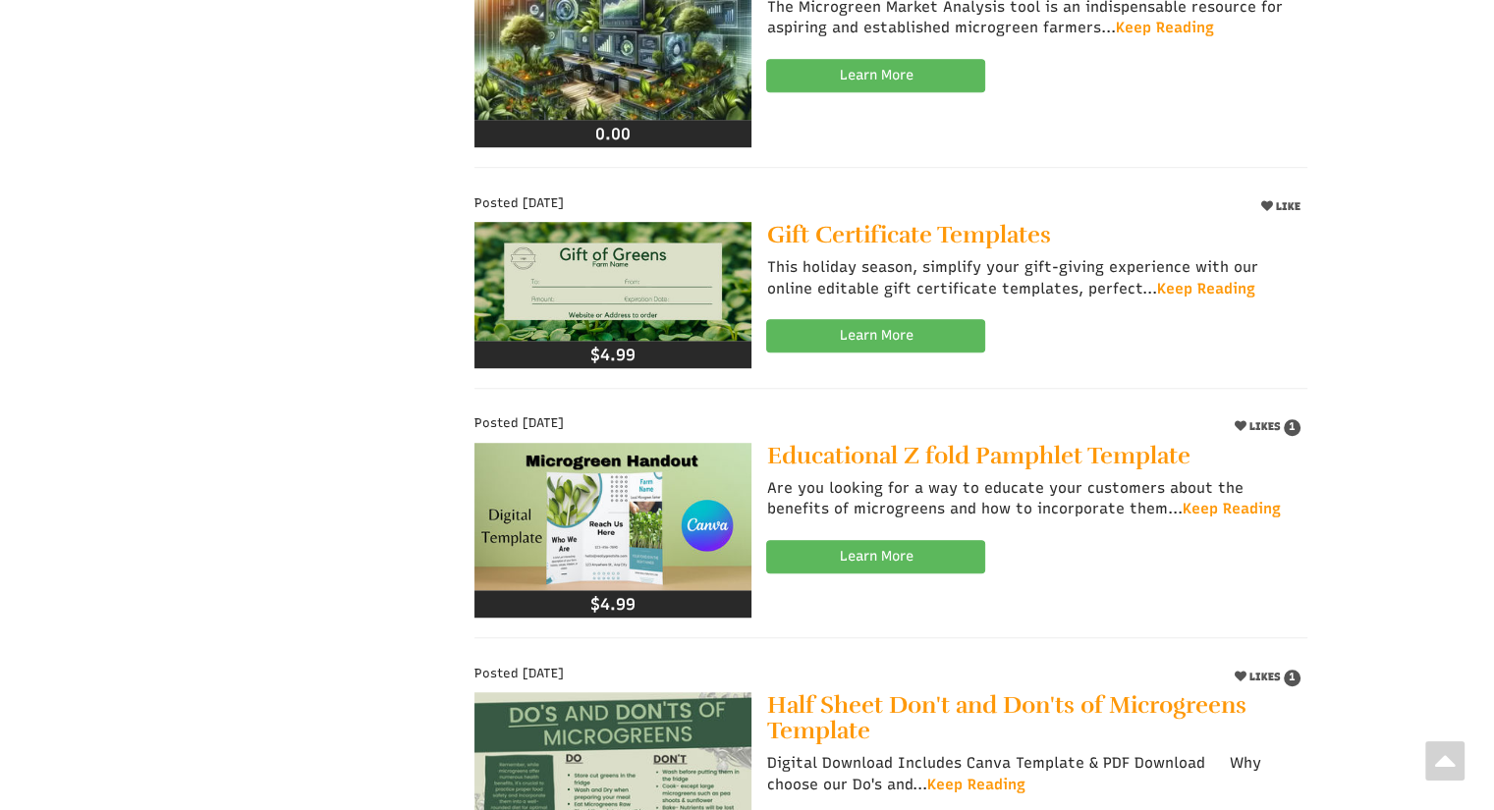
click at [676, 508] on img at bounding box center [612, 516] width 277 height 147
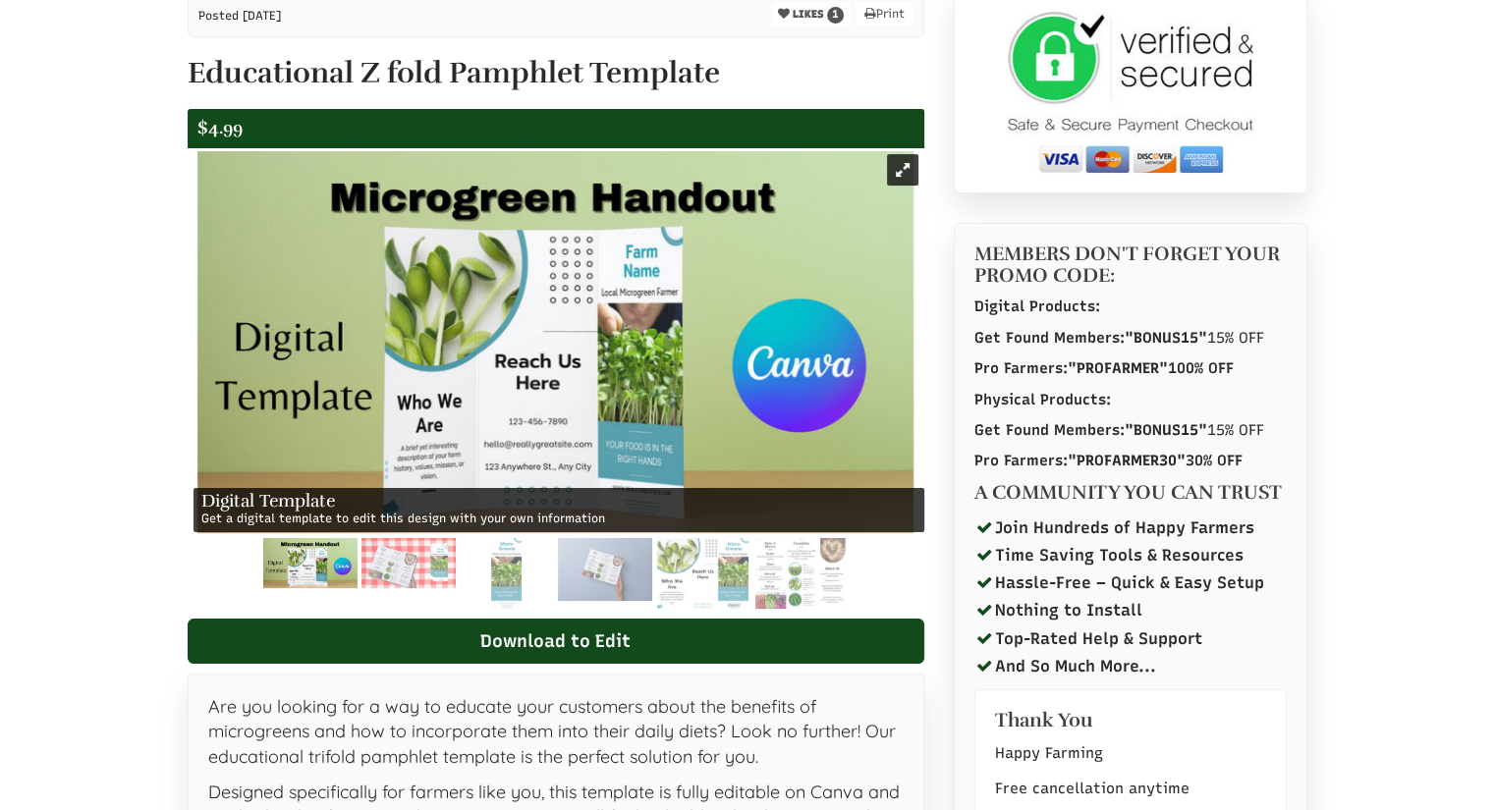
scroll to position [283, 0]
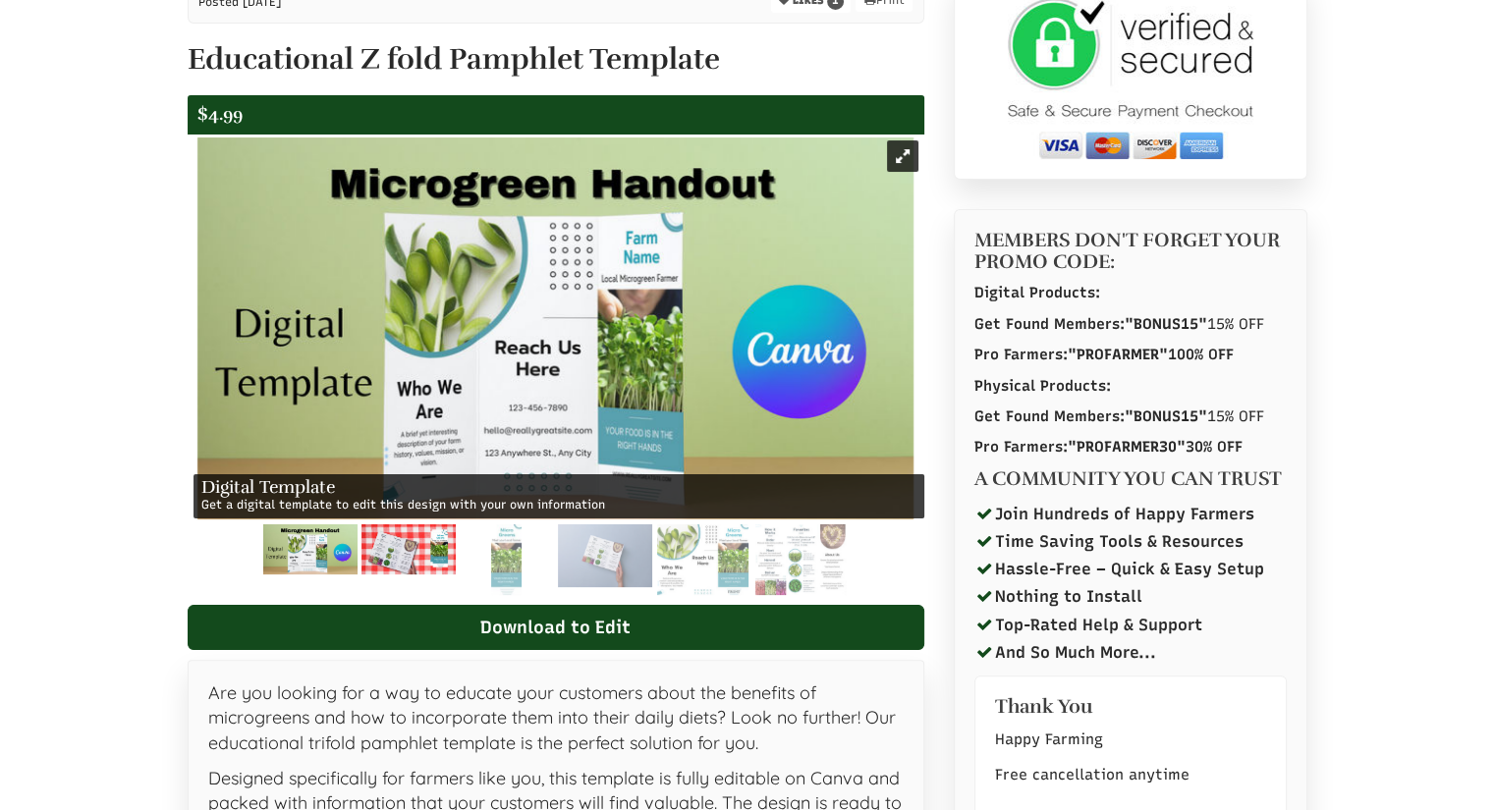
click at [417, 548] on img at bounding box center [408, 550] width 94 height 50
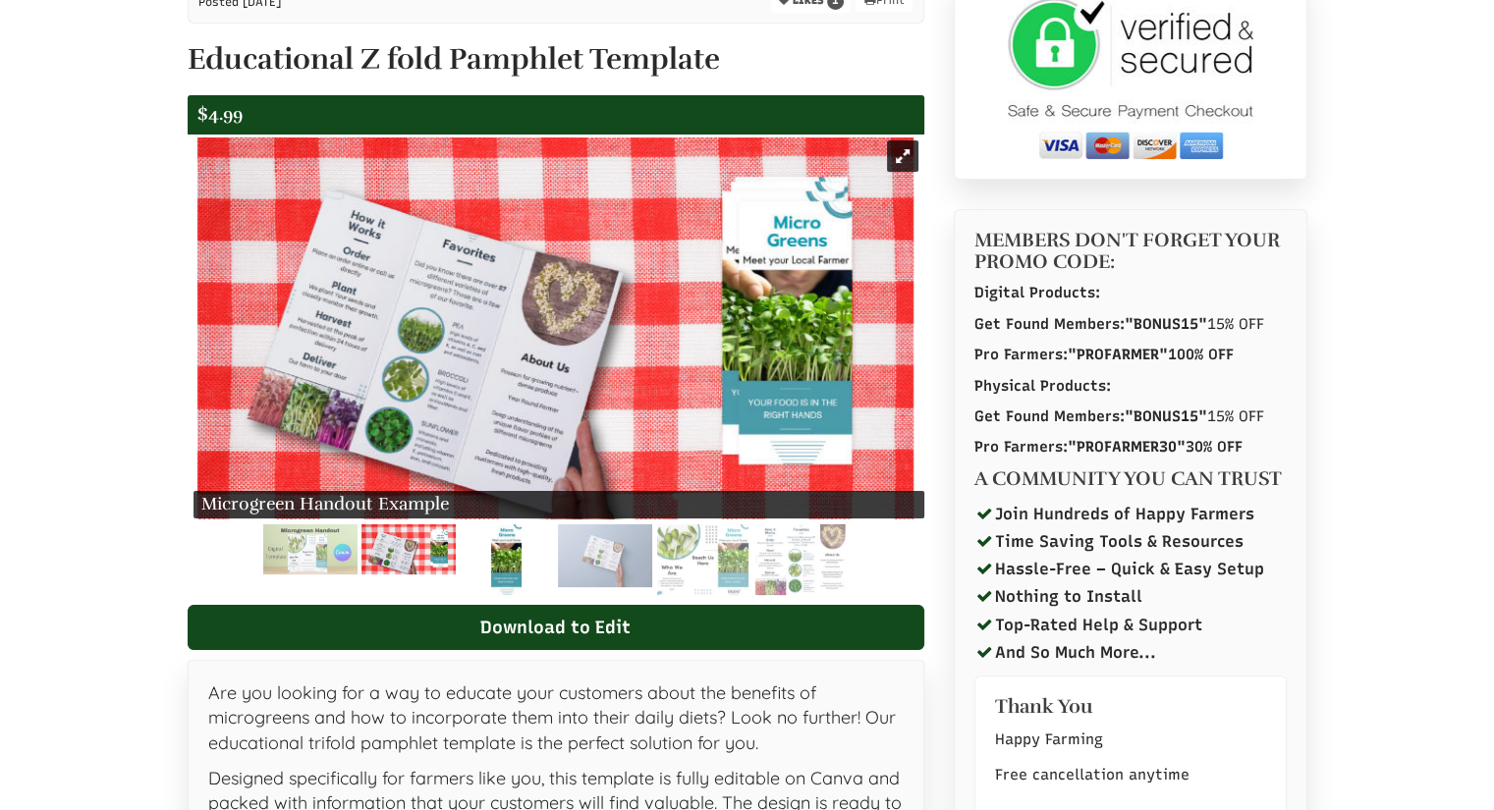
click at [510, 546] on img at bounding box center [506, 560] width 30 height 71
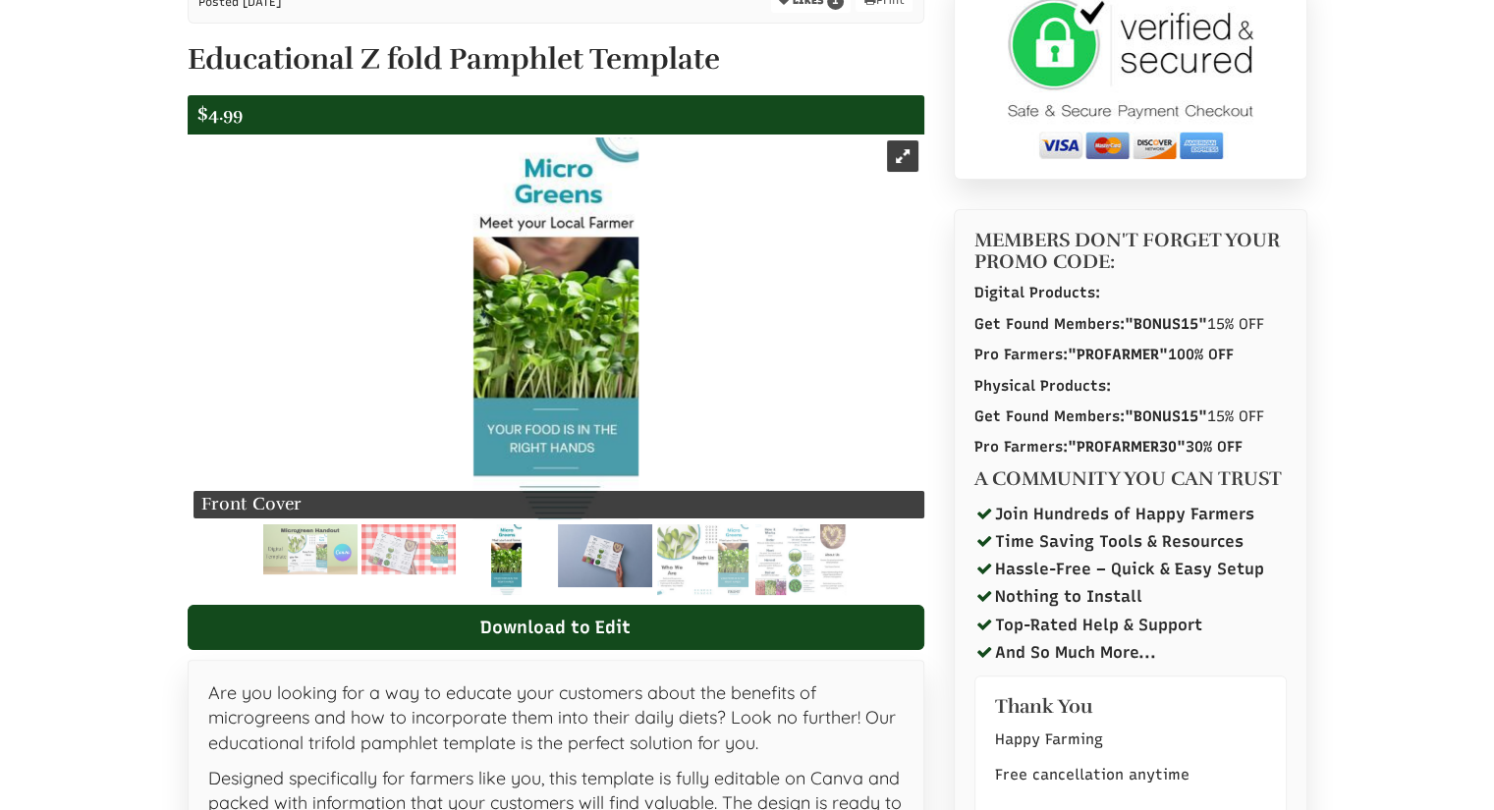
click at [609, 545] on img at bounding box center [605, 556] width 94 height 63
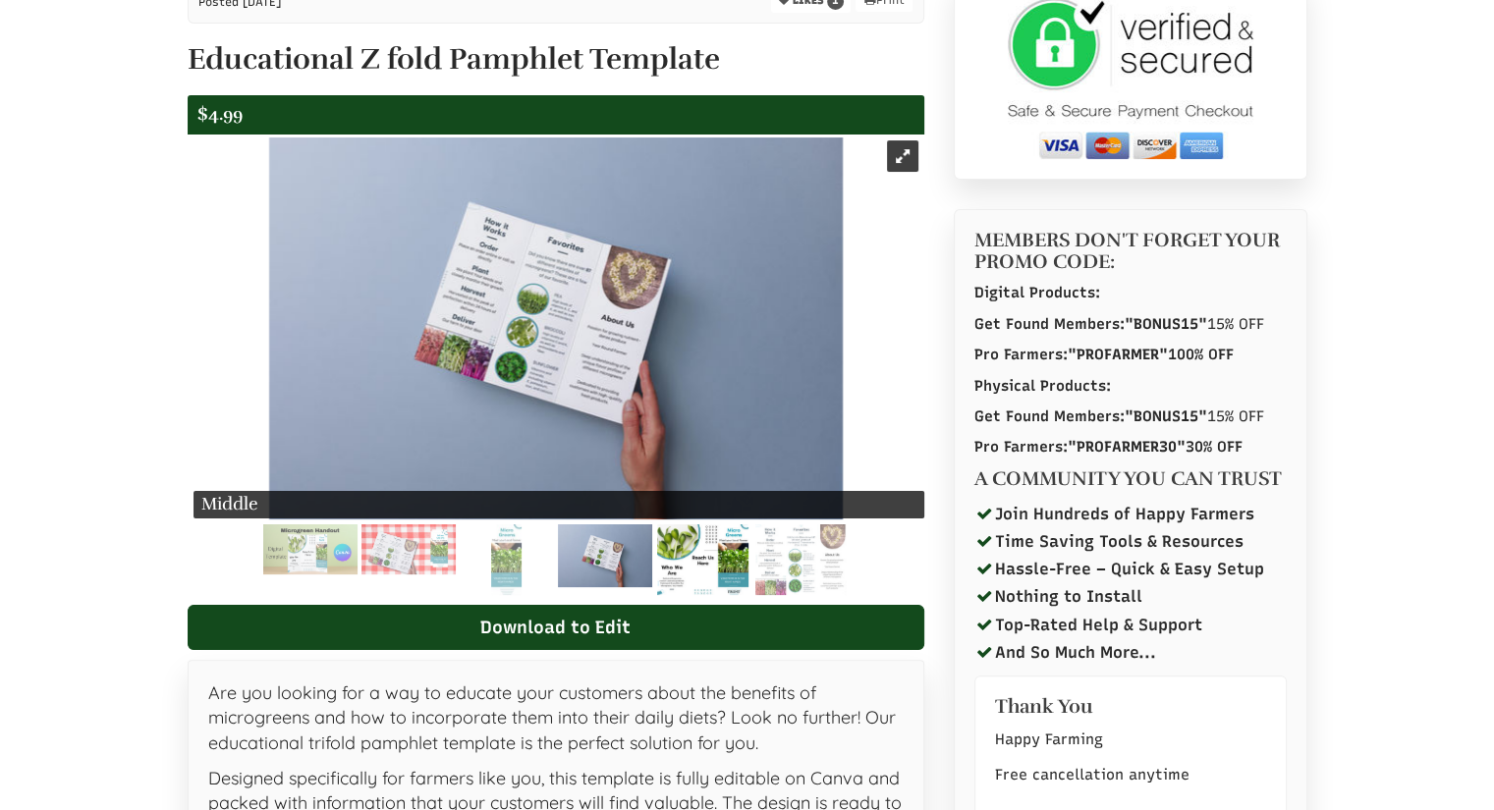
click at [693, 557] on img at bounding box center [702, 560] width 91 height 71
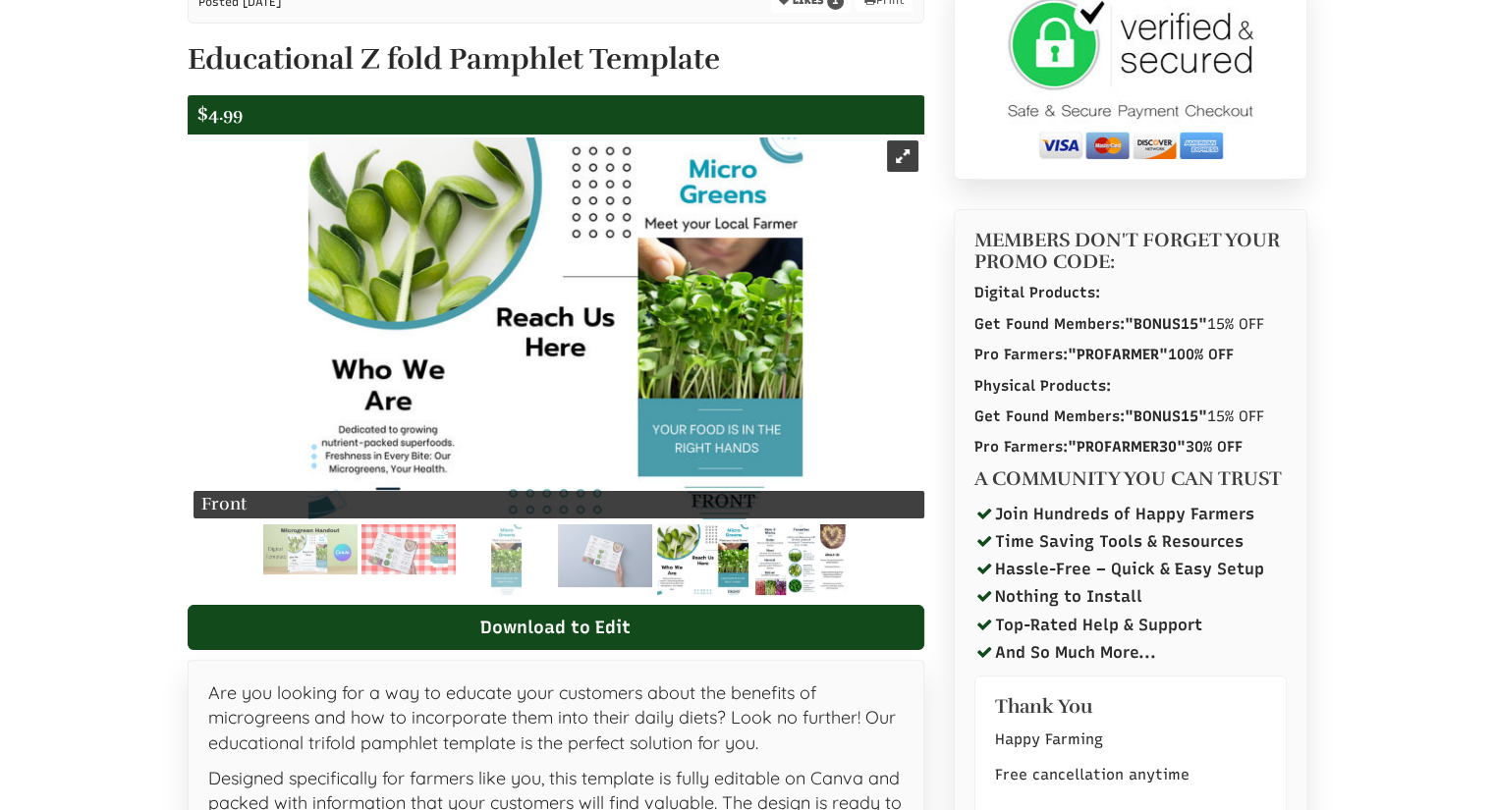
click at [778, 555] on img at bounding box center [800, 560] width 91 height 71
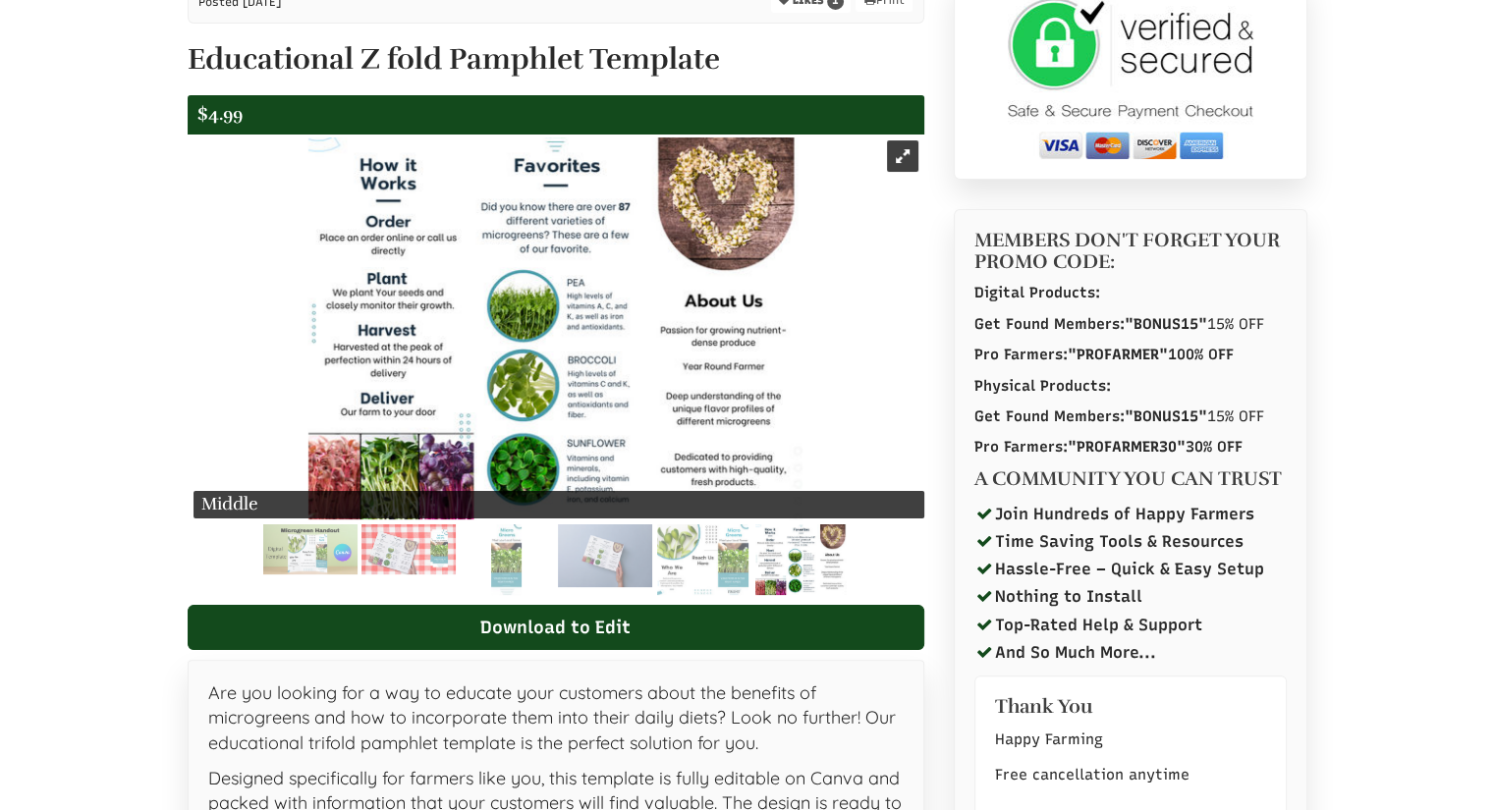
click at [818, 560] on img at bounding box center [800, 560] width 91 height 71
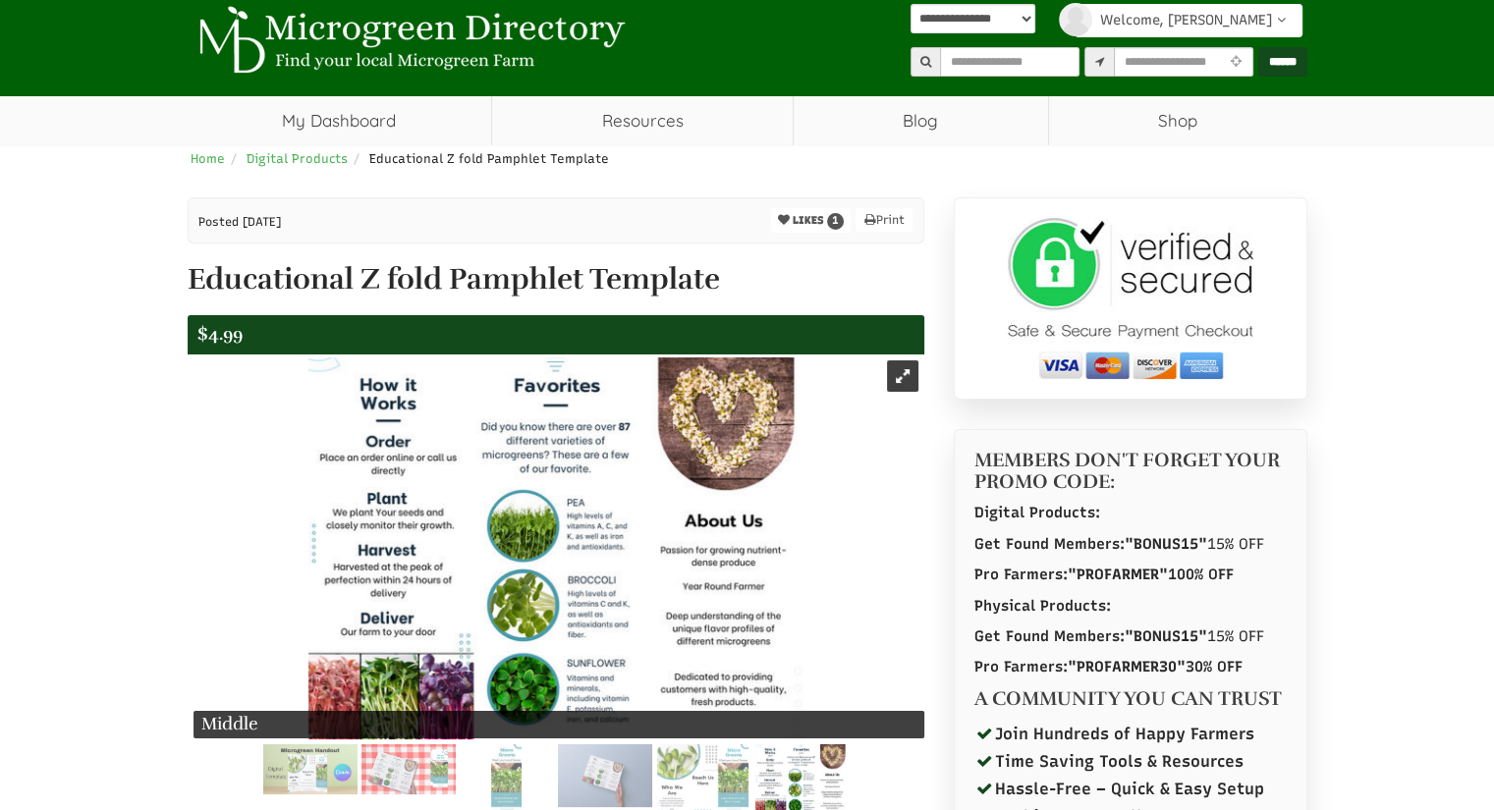
scroll to position [0, 0]
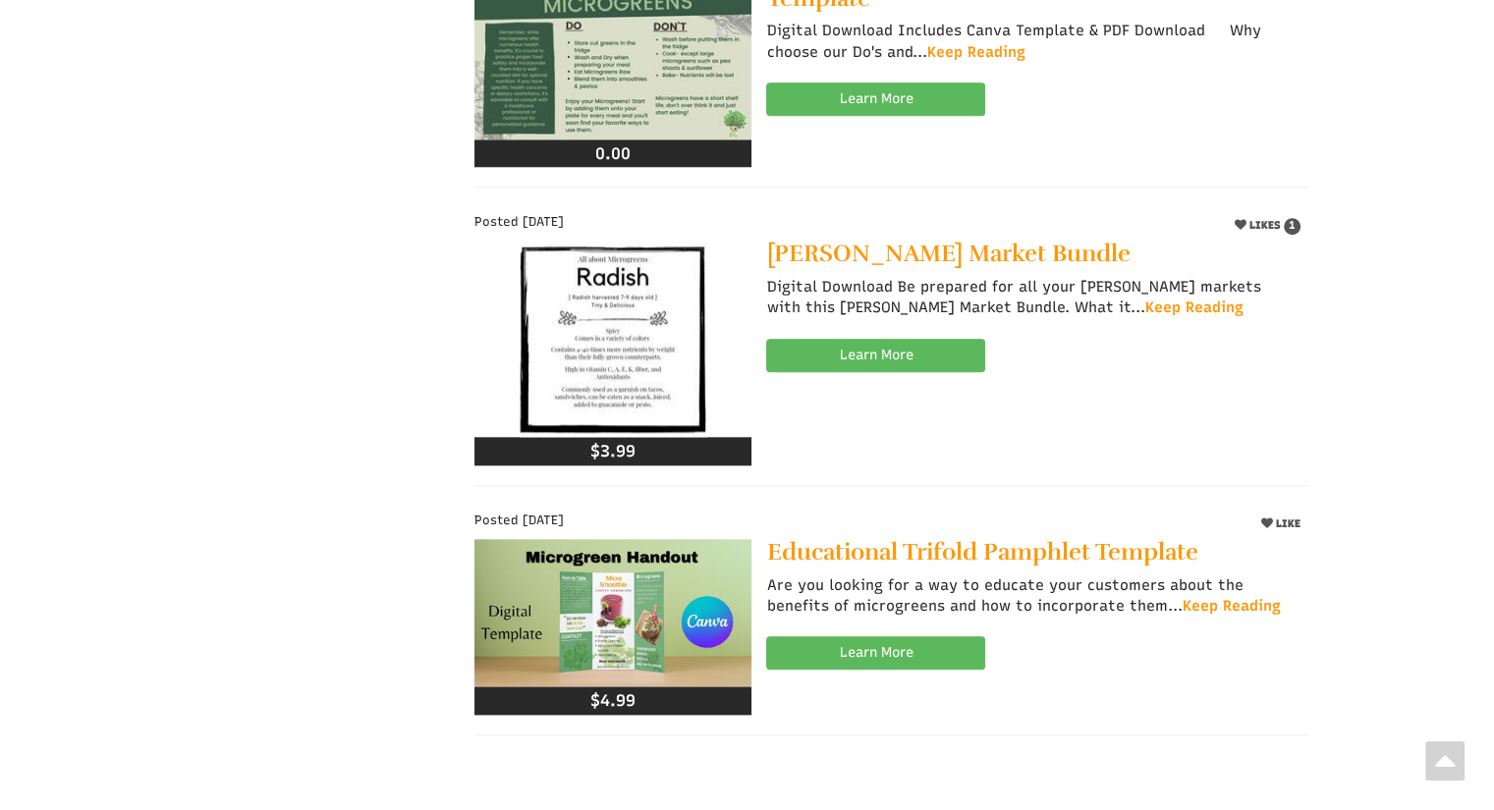
scroll to position [1999, 0]
click at [643, 607] on img at bounding box center [612, 611] width 277 height 147
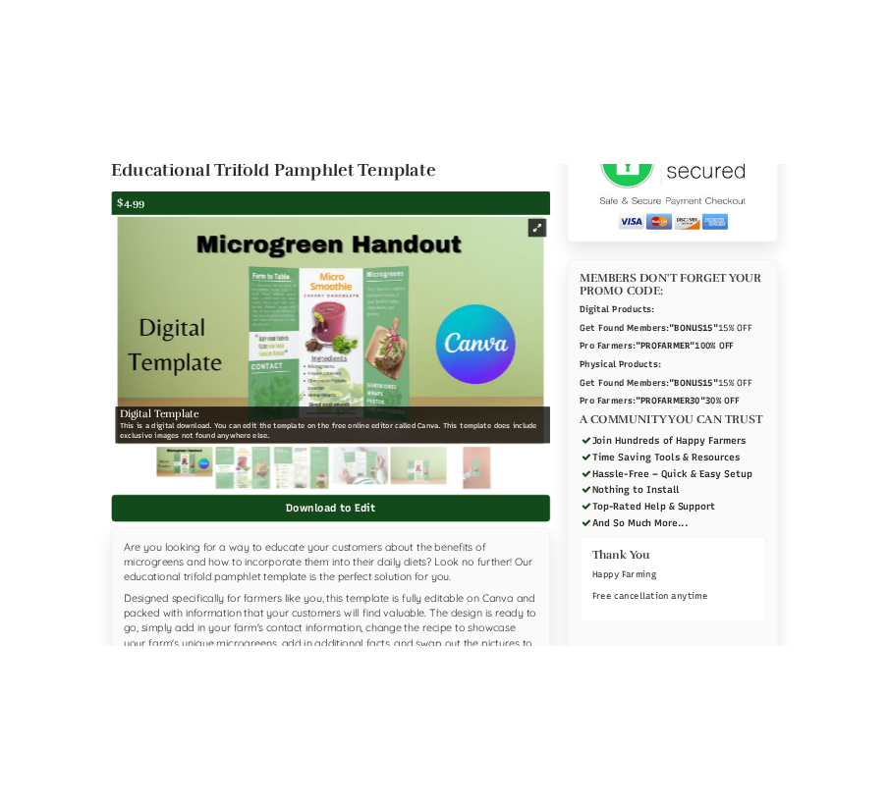
scroll to position [335, 0]
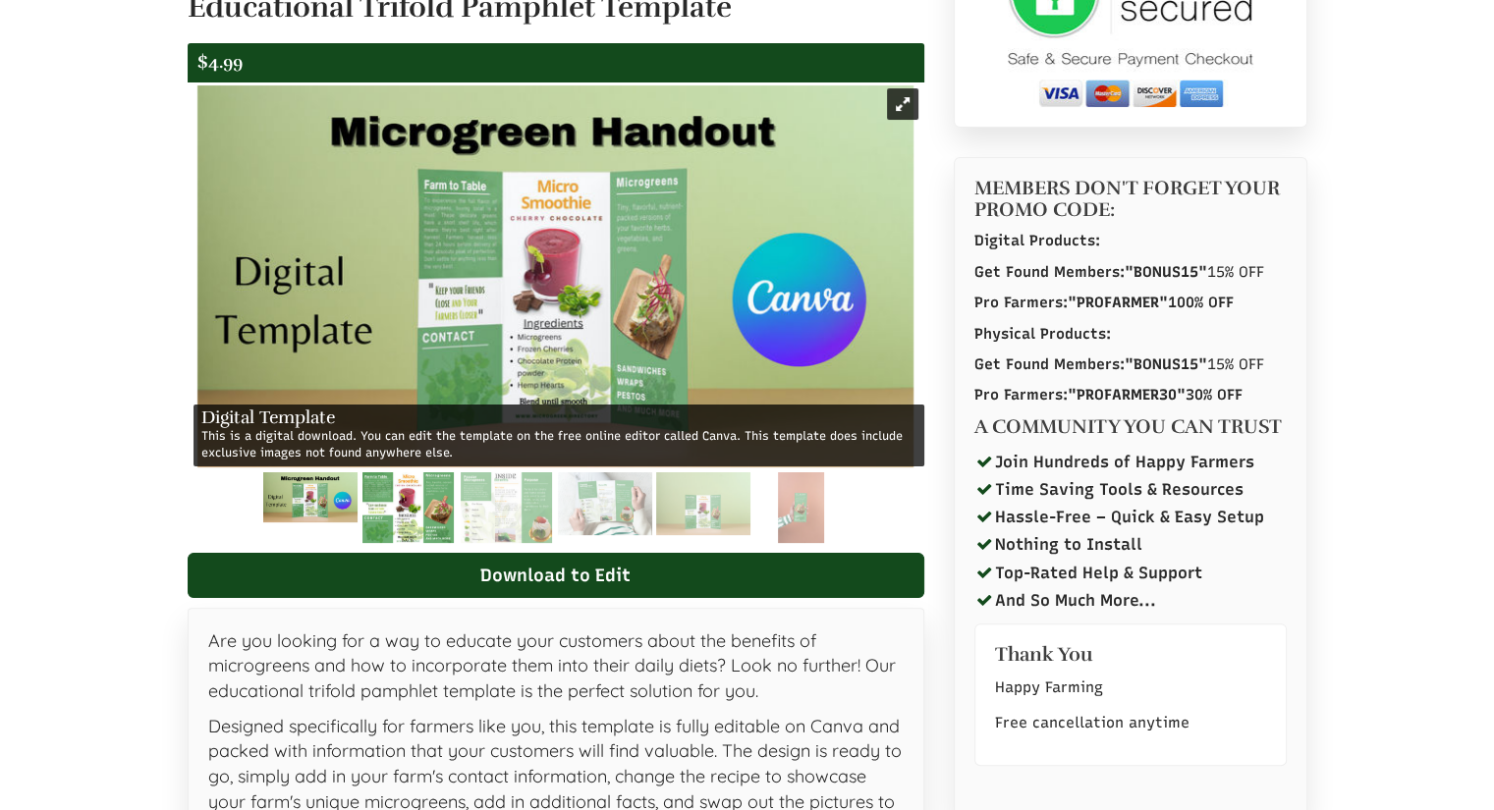
click at [396, 509] on img at bounding box center [407, 507] width 91 height 71
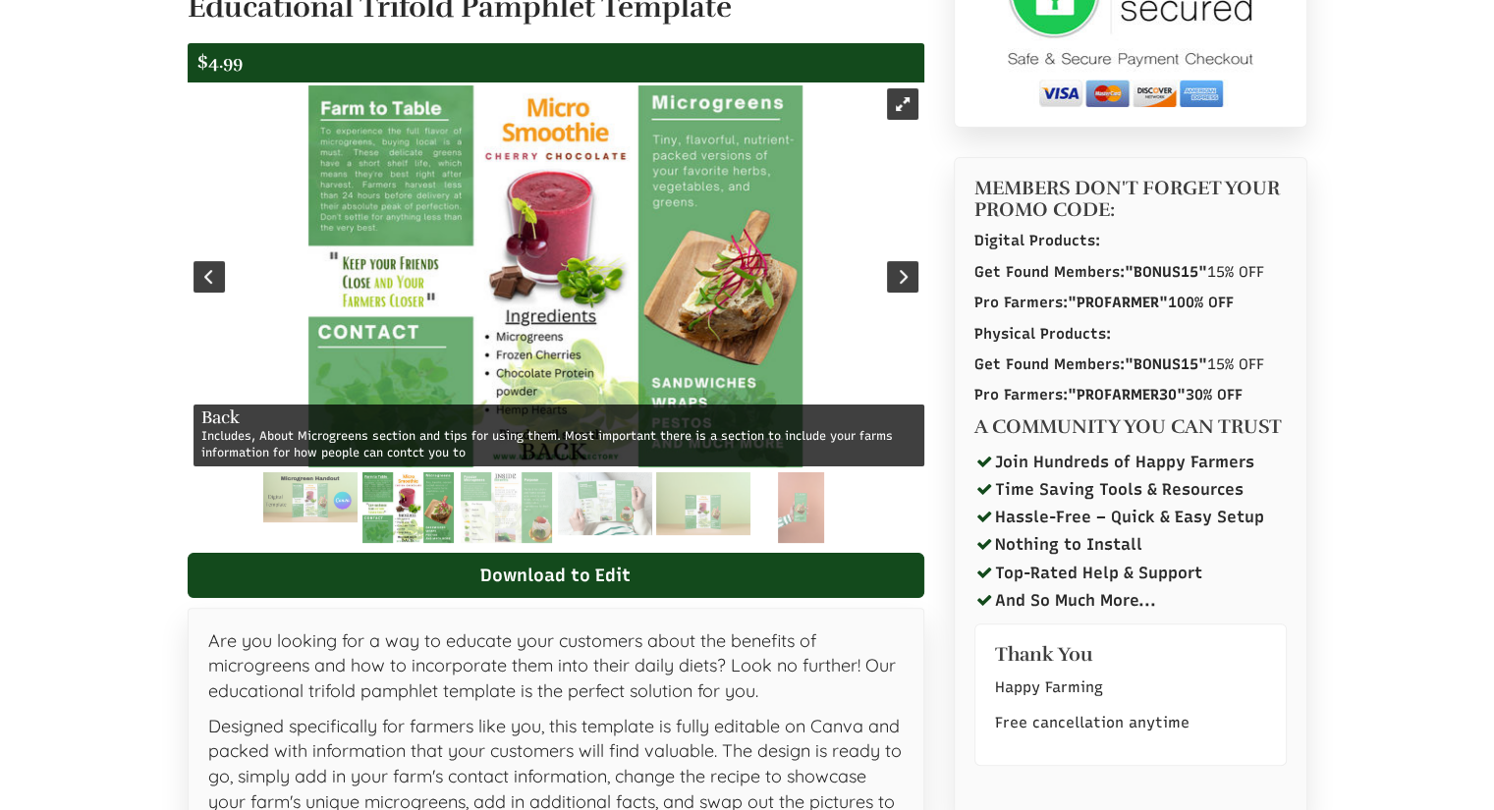
click at [194, 347] on div at bounding box center [209, 278] width 43 height 390
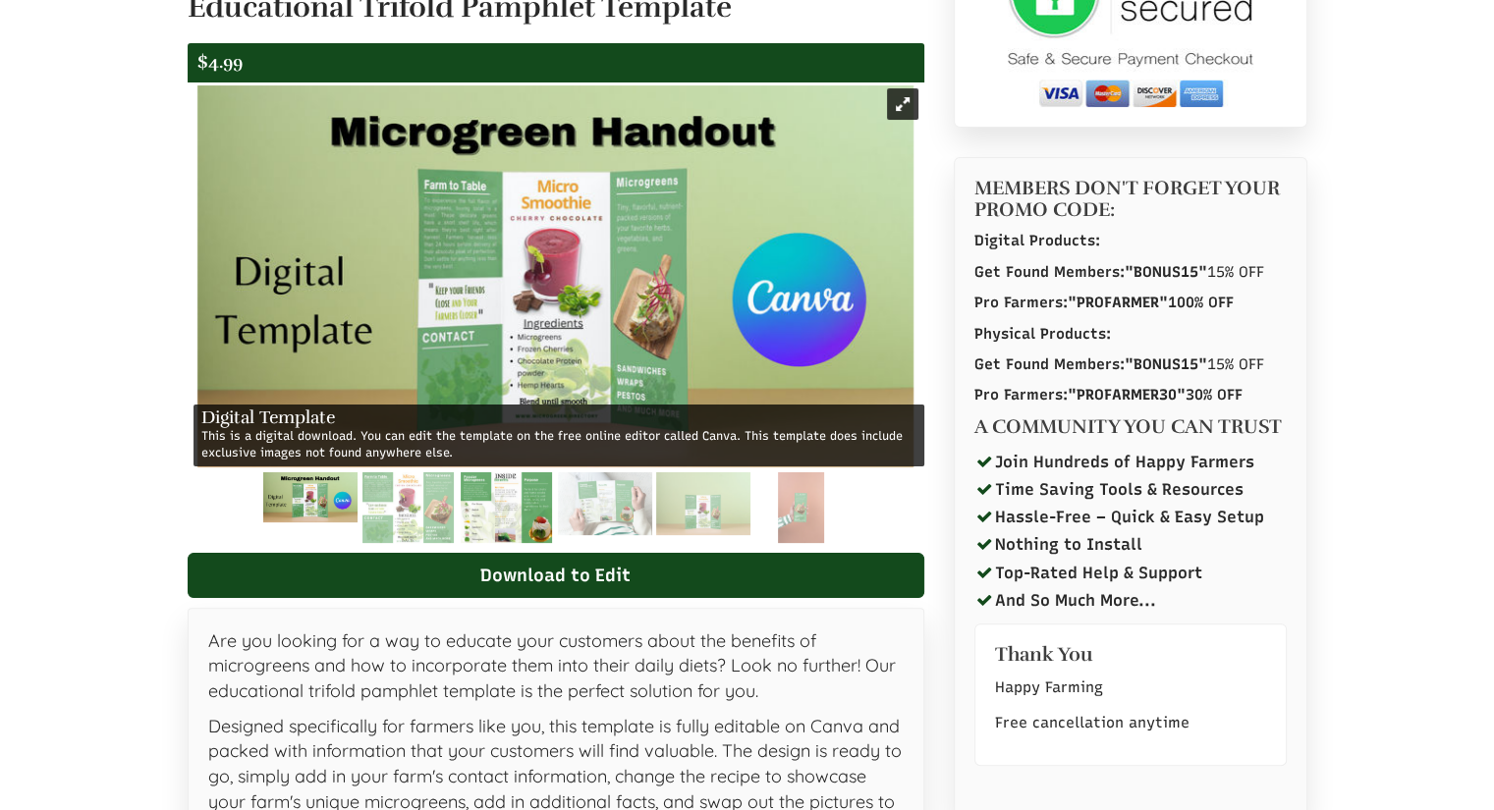
click at [522, 513] on img at bounding box center [506, 507] width 91 height 71
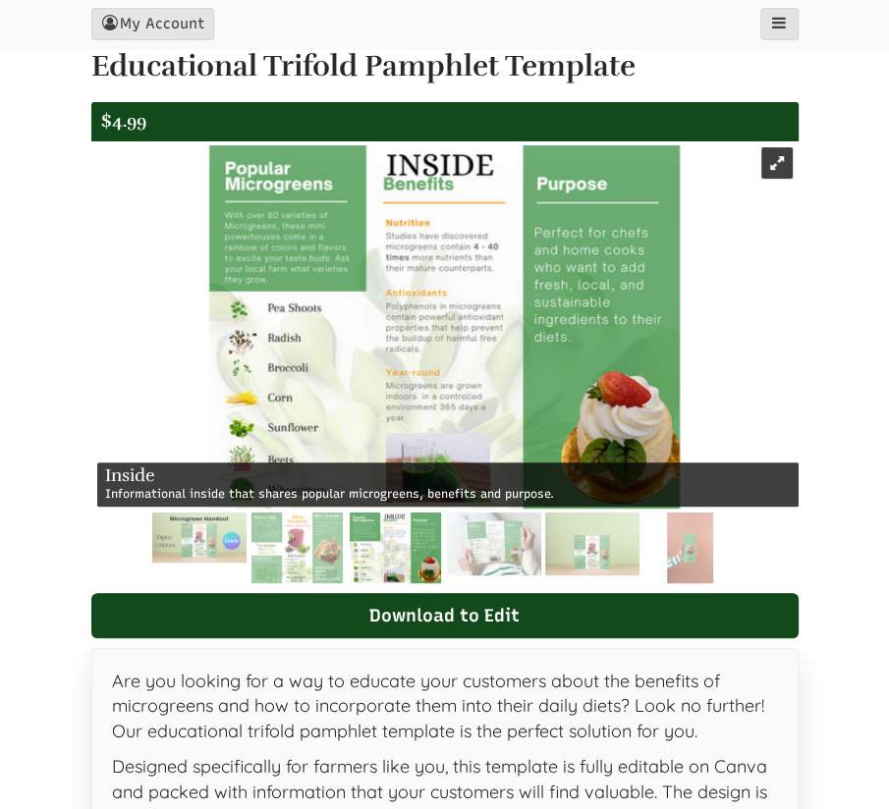
click at [405, 333] on img at bounding box center [444, 326] width 470 height 363
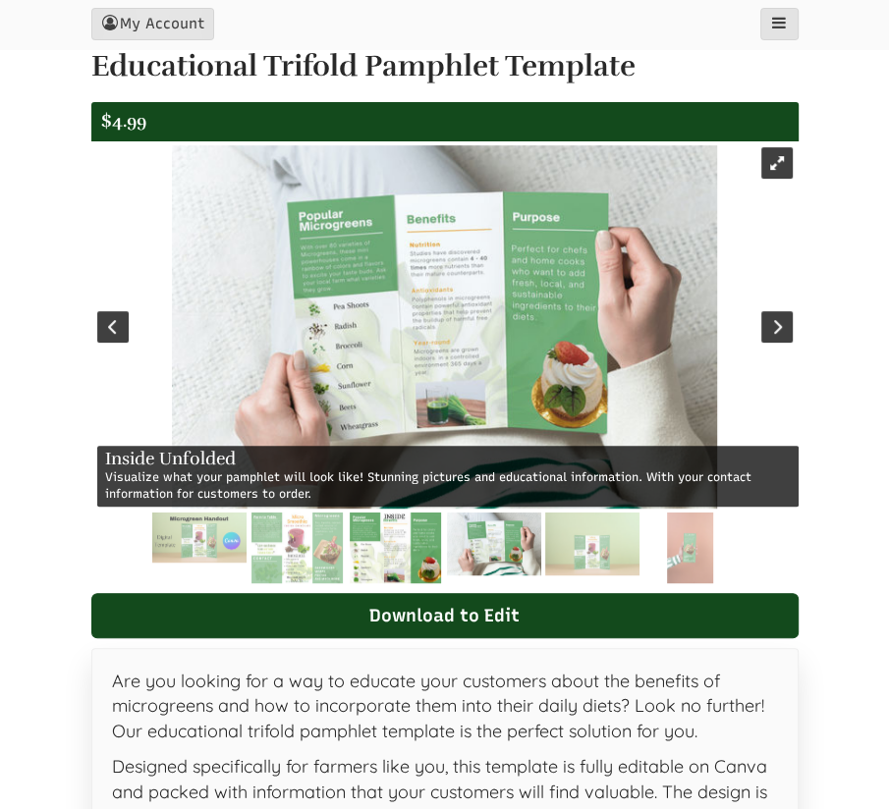
click at [394, 554] on img at bounding box center [395, 548] width 91 height 71
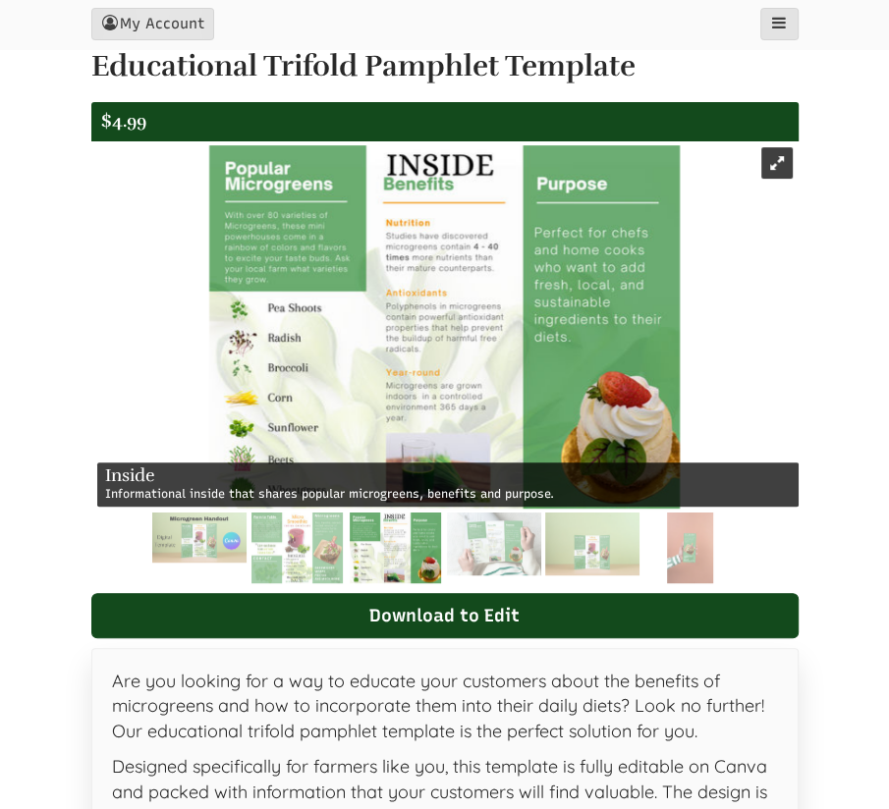
click at [376, 376] on img at bounding box center [444, 326] width 470 height 363
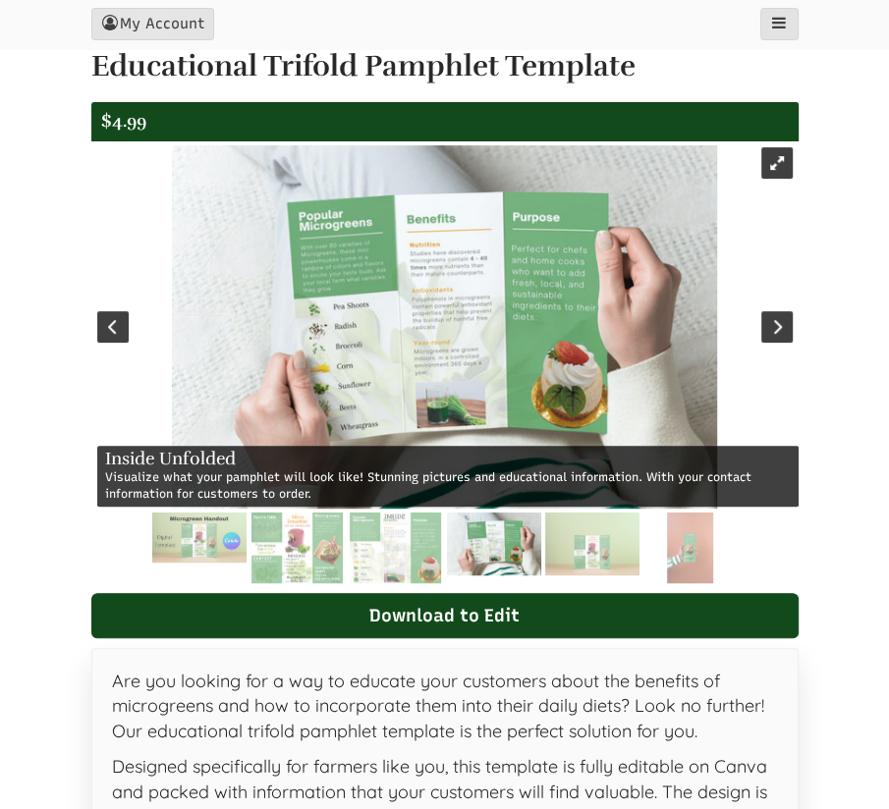
click at [485, 543] on img at bounding box center [494, 544] width 94 height 63
click at [387, 551] on img at bounding box center [395, 548] width 91 height 71
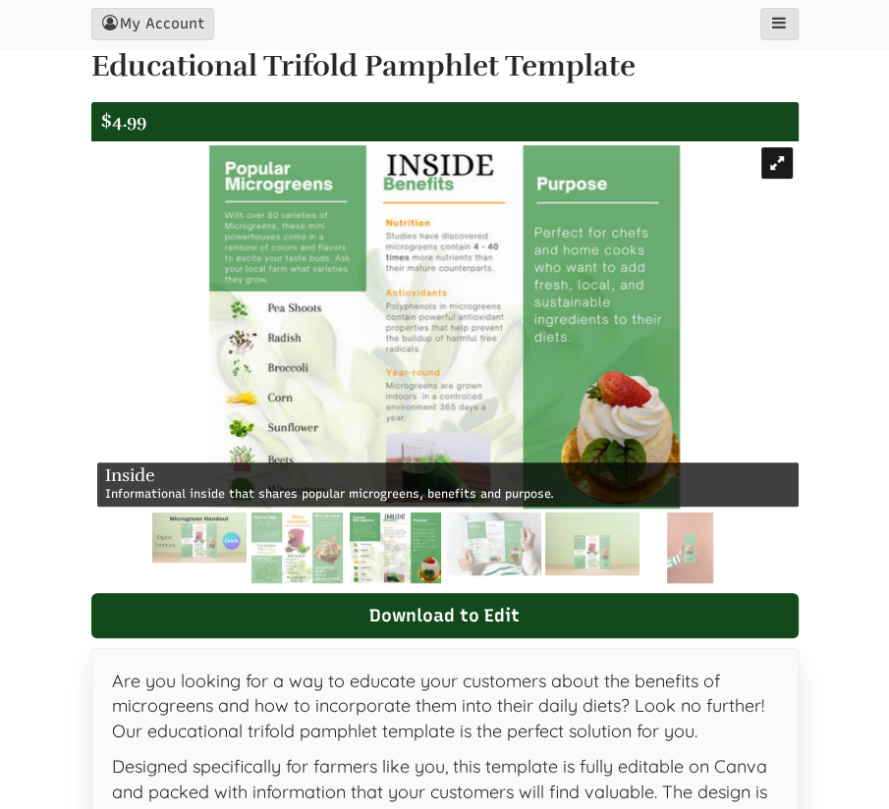
click at [770, 165] on div at bounding box center [776, 162] width 31 height 31
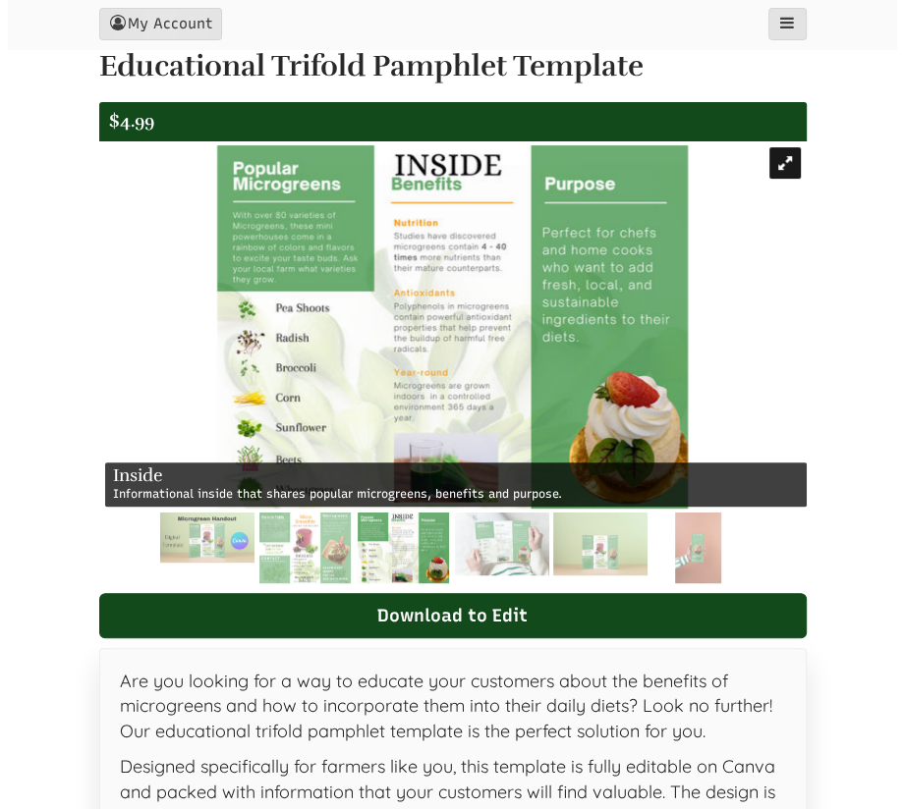
scroll to position [0, 0]
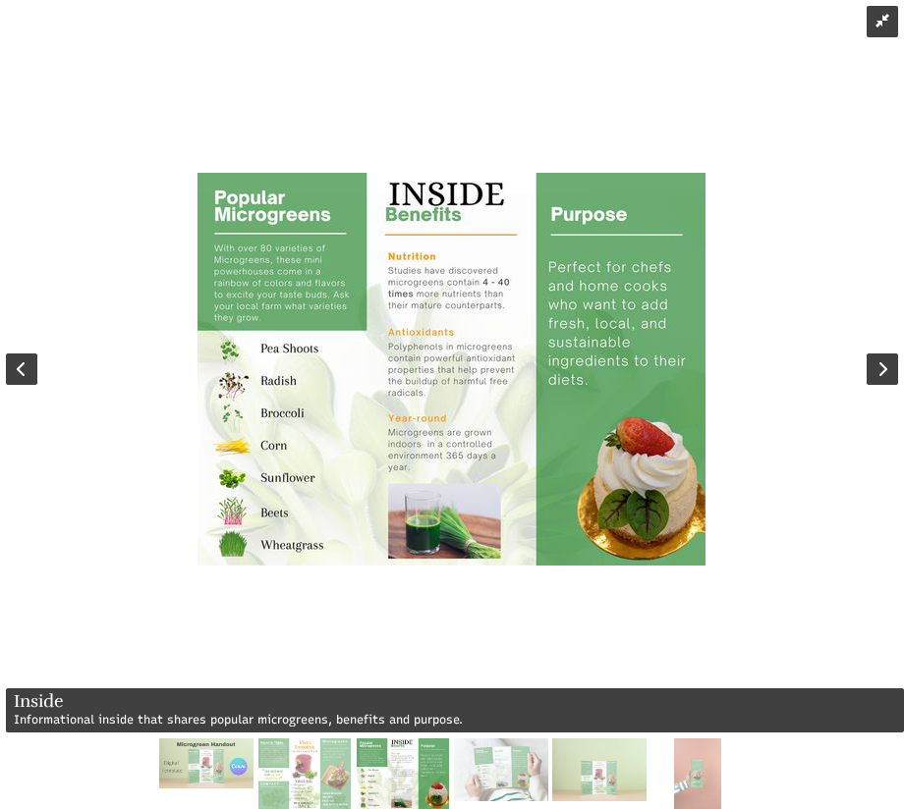
click at [379, 641] on div at bounding box center [452, 369] width 904 height 739
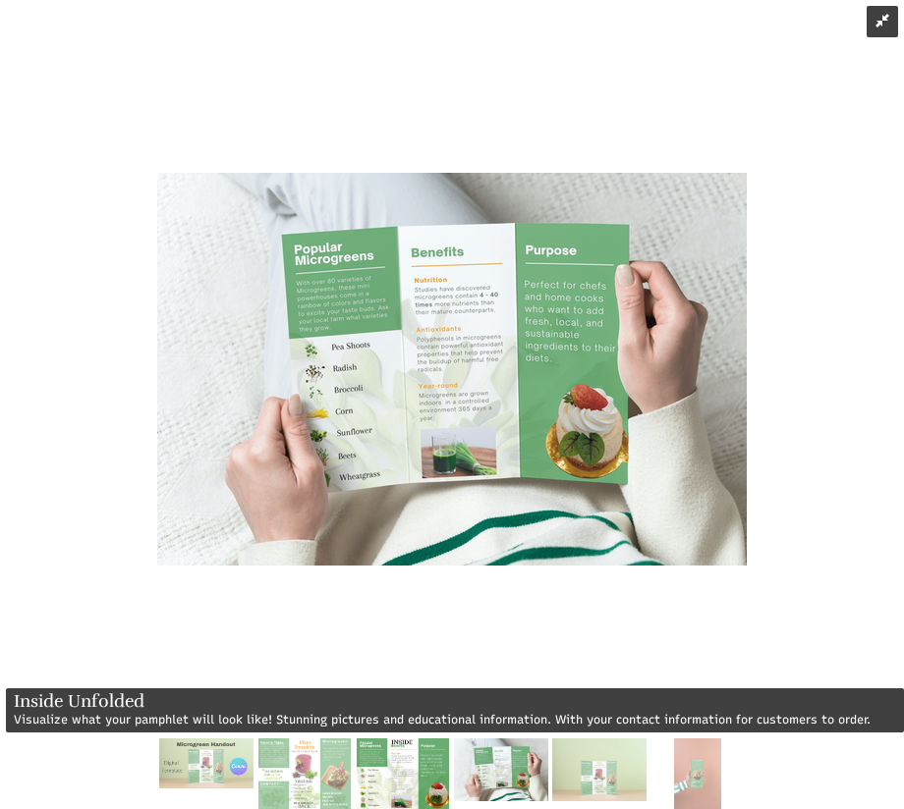
click at [401, 758] on img at bounding box center [402, 774] width 91 height 71
